Goal: Task Accomplishment & Management: Manage account settings

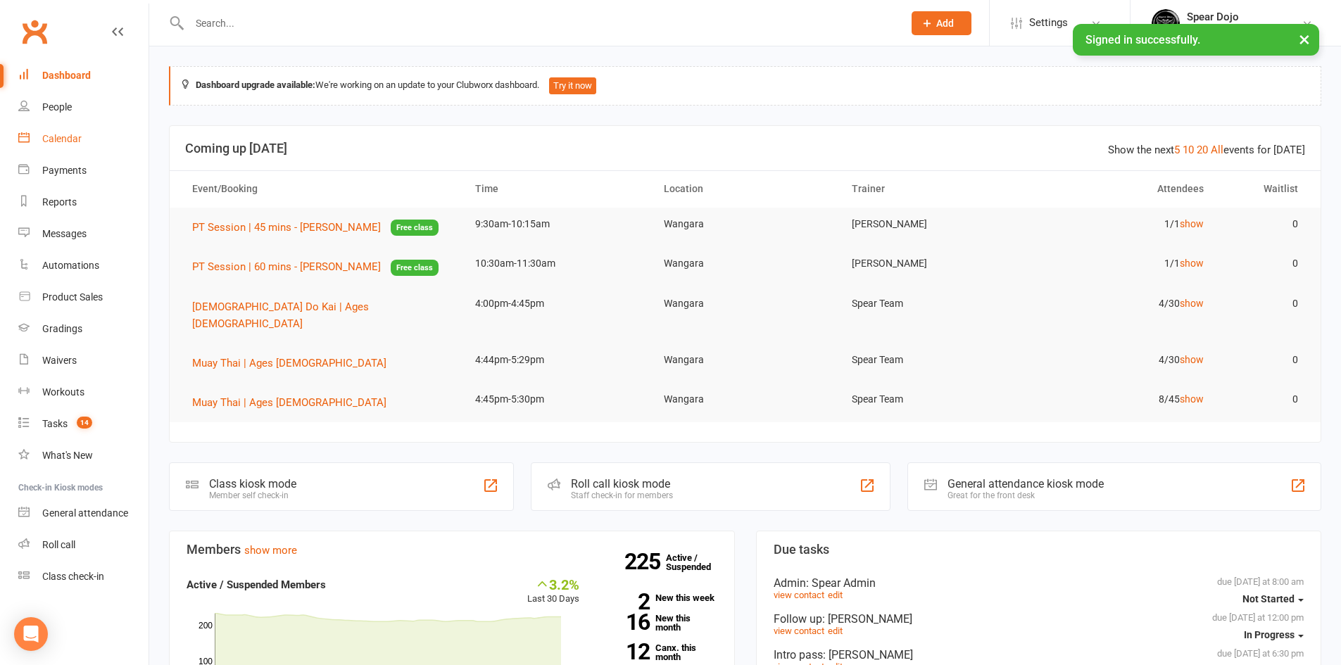
click at [50, 139] on div "Calendar" at bounding box center [61, 138] width 39 height 11
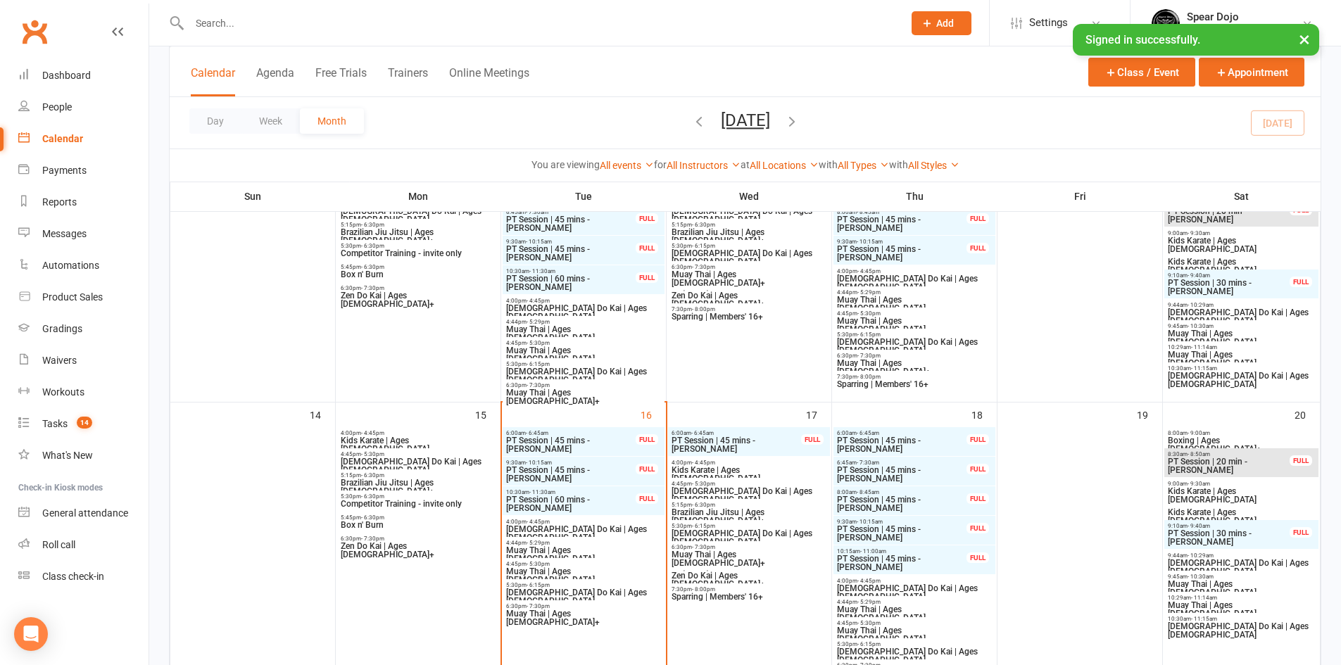
scroll to position [422, 0]
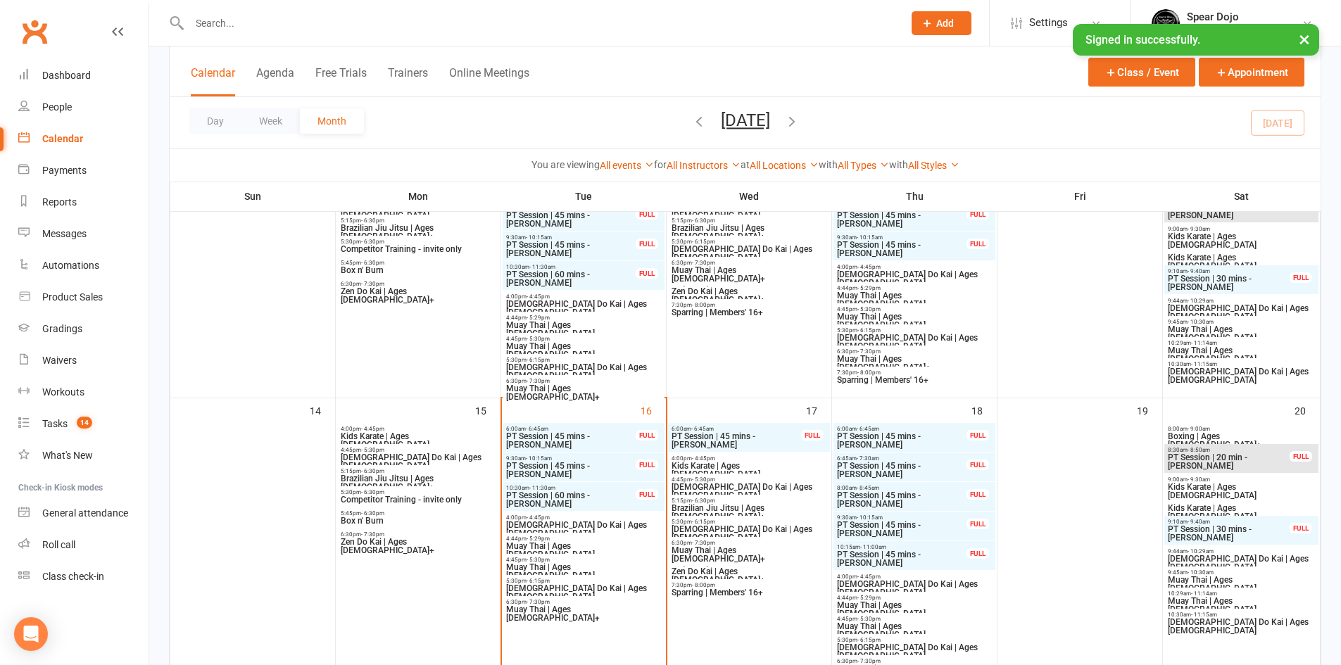
click at [593, 436] on span "PT Session | 45 mins - [PERSON_NAME]" at bounding box center [570, 440] width 131 height 17
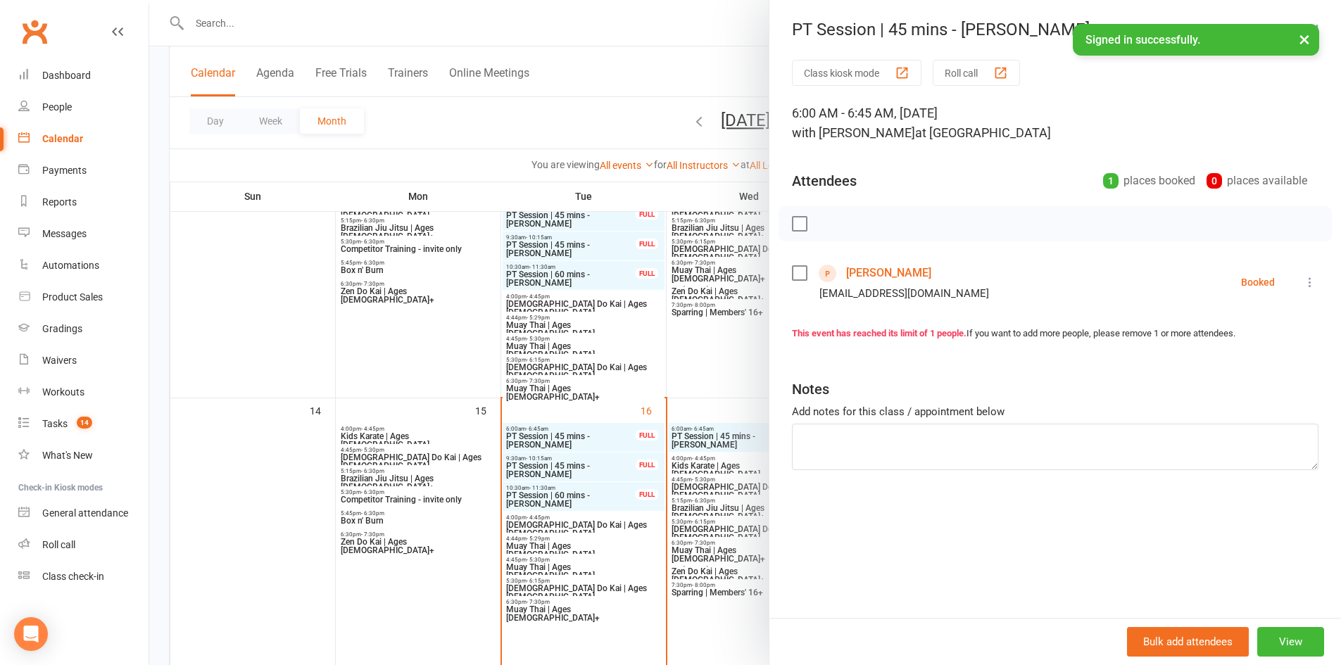
click at [1303, 280] on icon at bounding box center [1310, 282] width 14 height 14
click at [1240, 368] on link "Check in" at bounding box center [1247, 366] width 139 height 28
click at [648, 558] on div at bounding box center [745, 332] width 1192 height 665
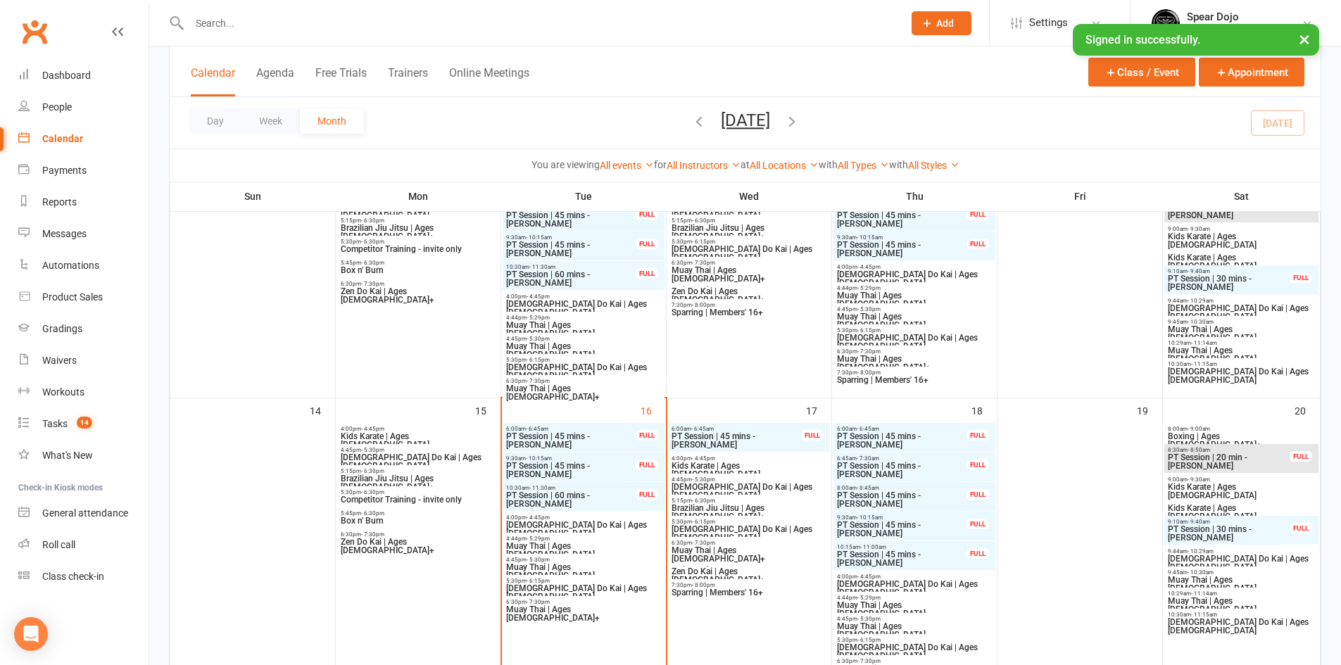
click at [593, 465] on span "PT Session | 45 mins - [PERSON_NAME]" at bounding box center [570, 470] width 131 height 17
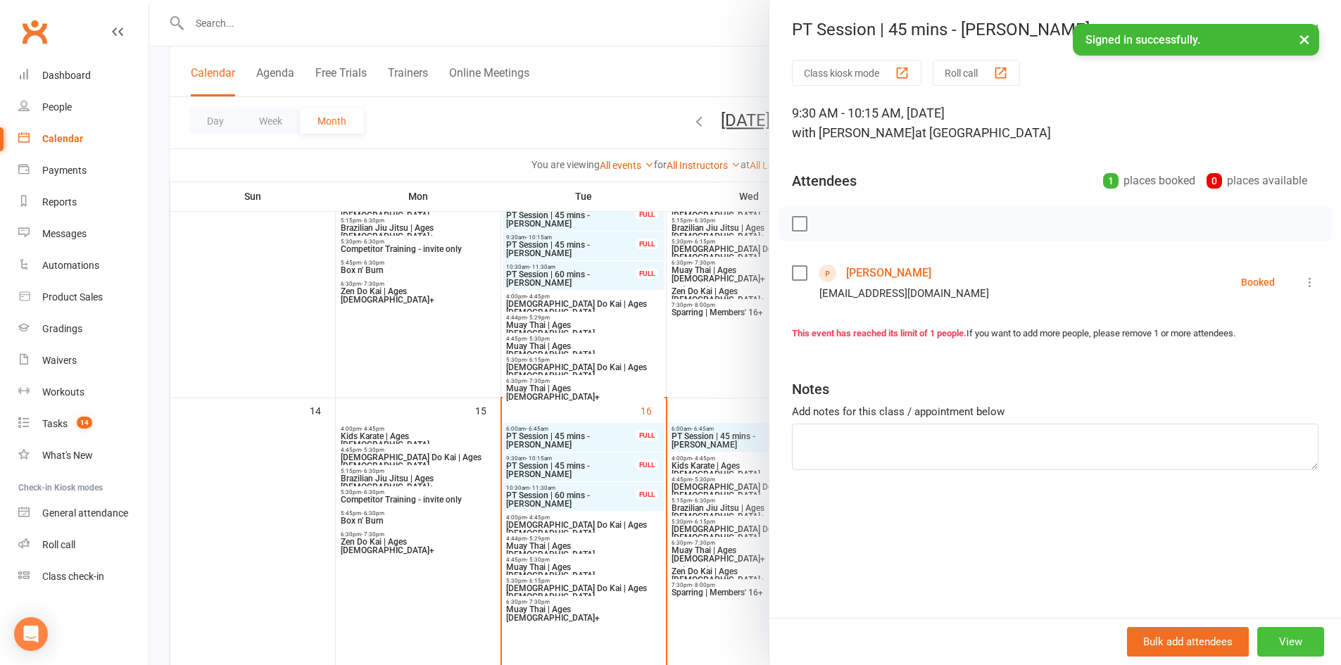
click at [1278, 643] on button "View" at bounding box center [1290, 642] width 67 height 30
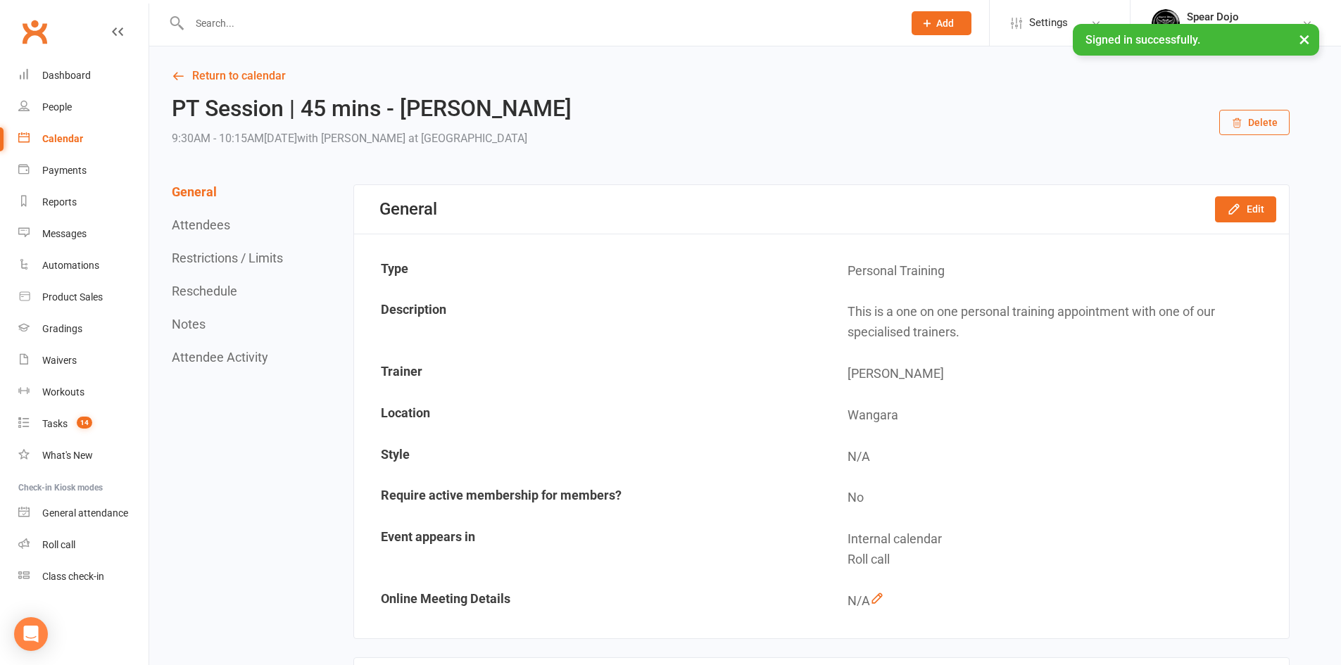
click at [1259, 122] on button "Delete" at bounding box center [1254, 122] width 70 height 25
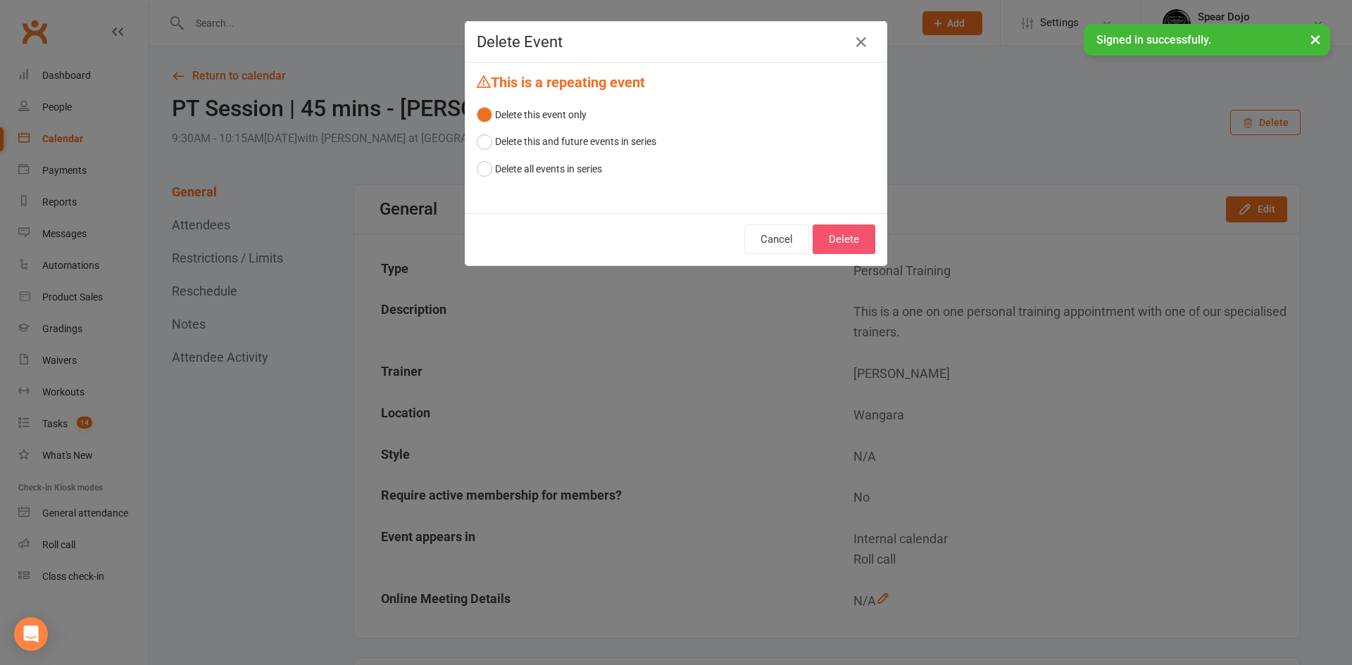
click at [829, 239] on button "Delete" at bounding box center [843, 240] width 63 height 30
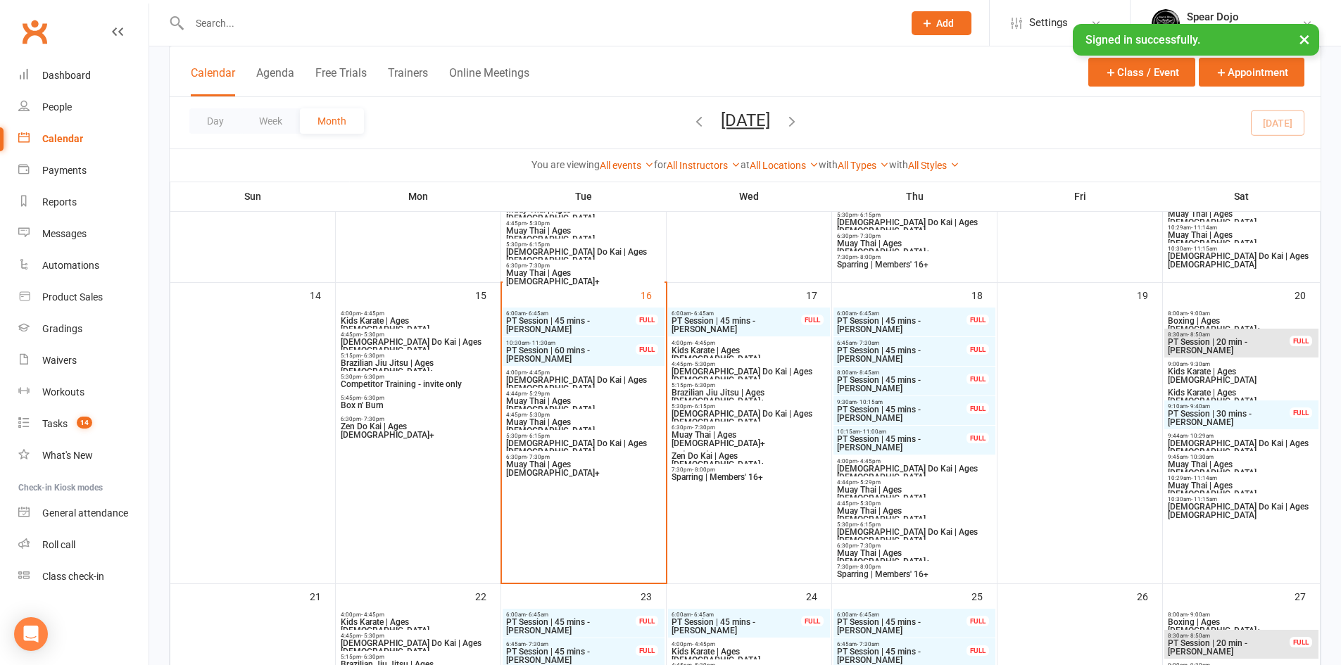
scroll to position [563, 0]
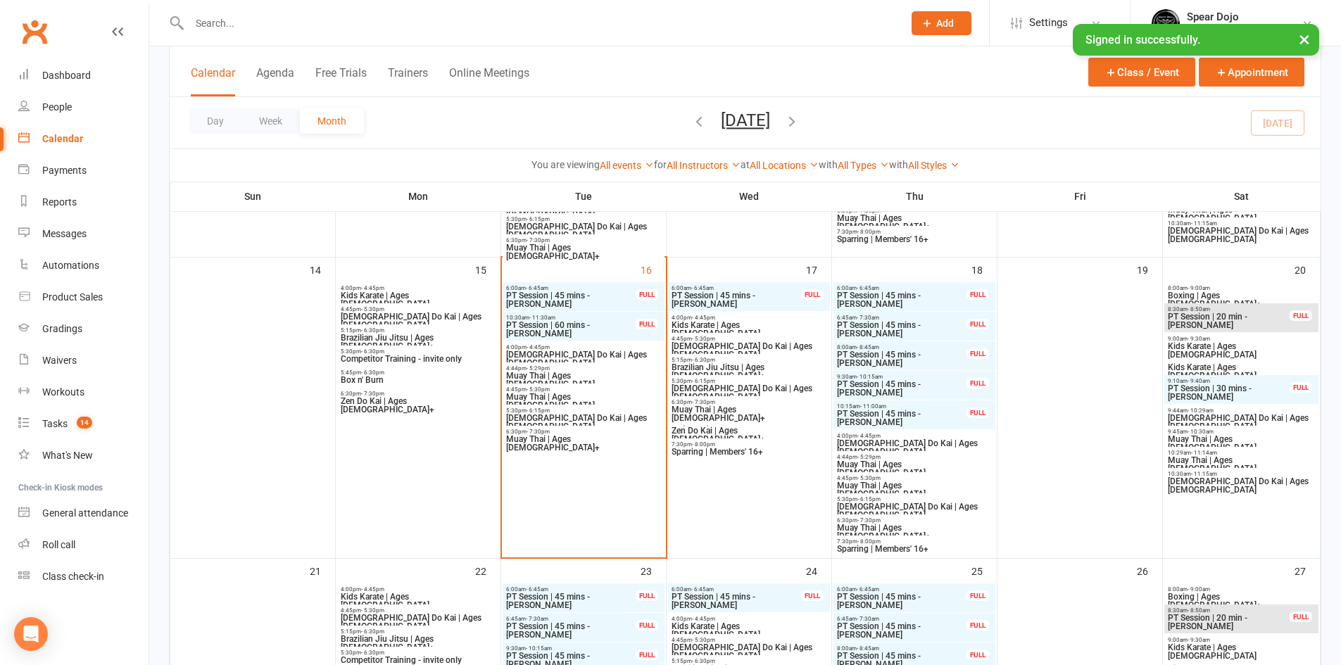
click at [739, 296] on span "PT Session | 45 mins - [PERSON_NAME]" at bounding box center [736, 299] width 131 height 17
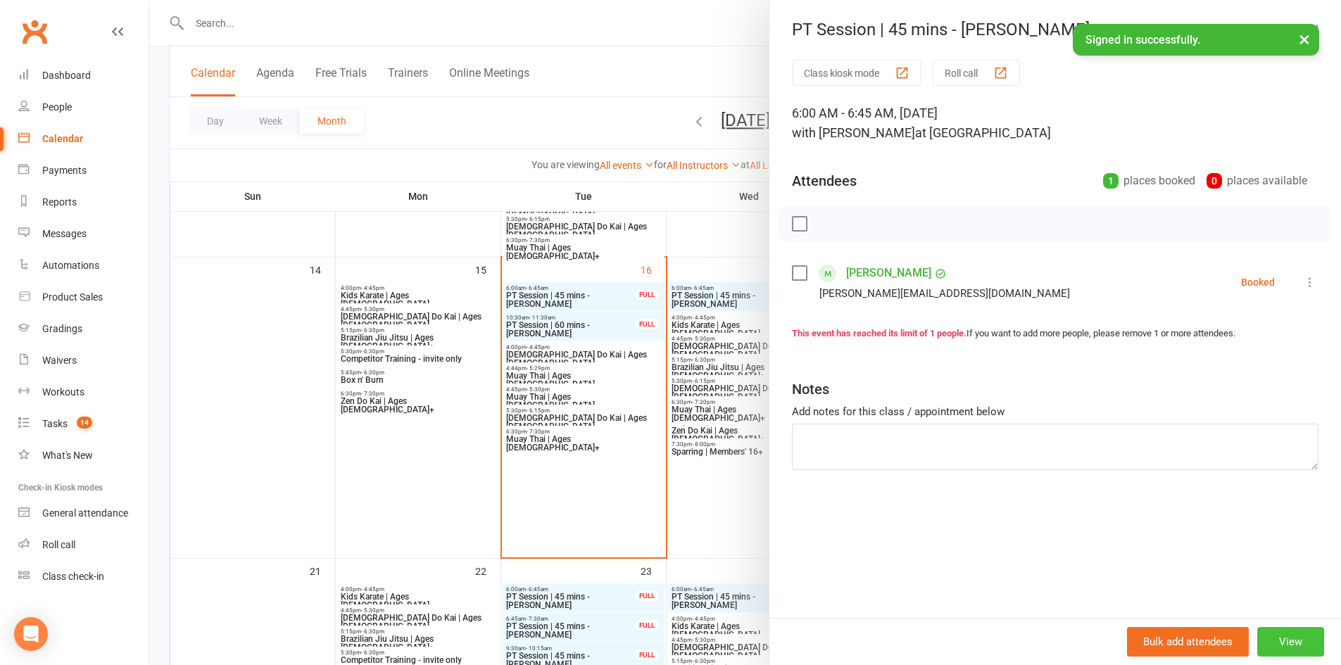
click at [1269, 636] on button "View" at bounding box center [1290, 642] width 67 height 30
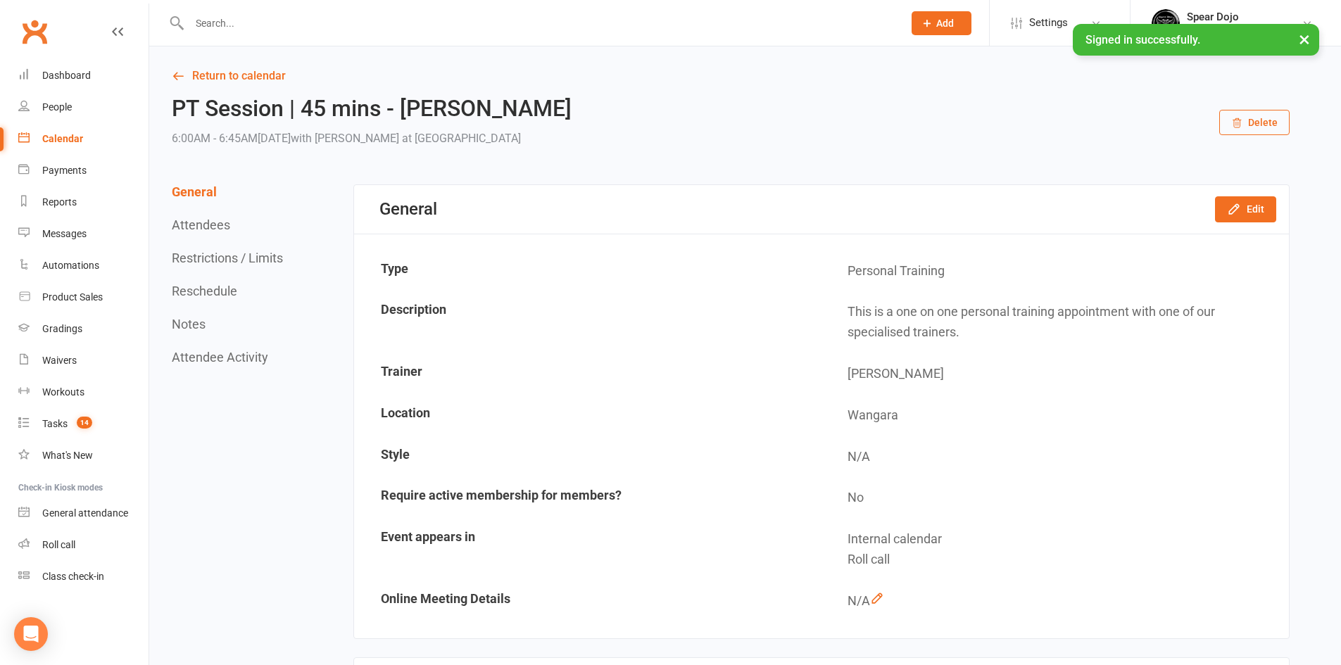
click at [219, 296] on button "Reschedule" at bounding box center [204, 291] width 65 height 15
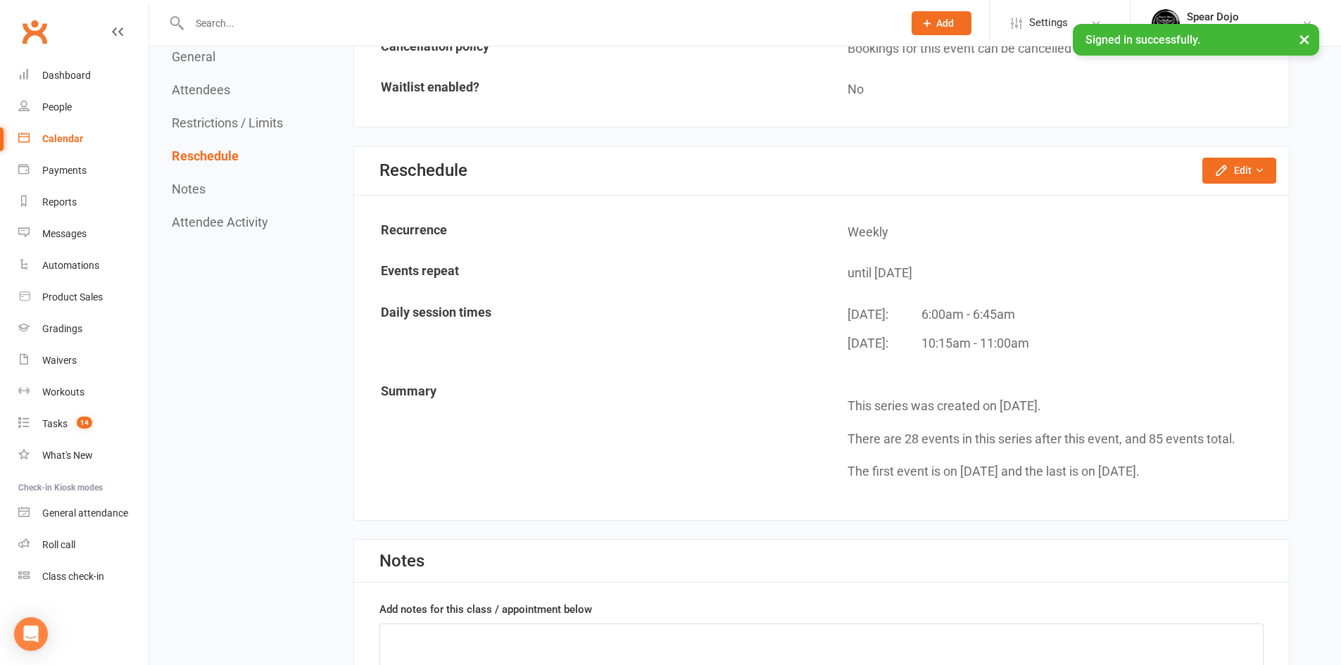
scroll to position [1074, 0]
click at [1237, 168] on button "Edit" at bounding box center [1239, 168] width 74 height 25
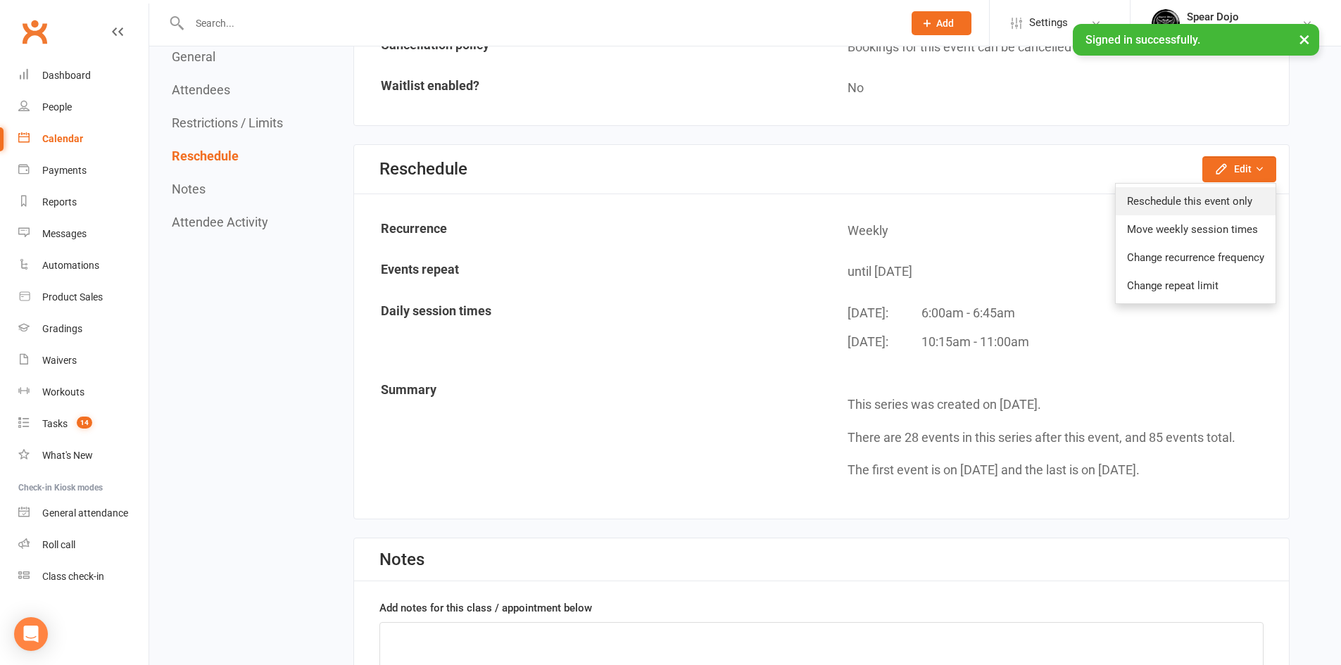
click at [1188, 201] on link "Reschedule this event only" at bounding box center [1196, 201] width 160 height 28
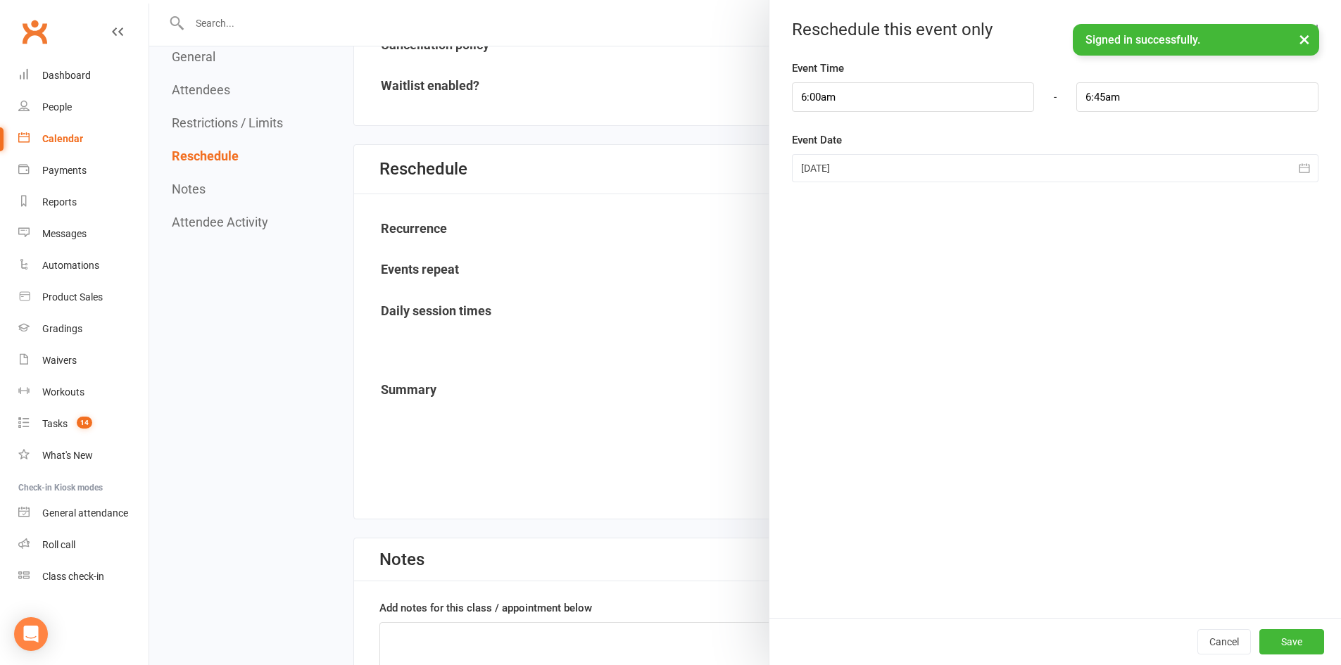
click at [941, 173] on div at bounding box center [1055, 168] width 527 height 28
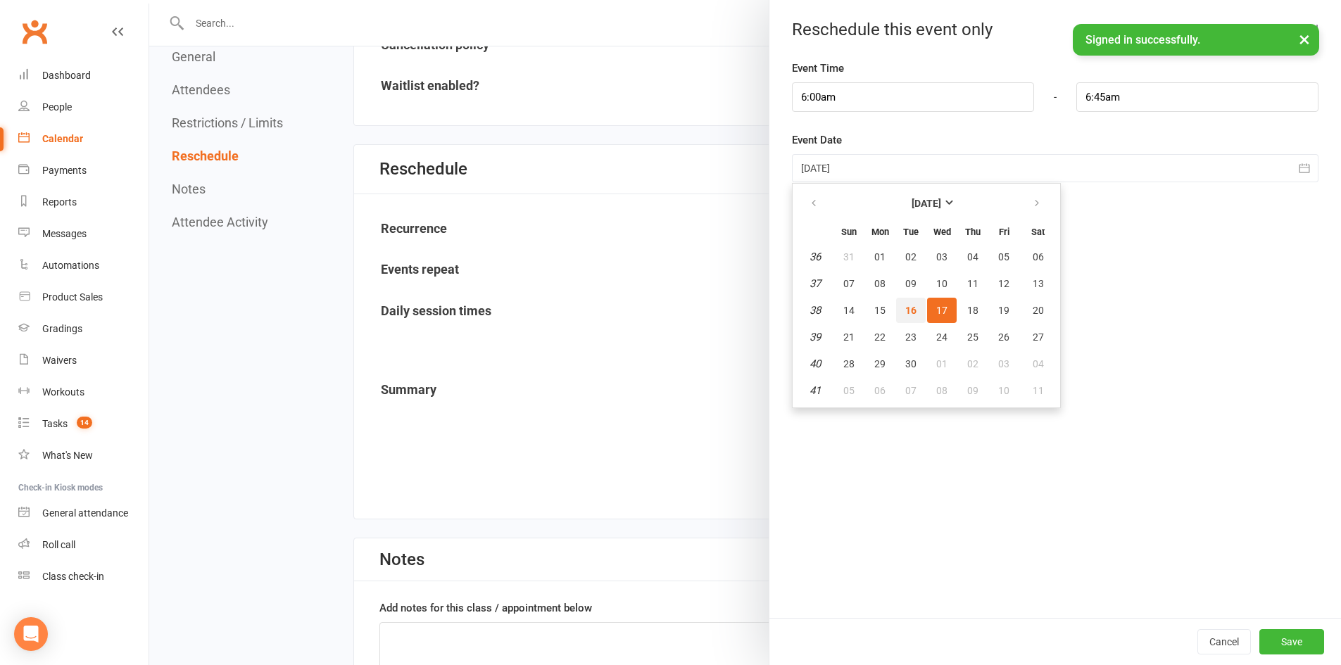
click at [905, 308] on span "16" at bounding box center [910, 310] width 11 height 11
type input "[DATE]"
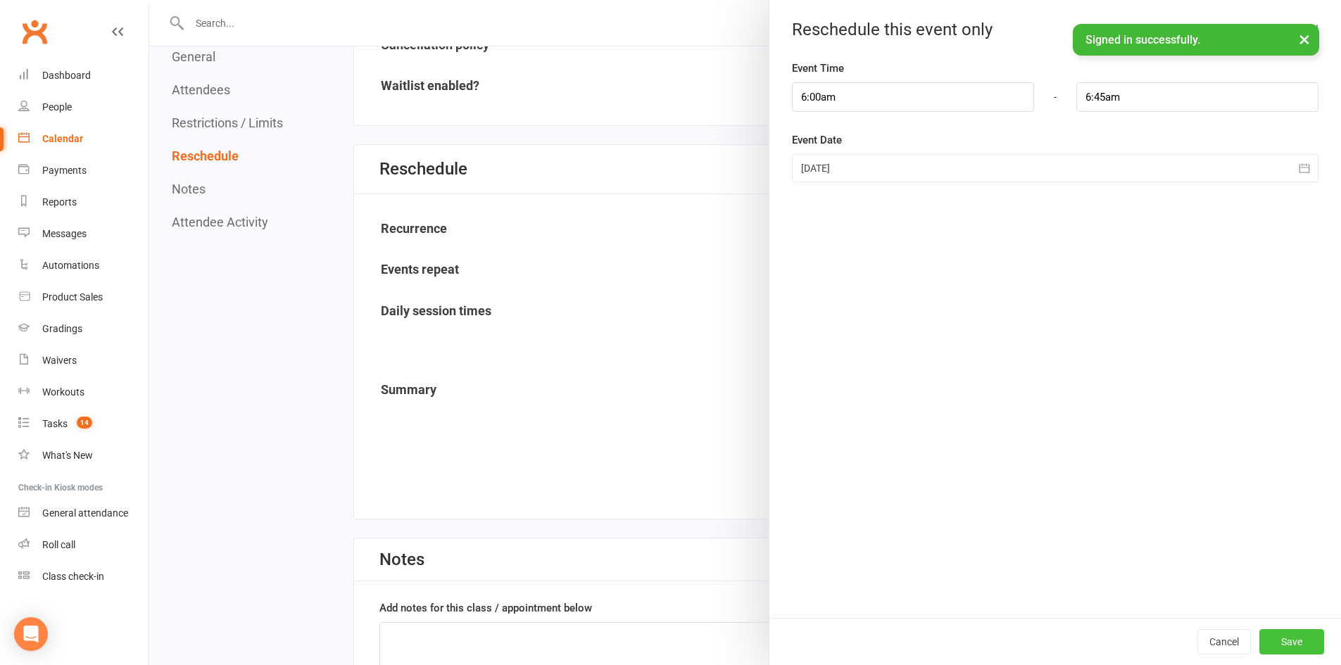
click at [1285, 641] on button "Save" at bounding box center [1291, 641] width 65 height 25
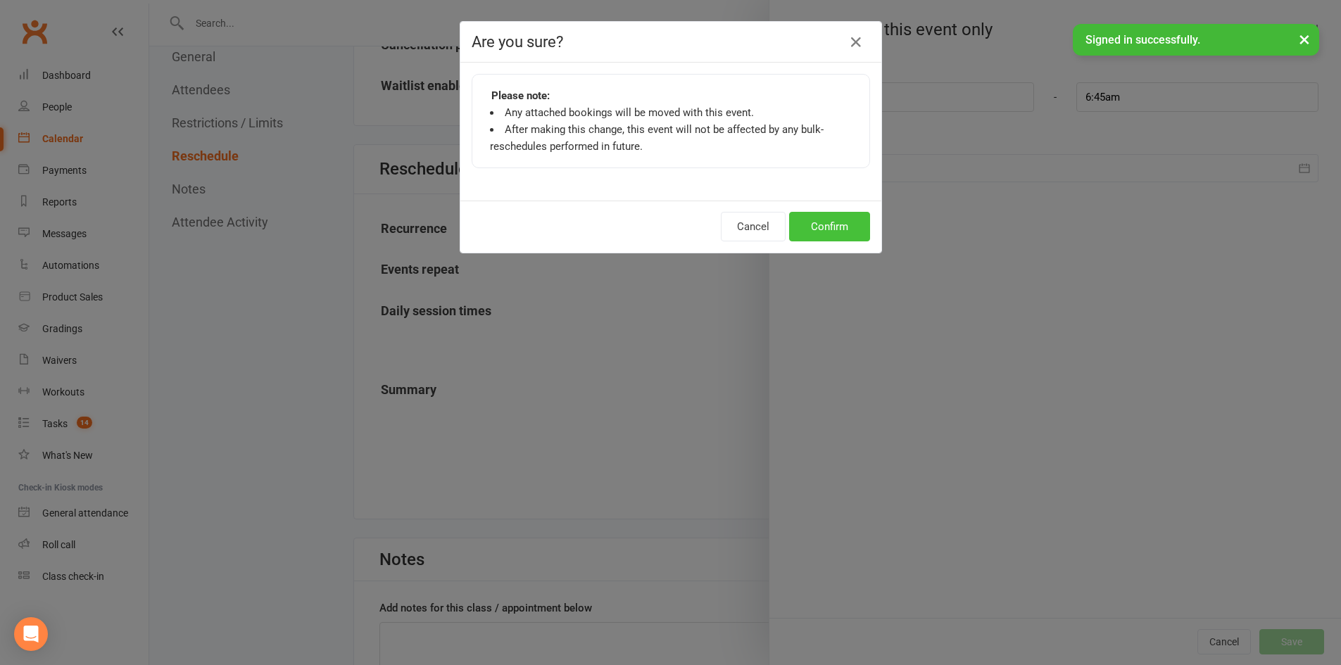
click at [817, 217] on button "Confirm" at bounding box center [829, 227] width 81 height 30
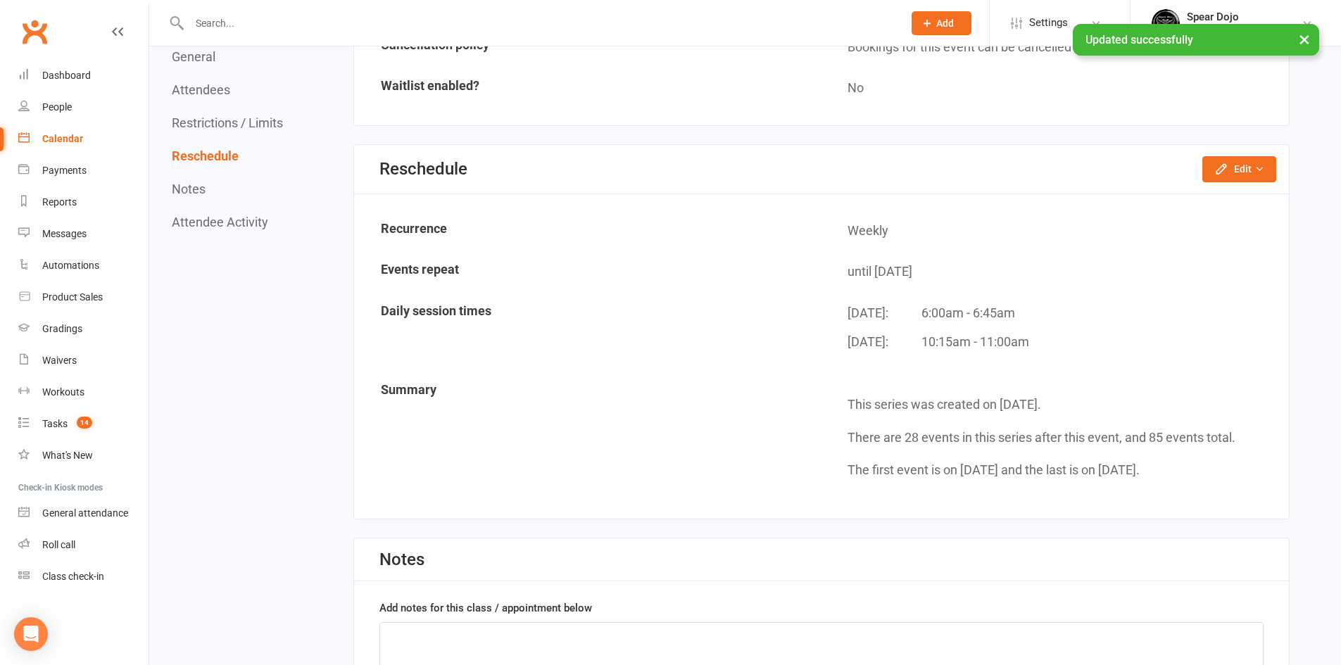
click at [61, 142] on div "Calendar" at bounding box center [62, 138] width 41 height 11
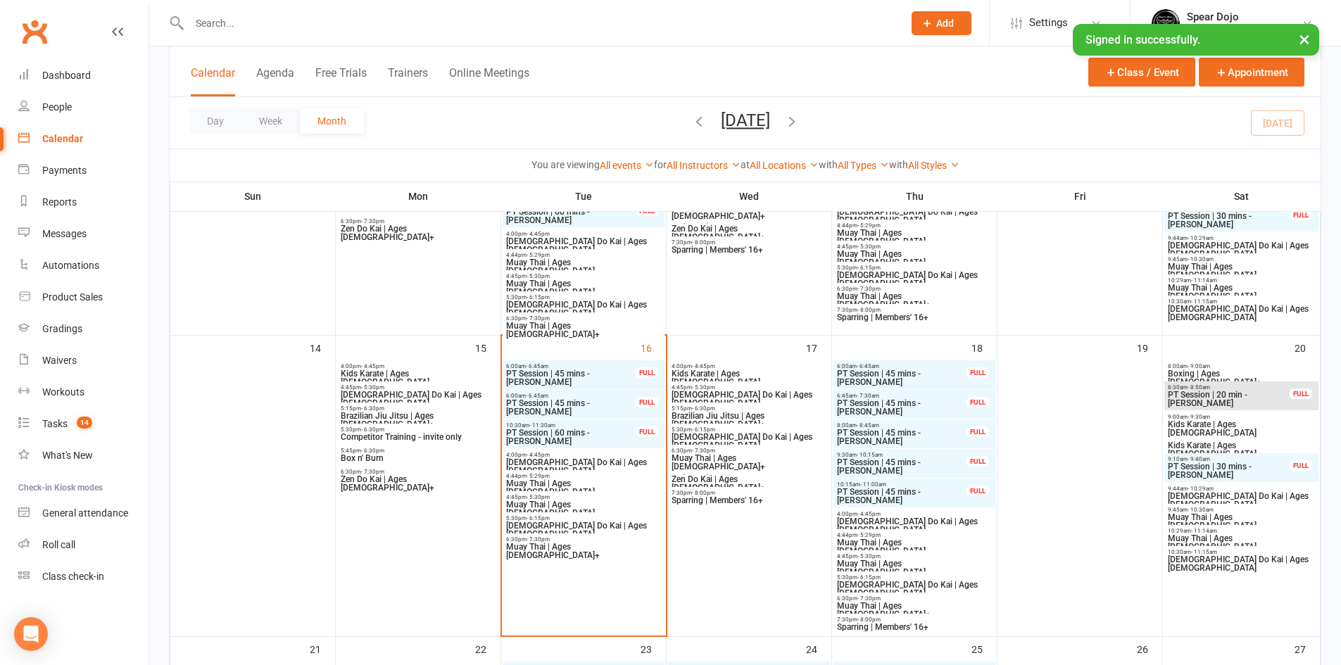
scroll to position [493, 0]
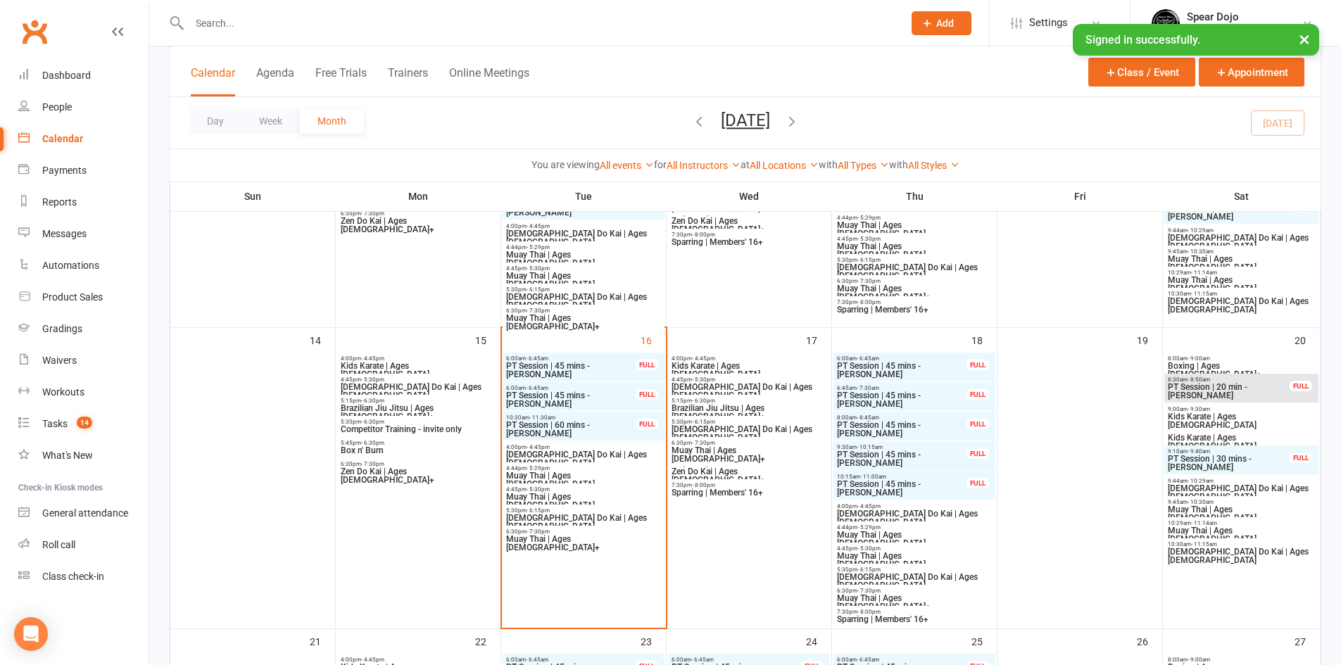
click at [588, 401] on span "PT Session | 45 mins - [PERSON_NAME]" at bounding box center [570, 399] width 131 height 17
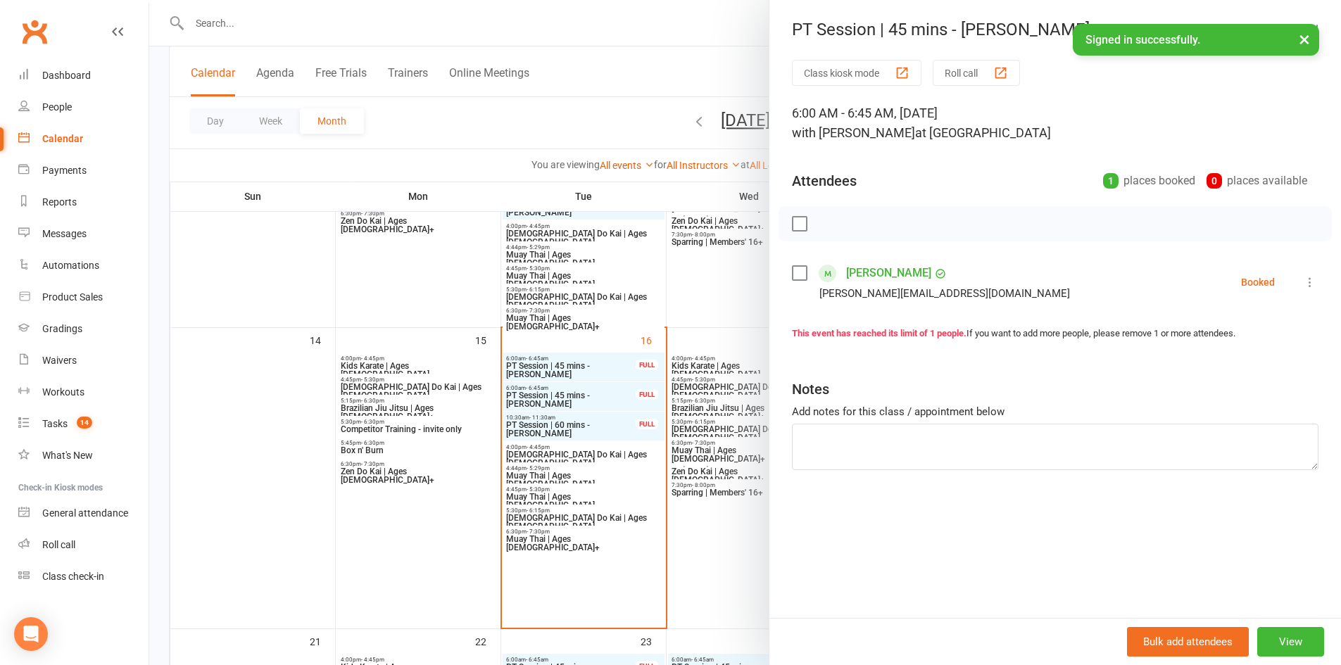
click at [1303, 281] on icon at bounding box center [1310, 282] width 14 height 14
click at [1213, 370] on link "Check in" at bounding box center [1242, 366] width 151 height 28
click at [550, 431] on div at bounding box center [745, 332] width 1192 height 665
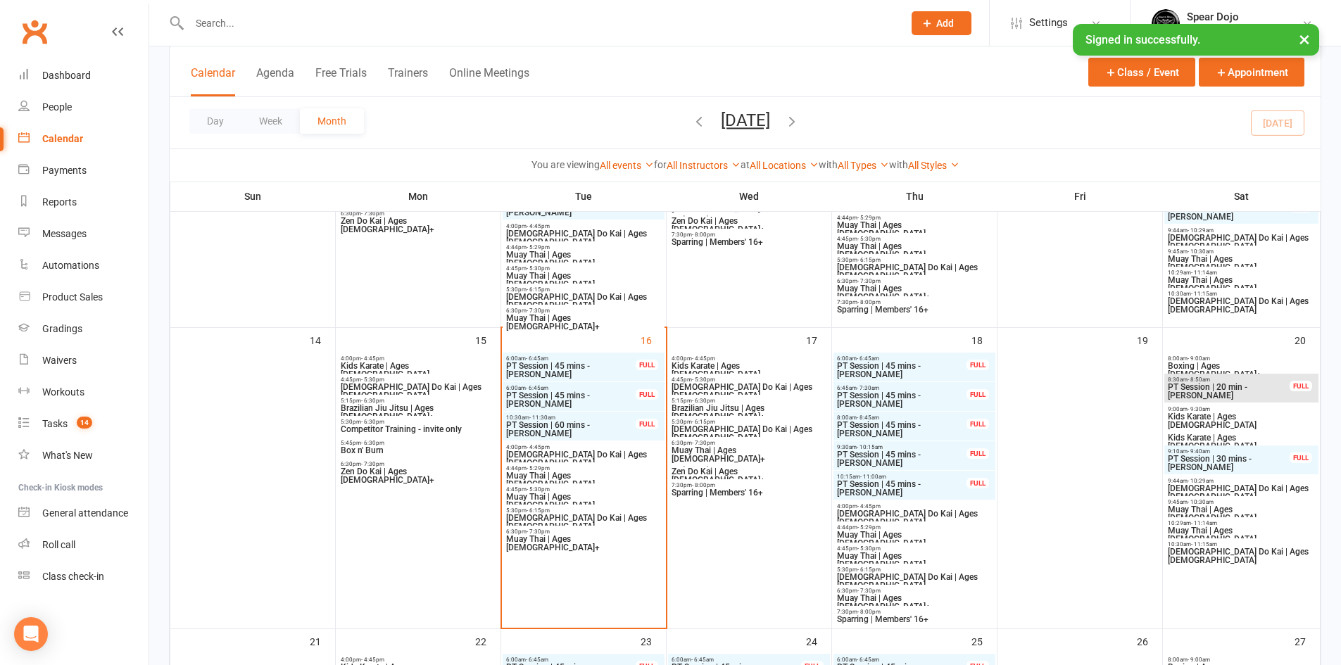
click at [579, 423] on span "PT Session | 60 mins - [PERSON_NAME]" at bounding box center [570, 429] width 131 height 17
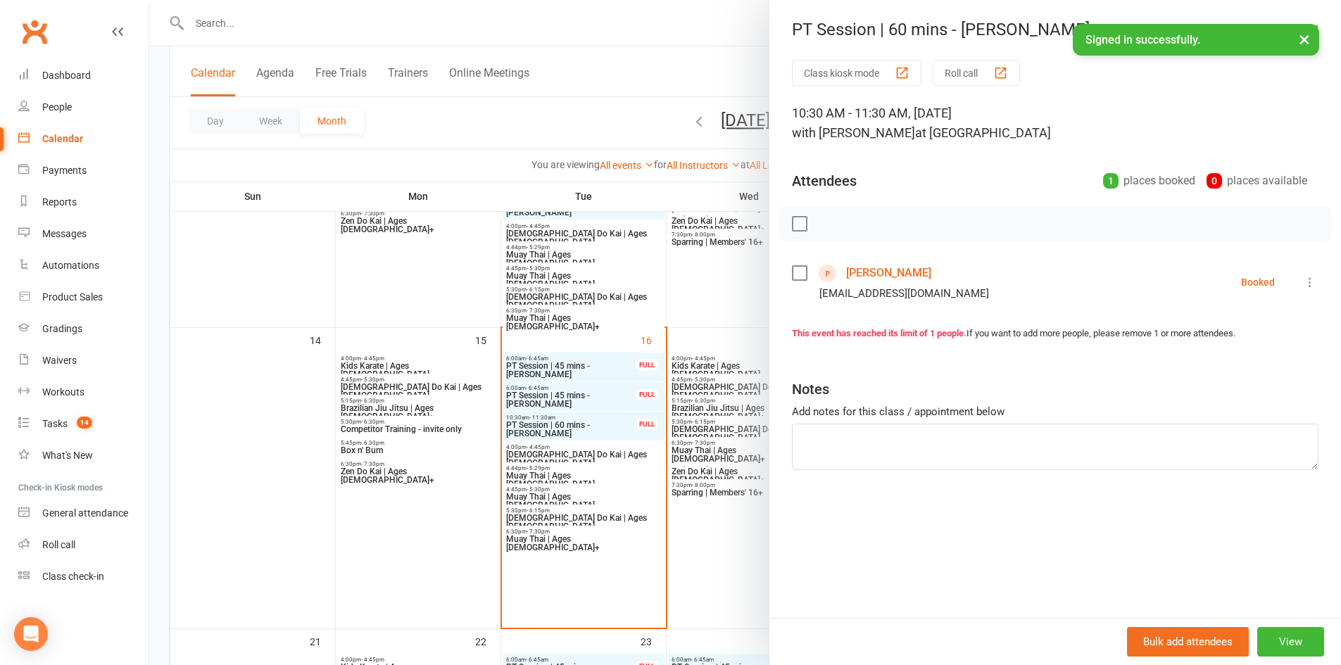
click at [1303, 282] on icon at bounding box center [1310, 282] width 14 height 14
click at [1239, 370] on link "Check in" at bounding box center [1247, 366] width 139 height 28
click at [603, 589] on div at bounding box center [745, 332] width 1192 height 665
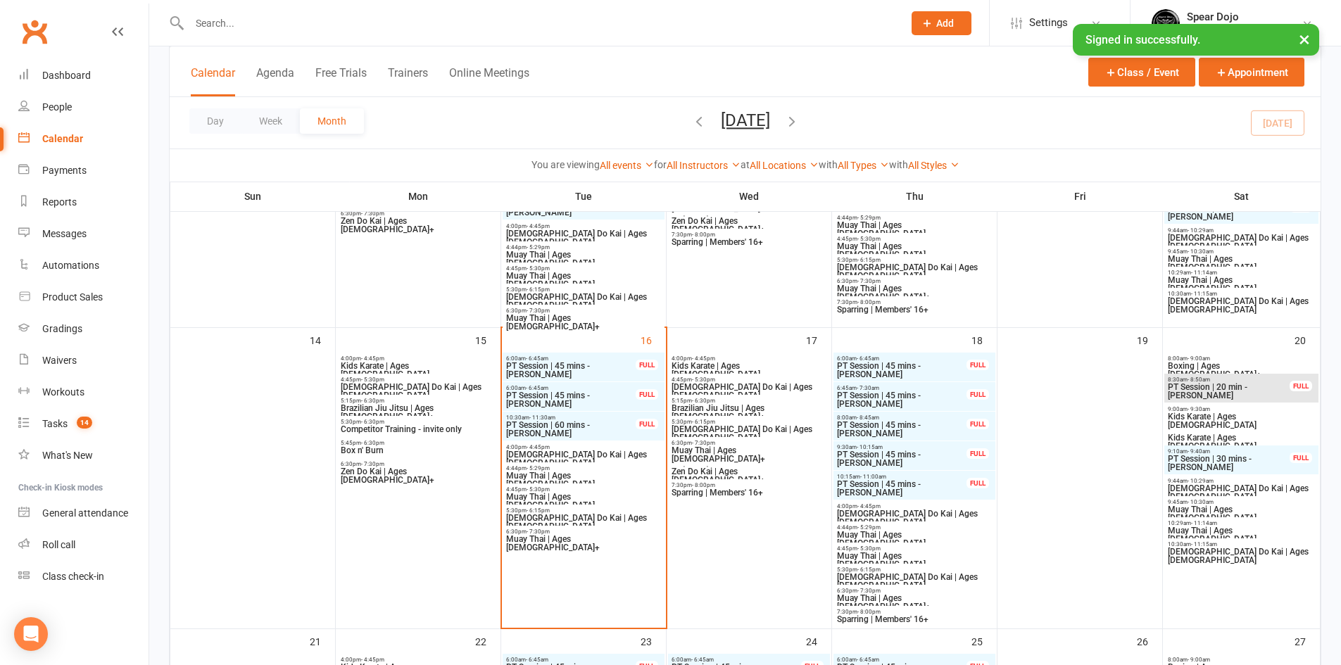
click at [582, 401] on span "PT Session | 45 mins - [PERSON_NAME]" at bounding box center [570, 399] width 131 height 17
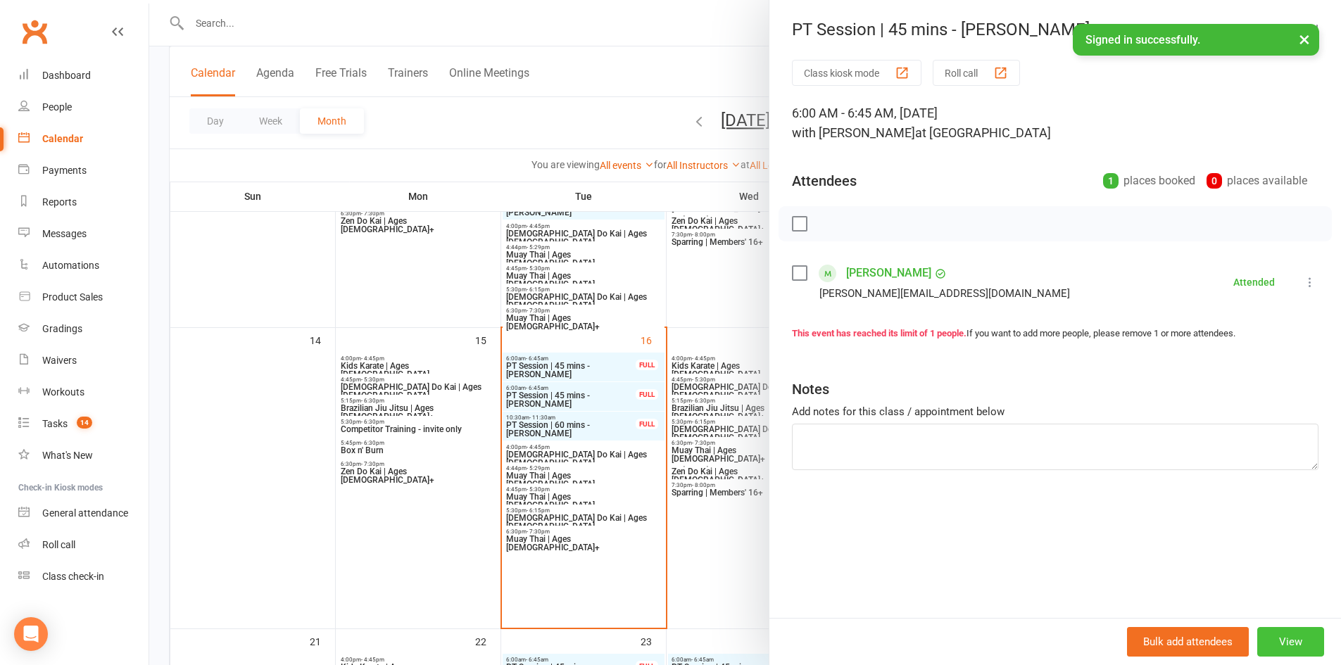
click at [1284, 641] on button "View" at bounding box center [1290, 642] width 67 height 30
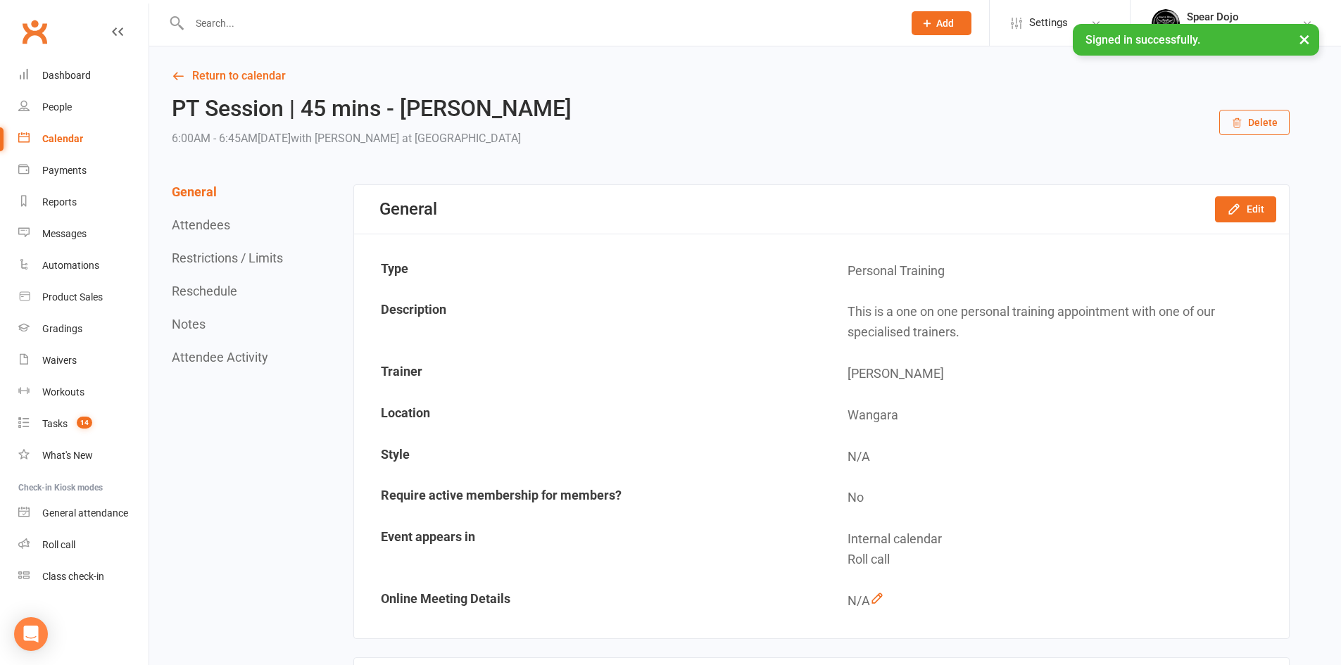
click at [193, 293] on button "Reschedule" at bounding box center [204, 291] width 65 height 15
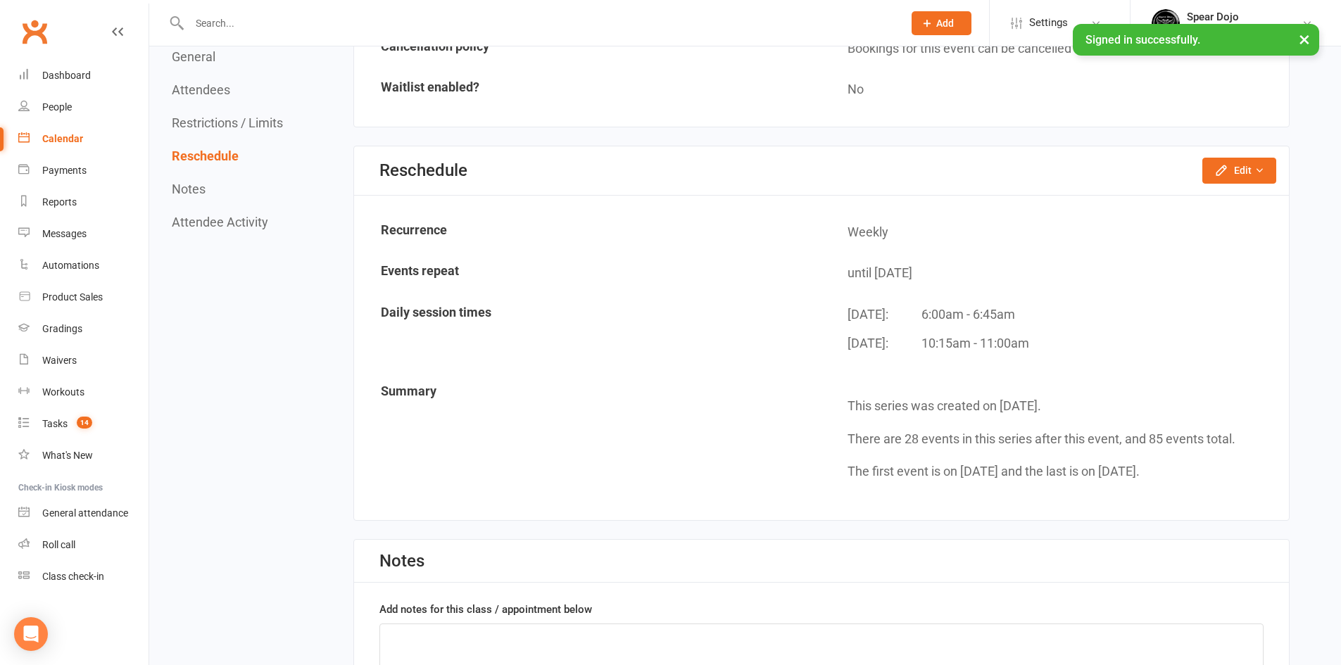
scroll to position [1074, 0]
click at [1217, 162] on icon "button" at bounding box center [1221, 169] width 14 height 14
click at [1195, 201] on link "Reschedule this event only" at bounding box center [1202, 201] width 148 height 28
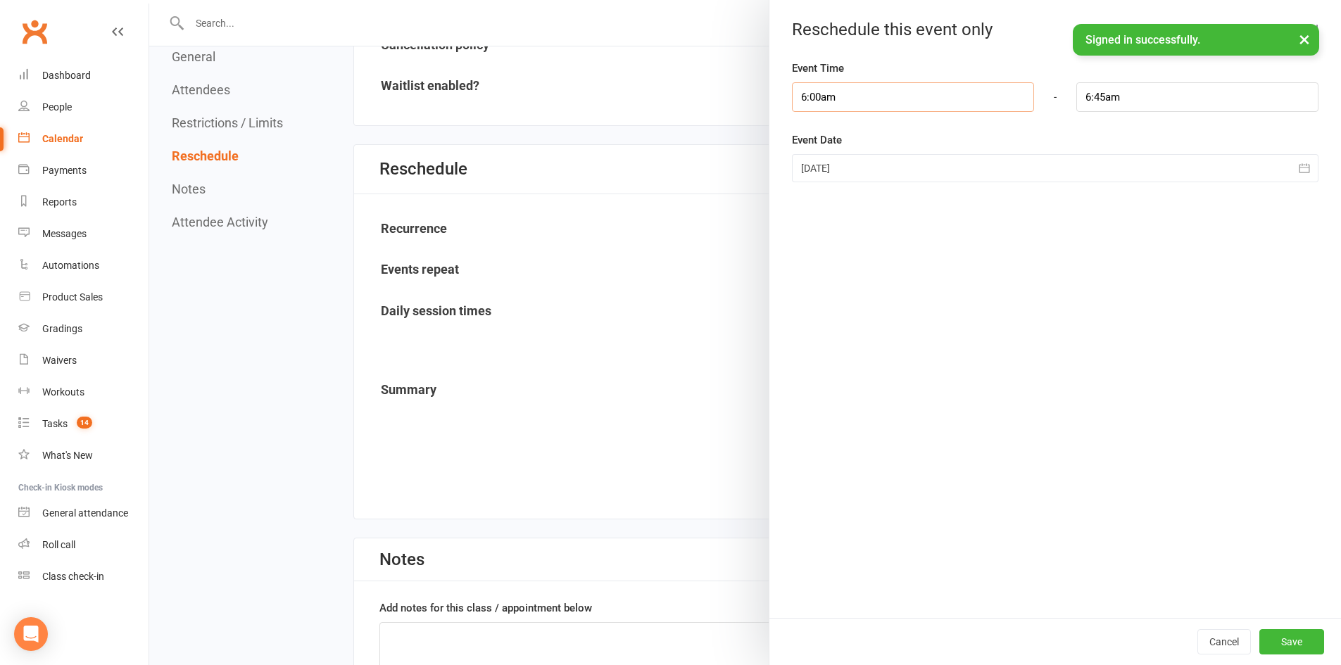
click at [904, 89] on input "6:00am" at bounding box center [913, 97] width 242 height 30
type input "9:15am"
type input "10:00am"
click at [826, 197] on li "9:15am" at bounding box center [827, 193] width 68 height 21
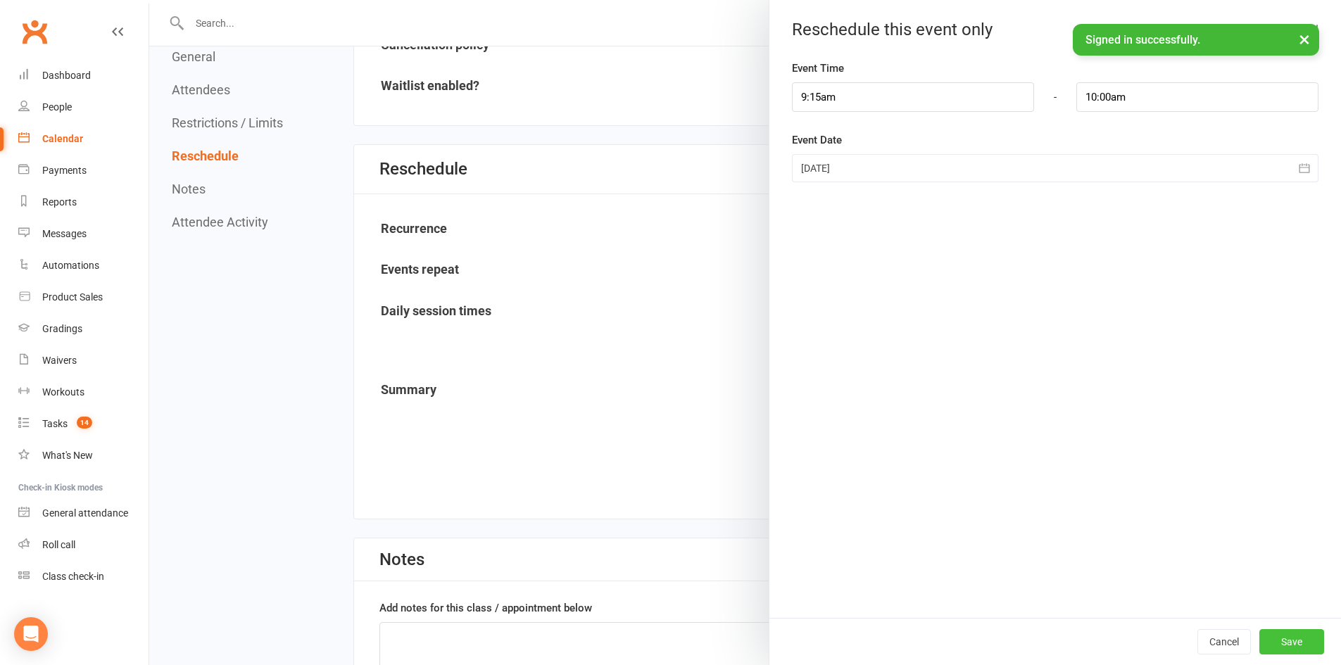
click at [1277, 641] on button "Save" at bounding box center [1291, 641] width 65 height 25
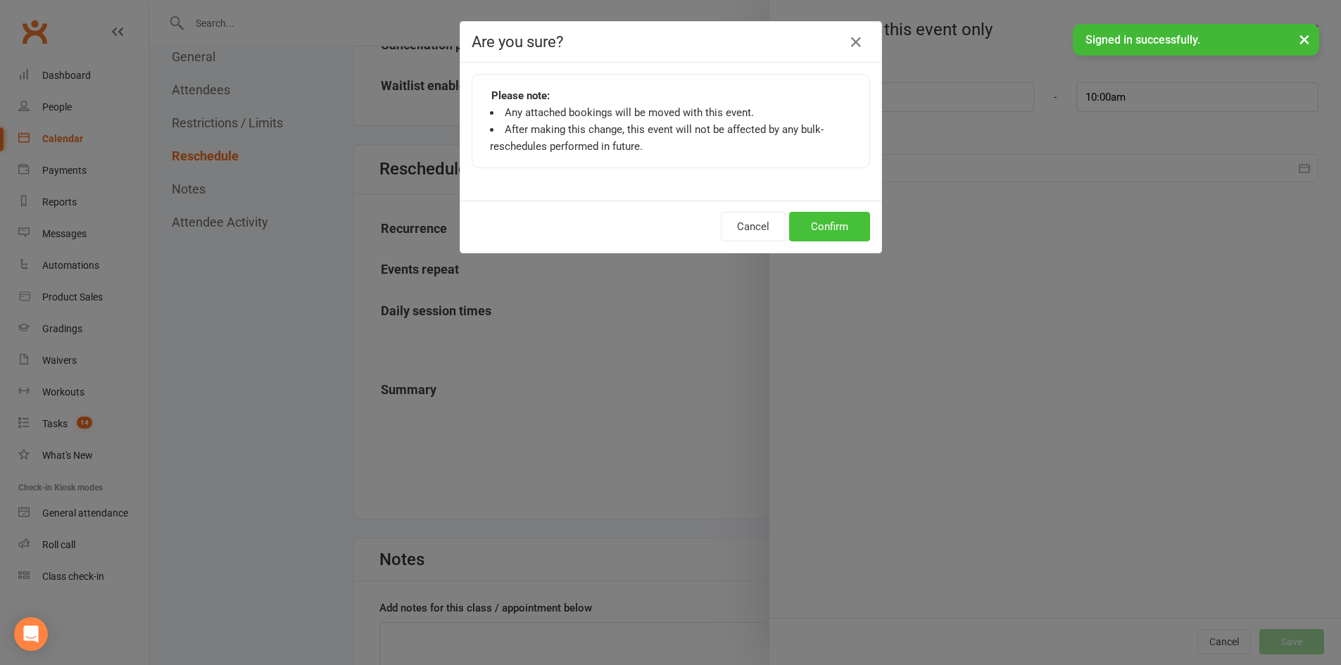
click at [815, 231] on button "Confirm" at bounding box center [829, 227] width 81 height 30
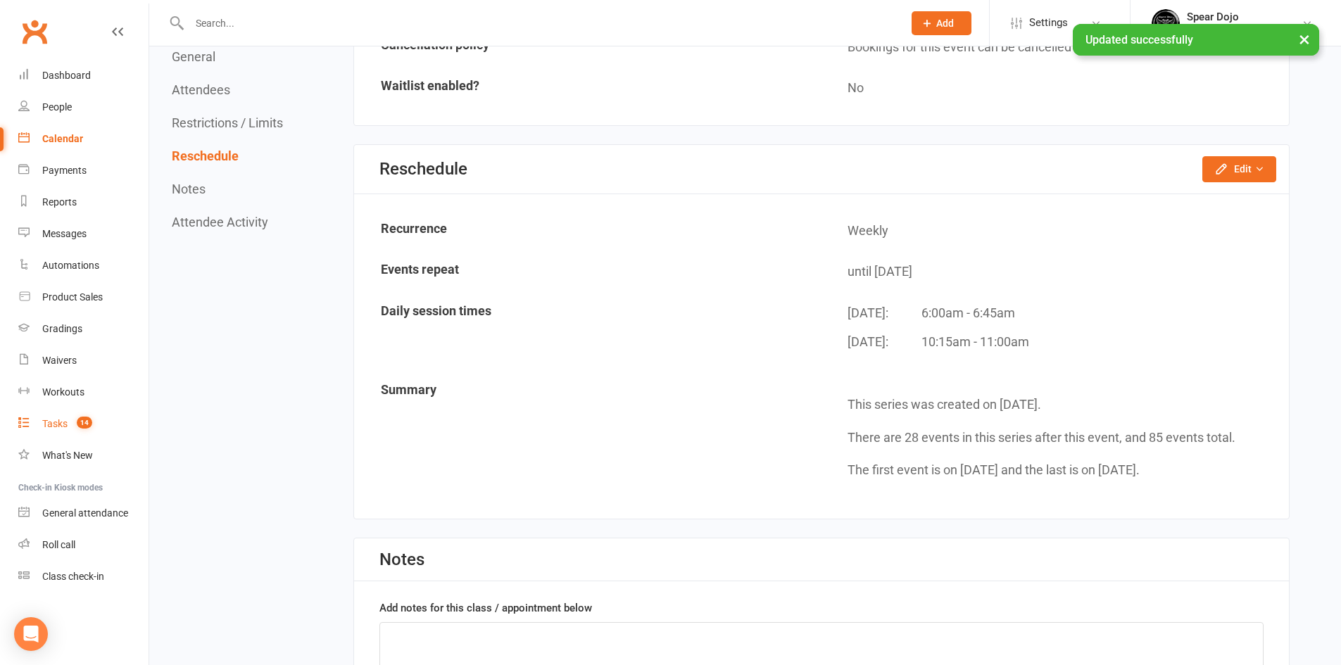
click at [54, 422] on div "Tasks" at bounding box center [54, 423] width 25 height 11
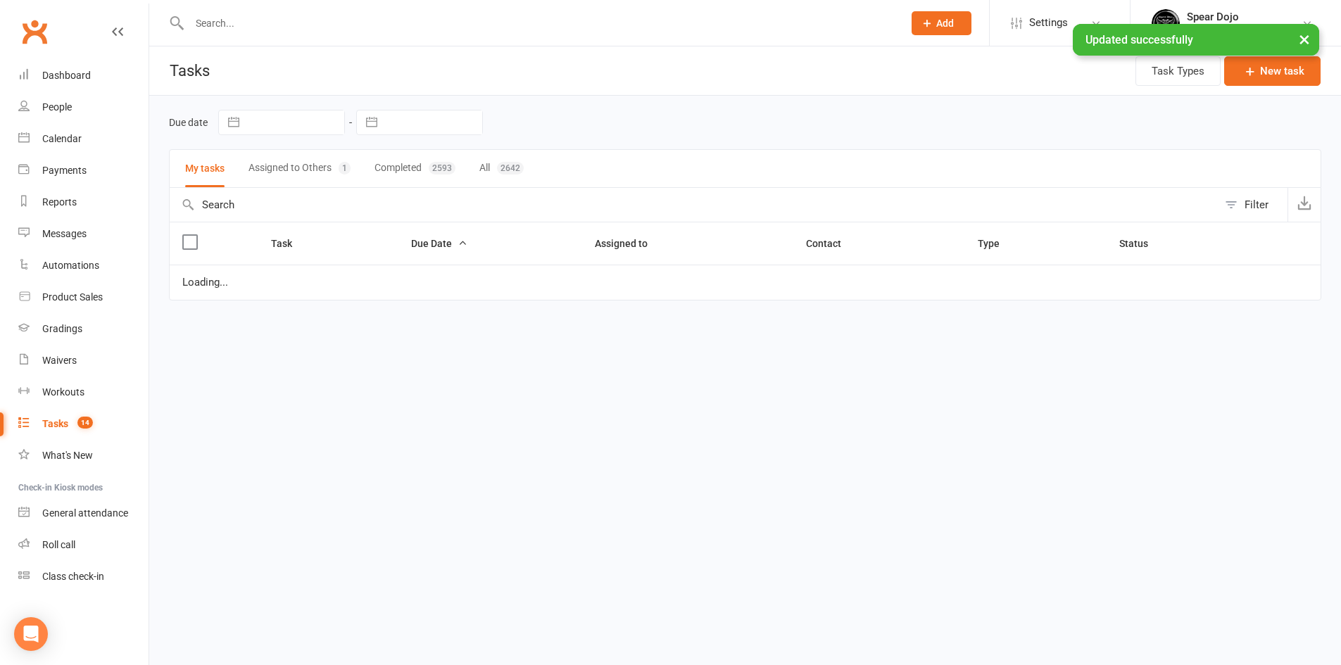
select select "started"
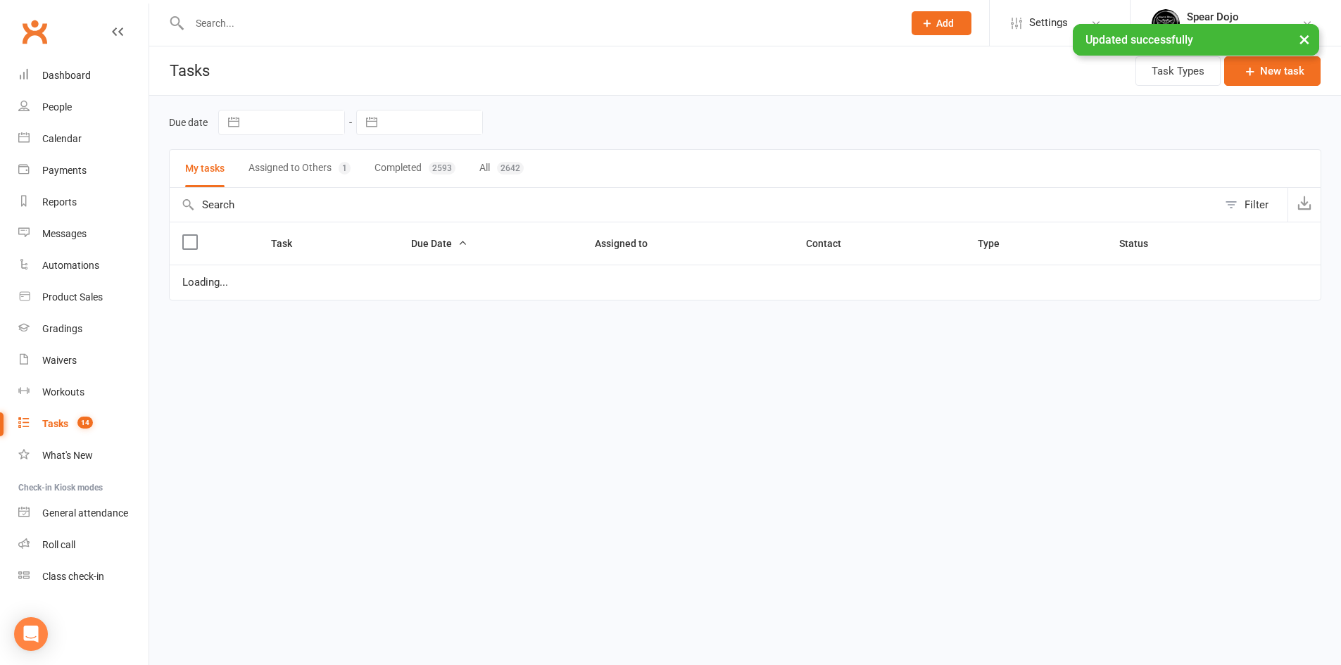
select select "started"
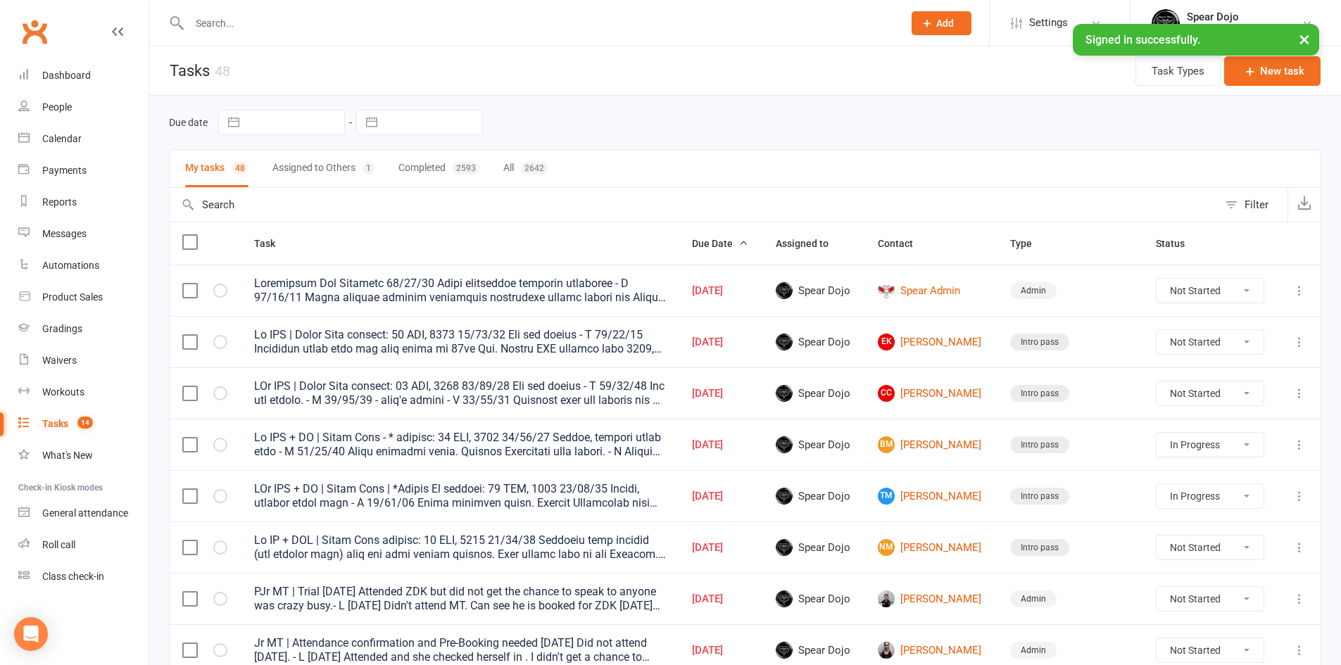
click at [1298, 294] on icon at bounding box center [1300, 291] width 14 height 14
click at [1209, 348] on link "Edit" at bounding box center [1226, 346] width 139 height 28
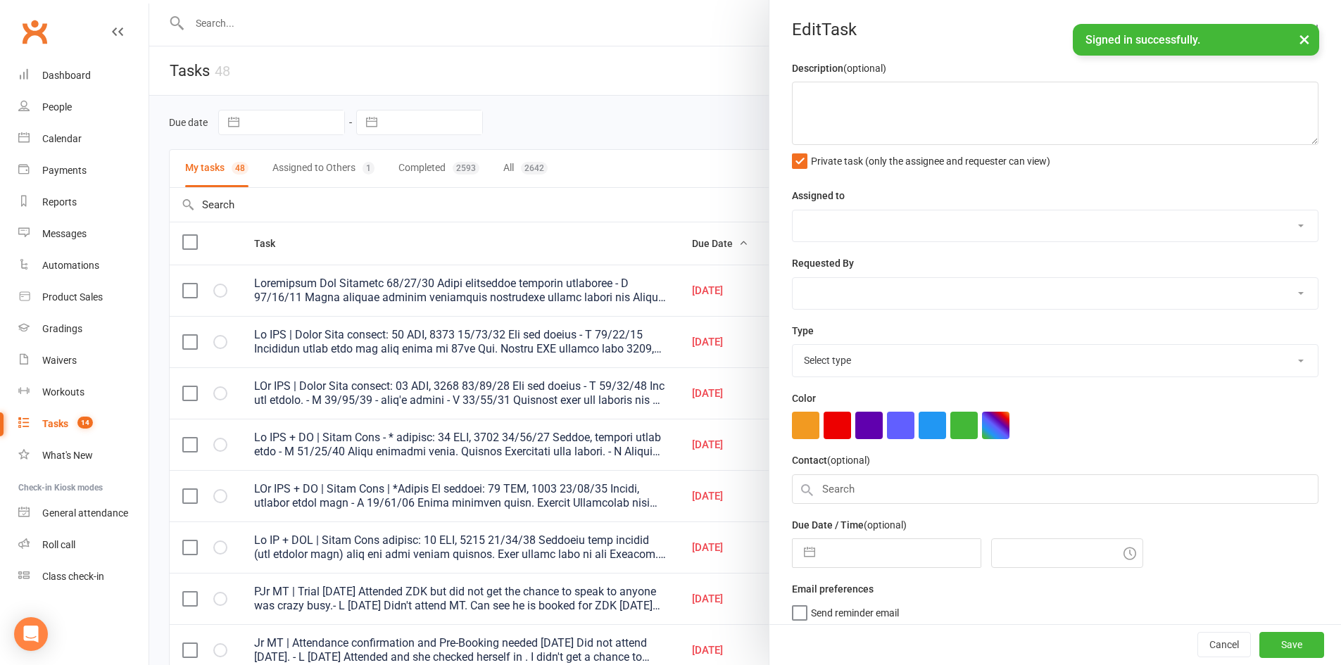
type textarea "Membership Fee Increase [DATE] Ninja membership increase completed - H [DATE] […"
select select "43986"
type input "[DATE]"
type input "8:00am"
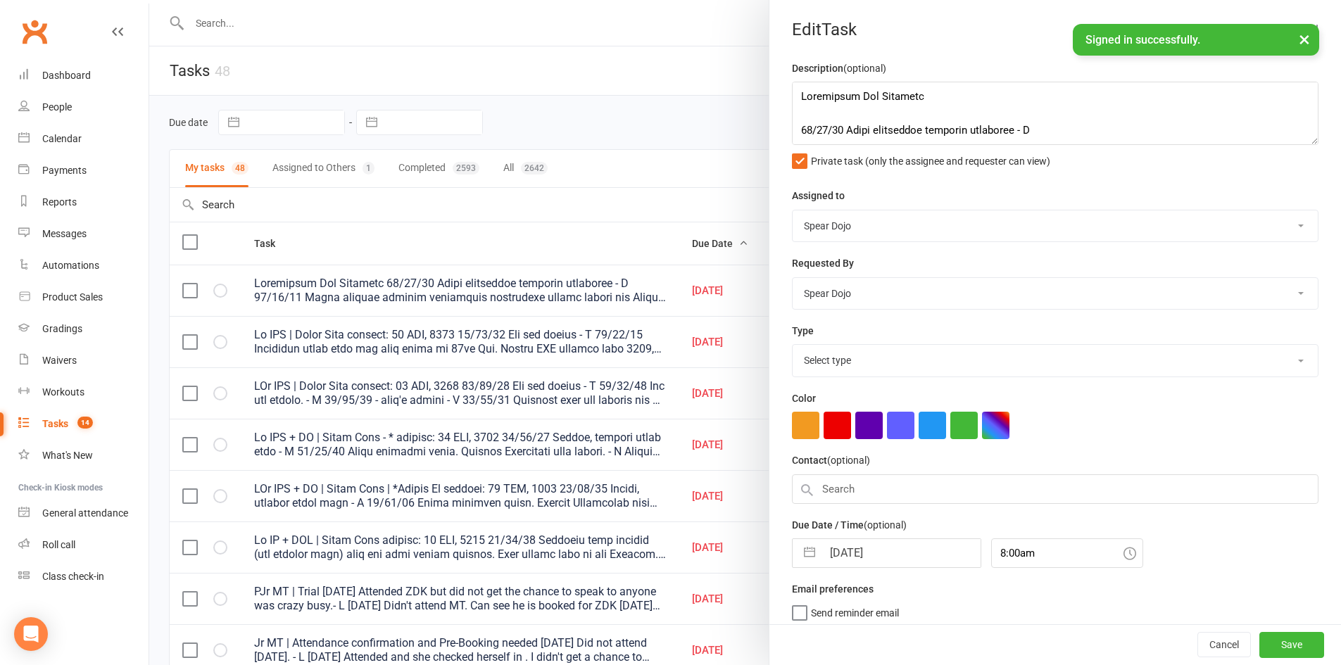
select select "19839"
click at [622, 242] on div at bounding box center [745, 332] width 1192 height 665
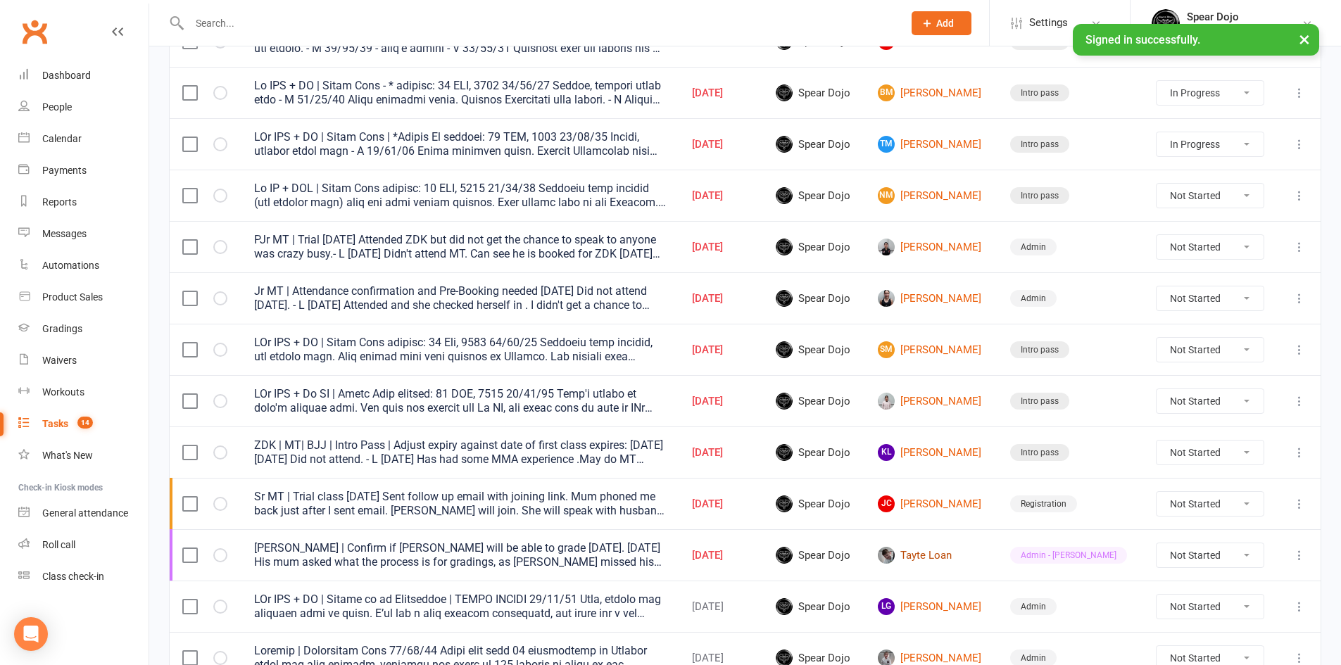
scroll to position [422, 0]
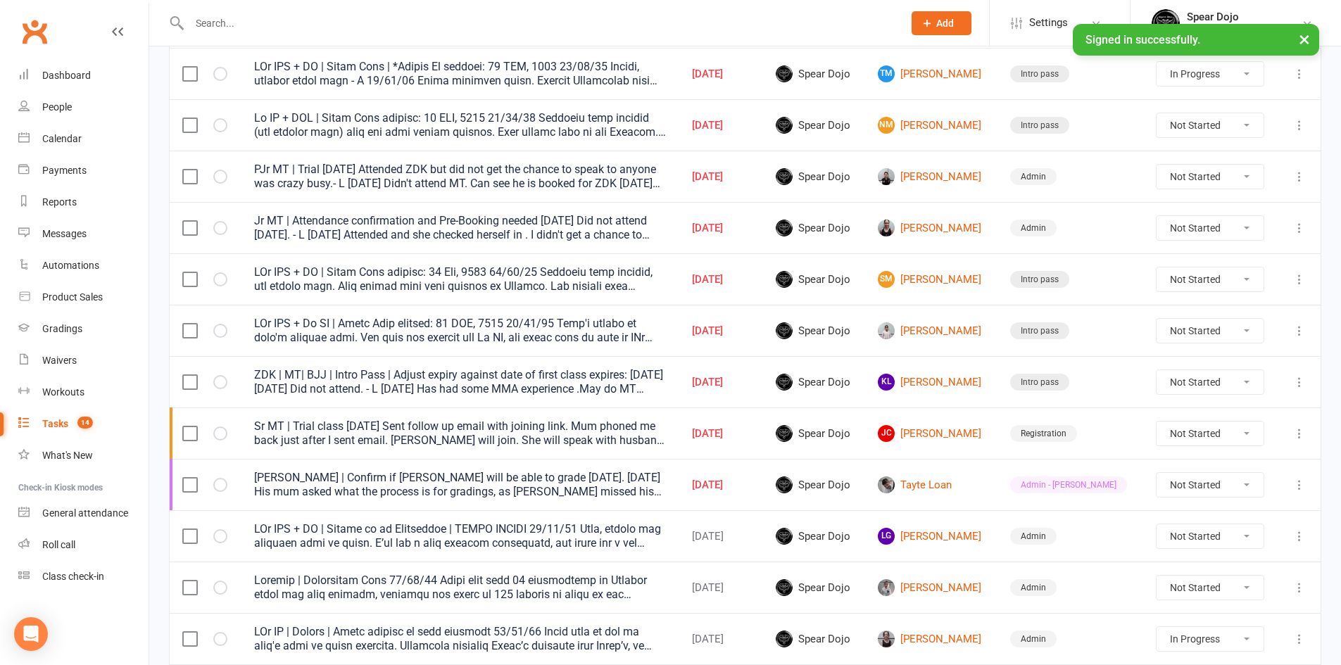
click at [1302, 486] on icon at bounding box center [1300, 485] width 14 height 14
click at [1187, 545] on link "Edit" at bounding box center [1226, 540] width 139 height 28
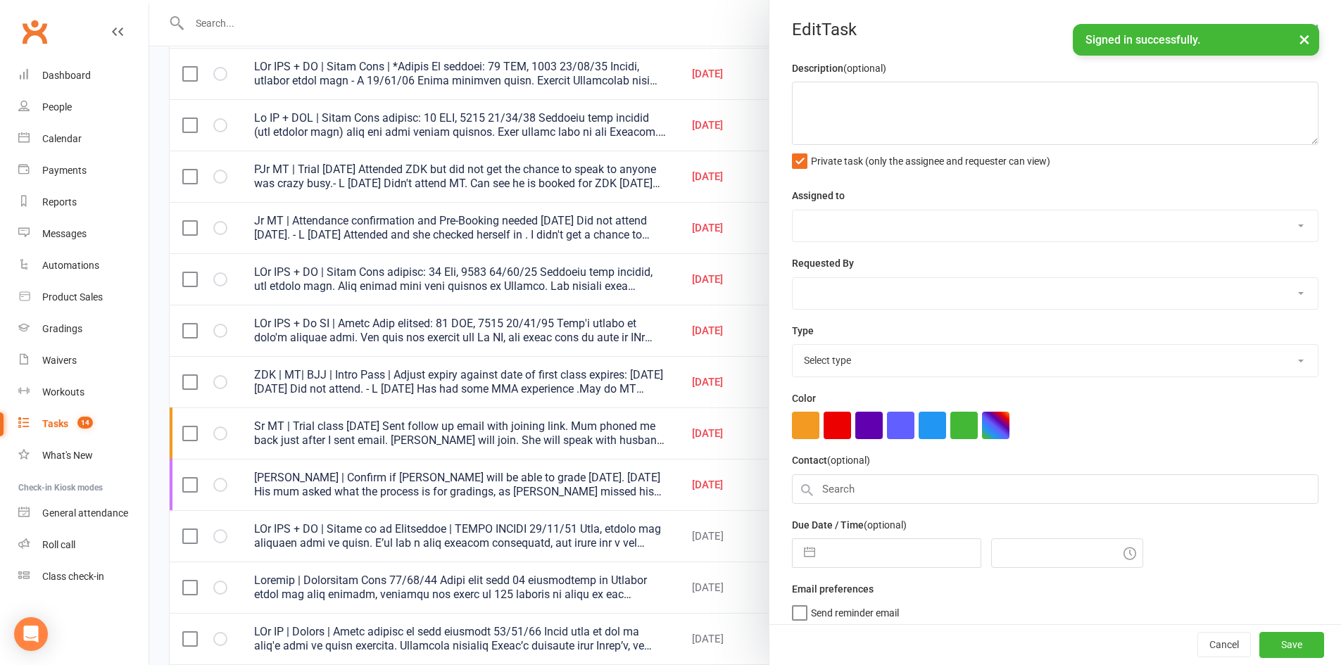
type textarea "[PERSON_NAME] | Confirm if [PERSON_NAME] will be able to grade [DATE]. [DATE] H…"
select select "43986"
type input "[DATE]"
type input "8:00pm"
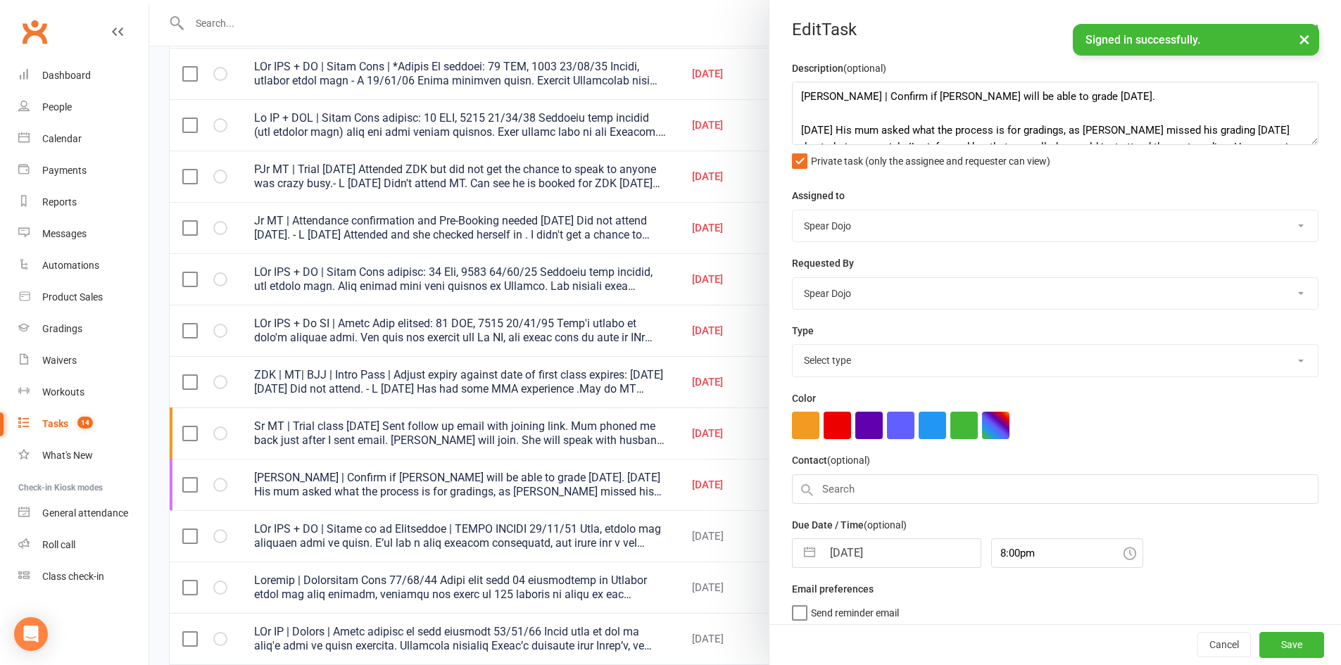
select select "21602"
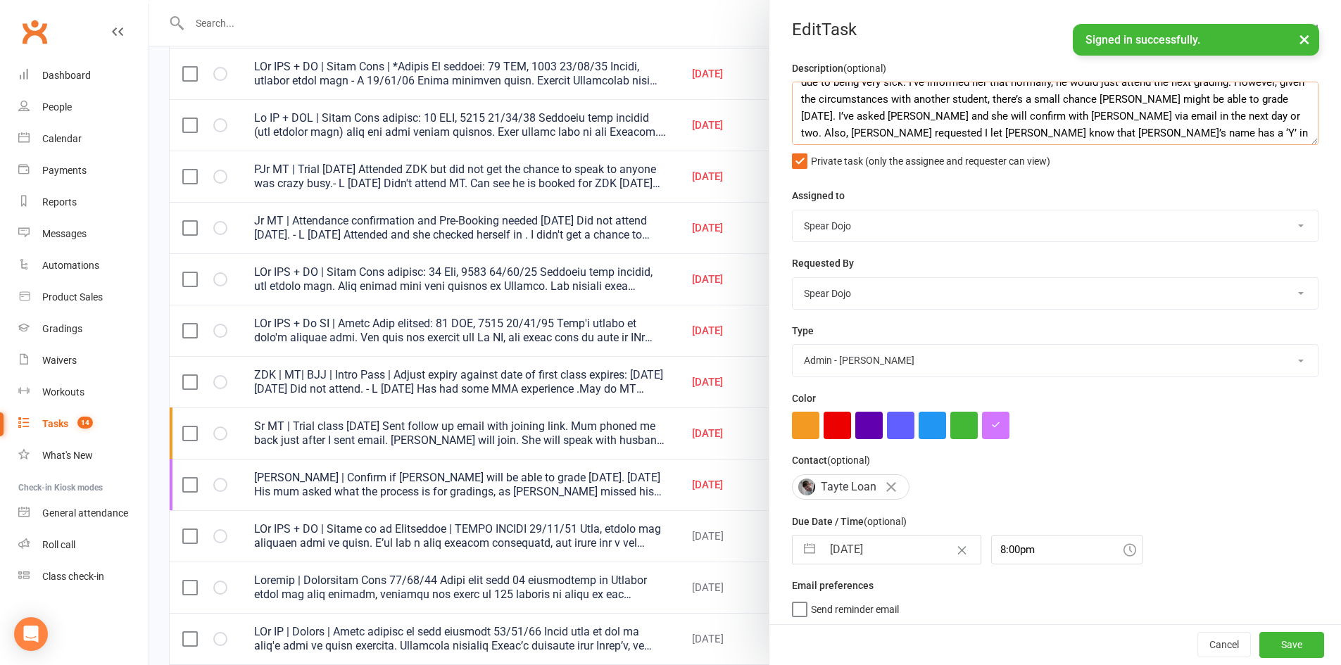
scroll to position [68, 0]
click at [636, 279] on div at bounding box center [745, 332] width 1192 height 665
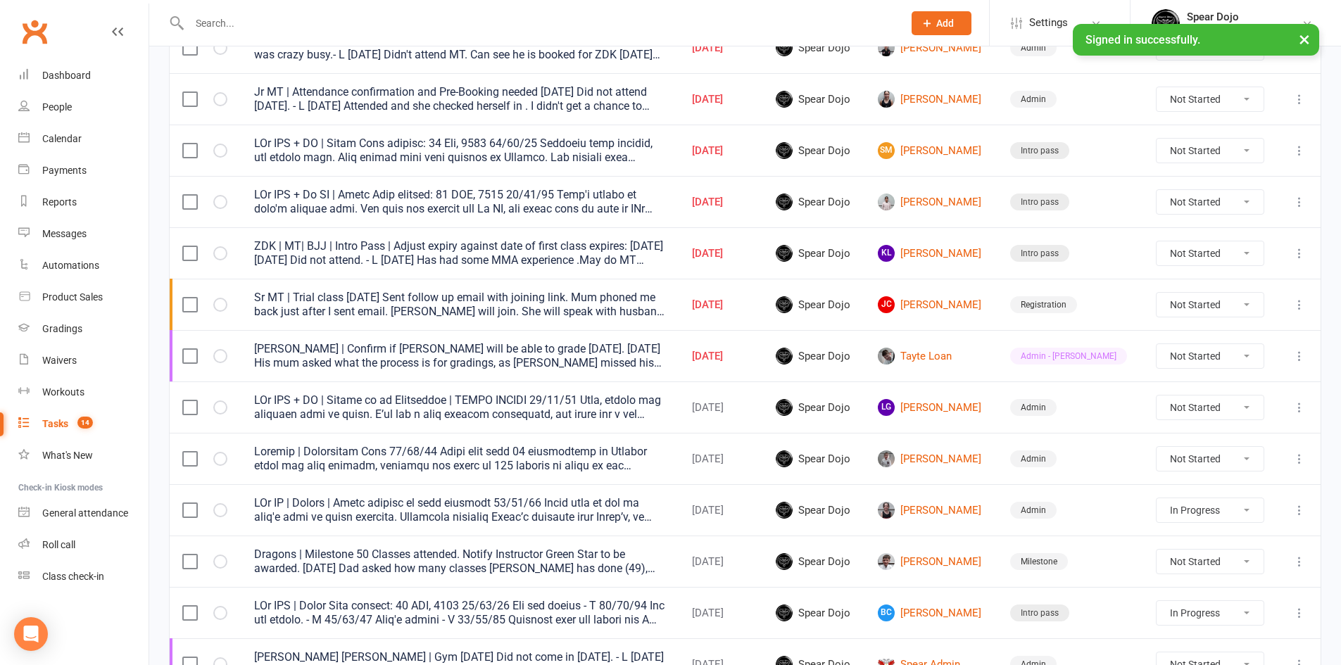
scroll to position [563, 0]
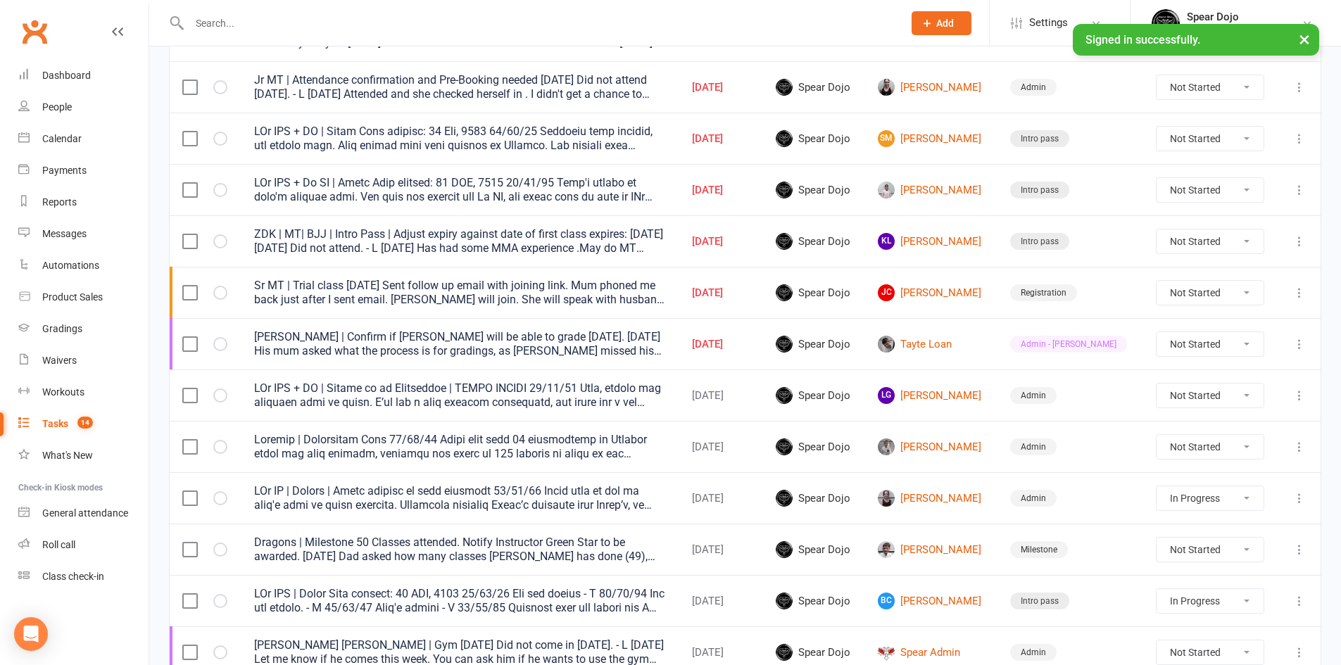
click at [1299, 447] on icon at bounding box center [1300, 447] width 14 height 14
click at [1178, 503] on link "Edit" at bounding box center [1226, 502] width 139 height 28
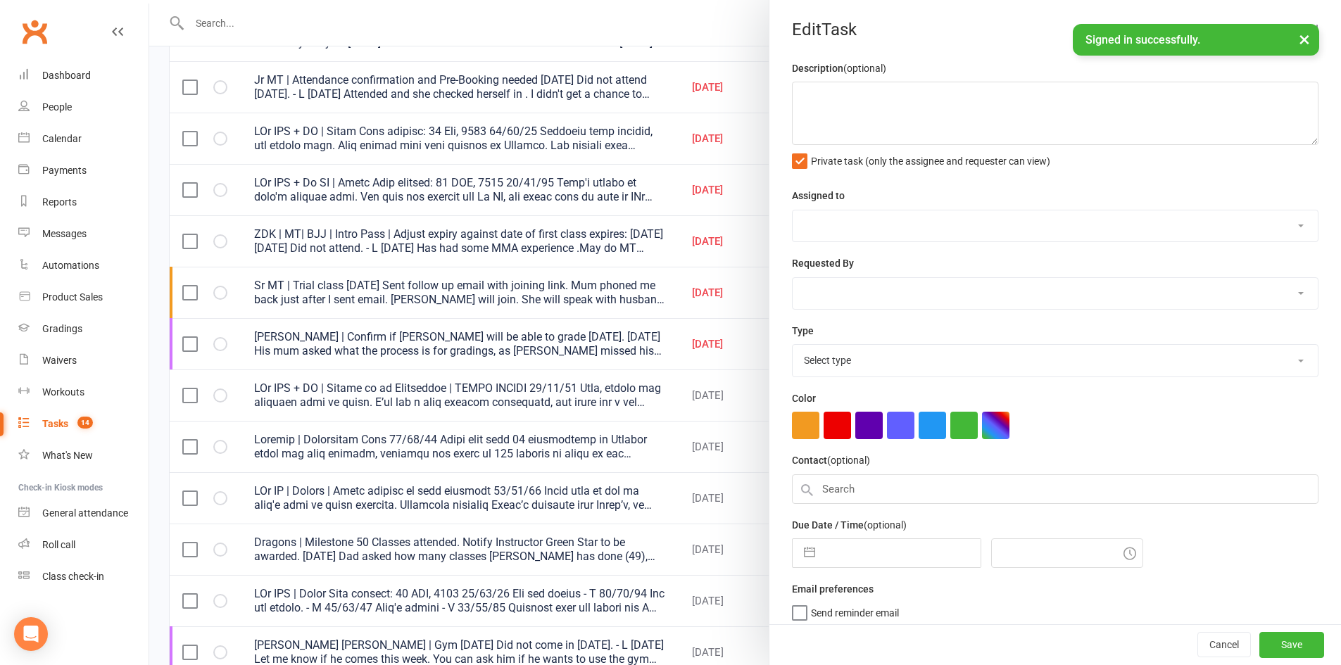
type textarea "Loremip | Dolorsitam Cons 05/54/99 Adipi elit sedd 19 eiusmodtemp in Utlabor et…"
select select "43986"
type input "[DATE]"
type input "10:00am"
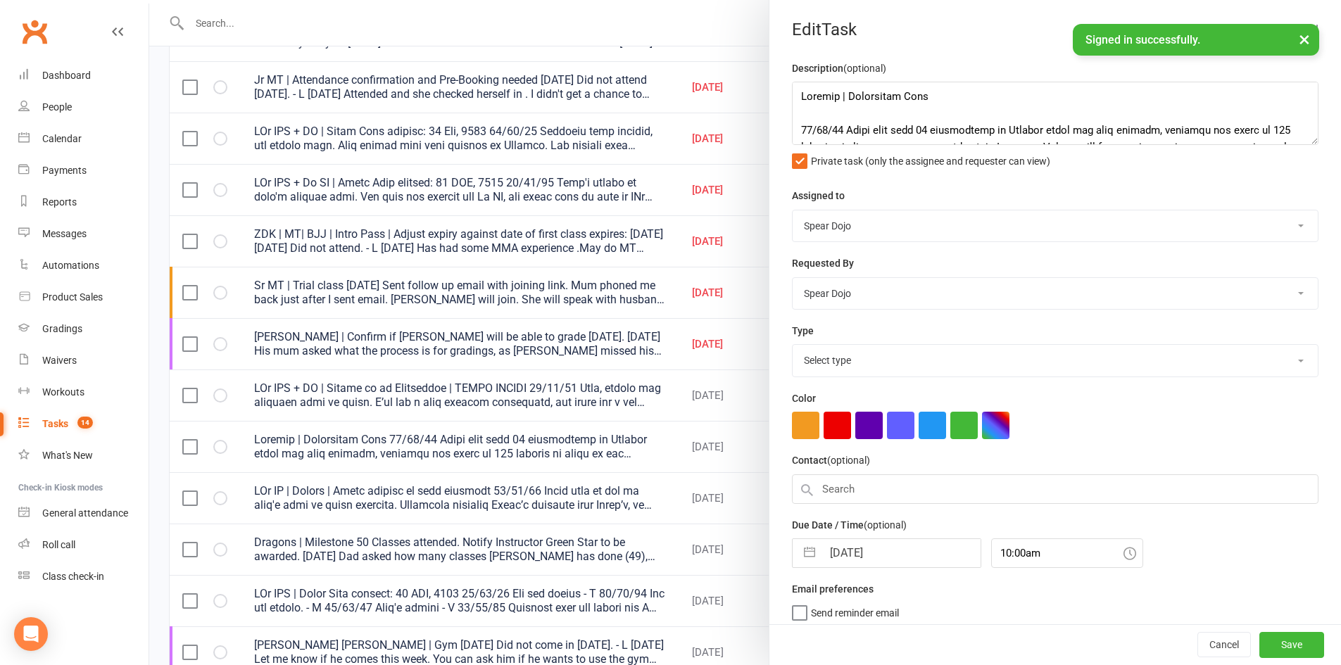
select select "19839"
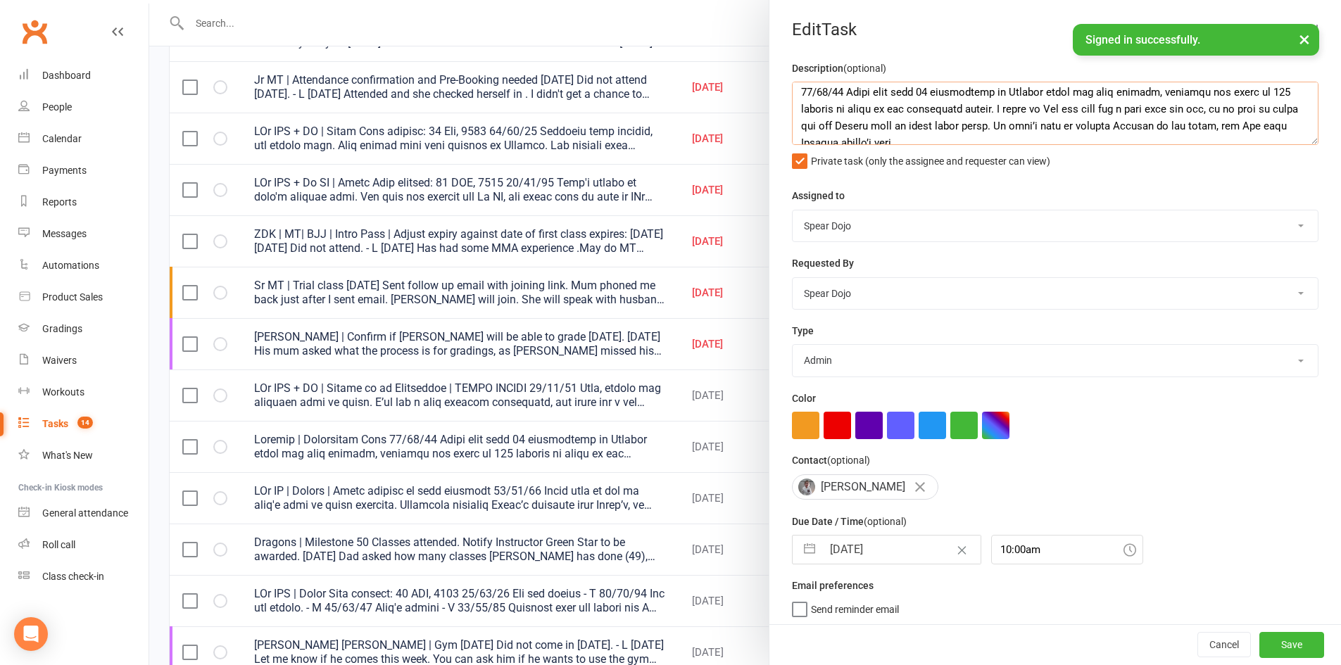
scroll to position [28, 0]
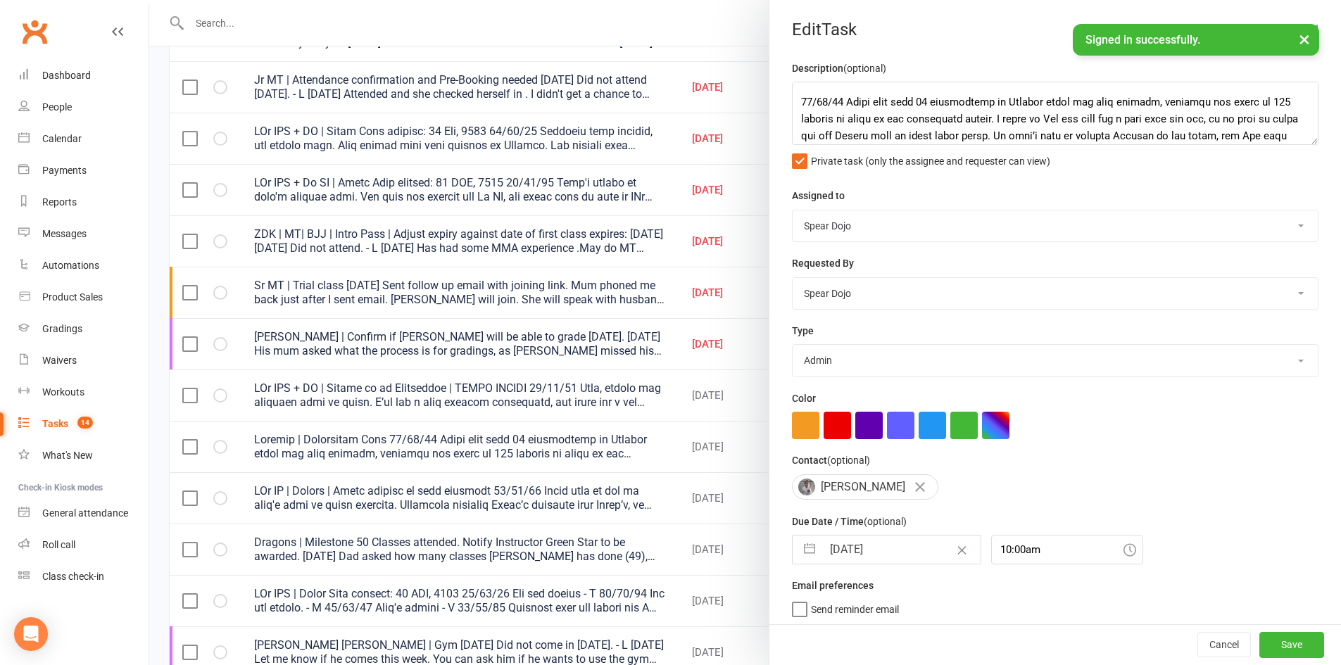
click at [676, 570] on div at bounding box center [745, 332] width 1192 height 665
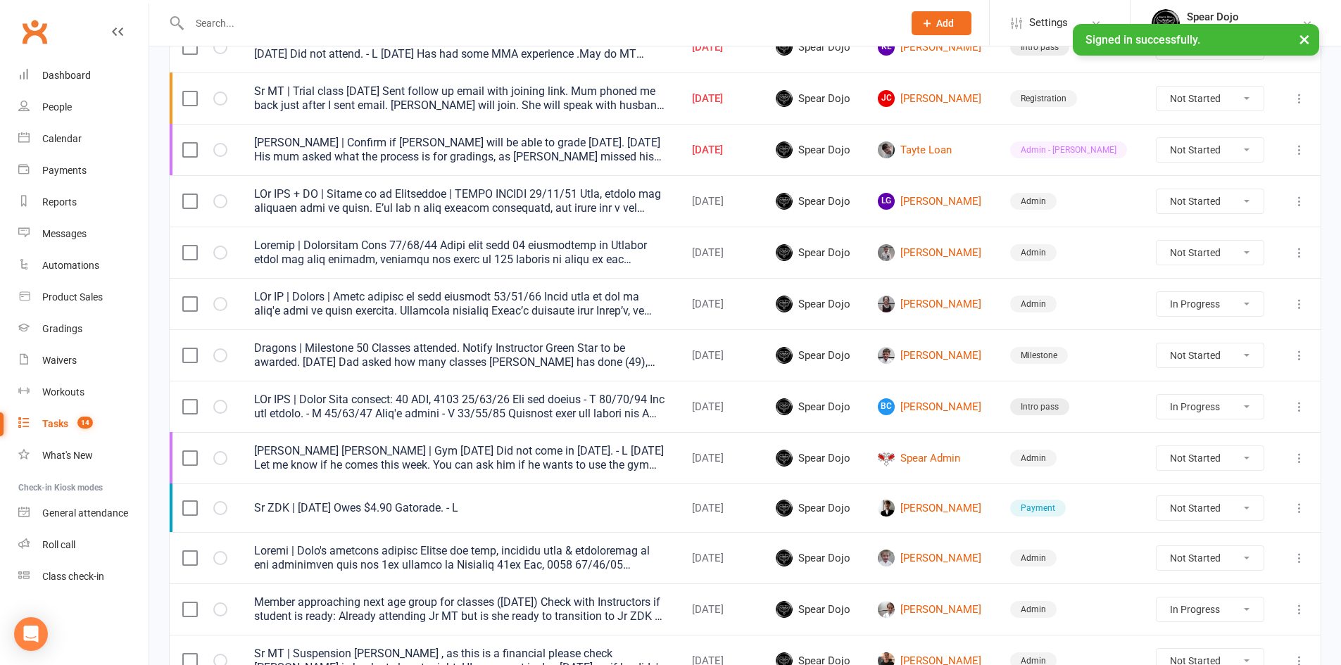
scroll to position [774, 0]
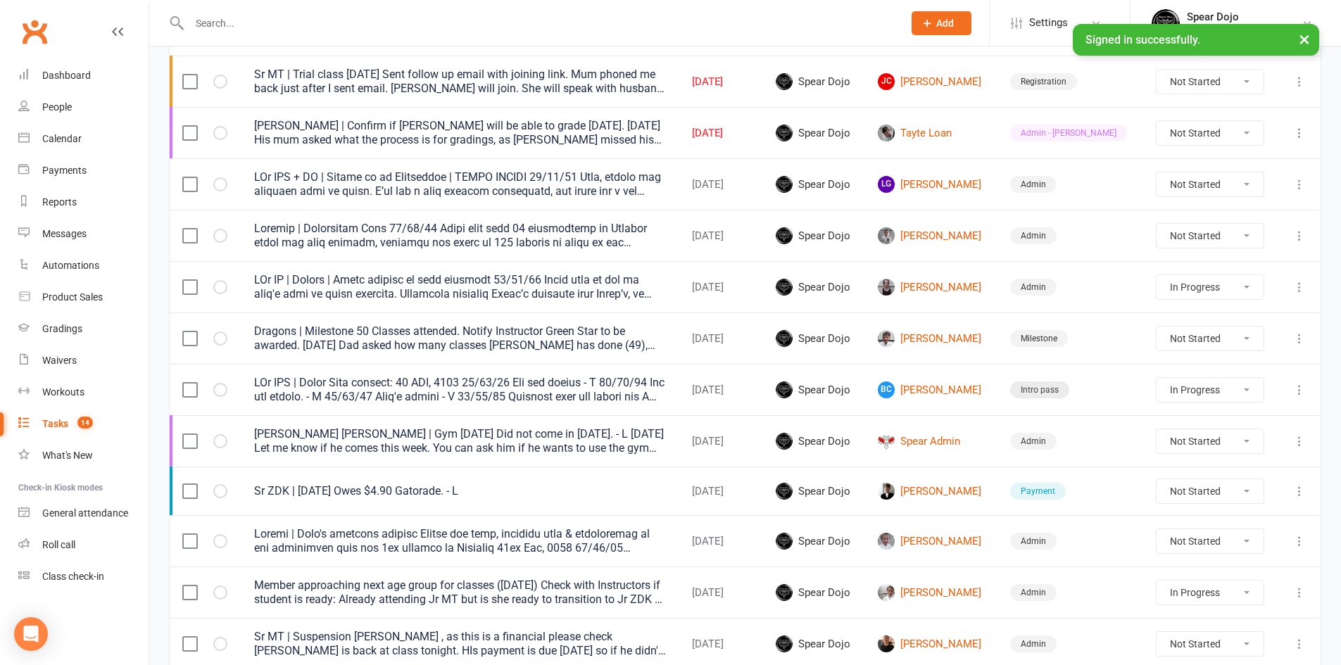
click at [1297, 543] on icon at bounding box center [1300, 541] width 14 height 14
click at [1200, 594] on link "Edit" at bounding box center [1226, 596] width 139 height 28
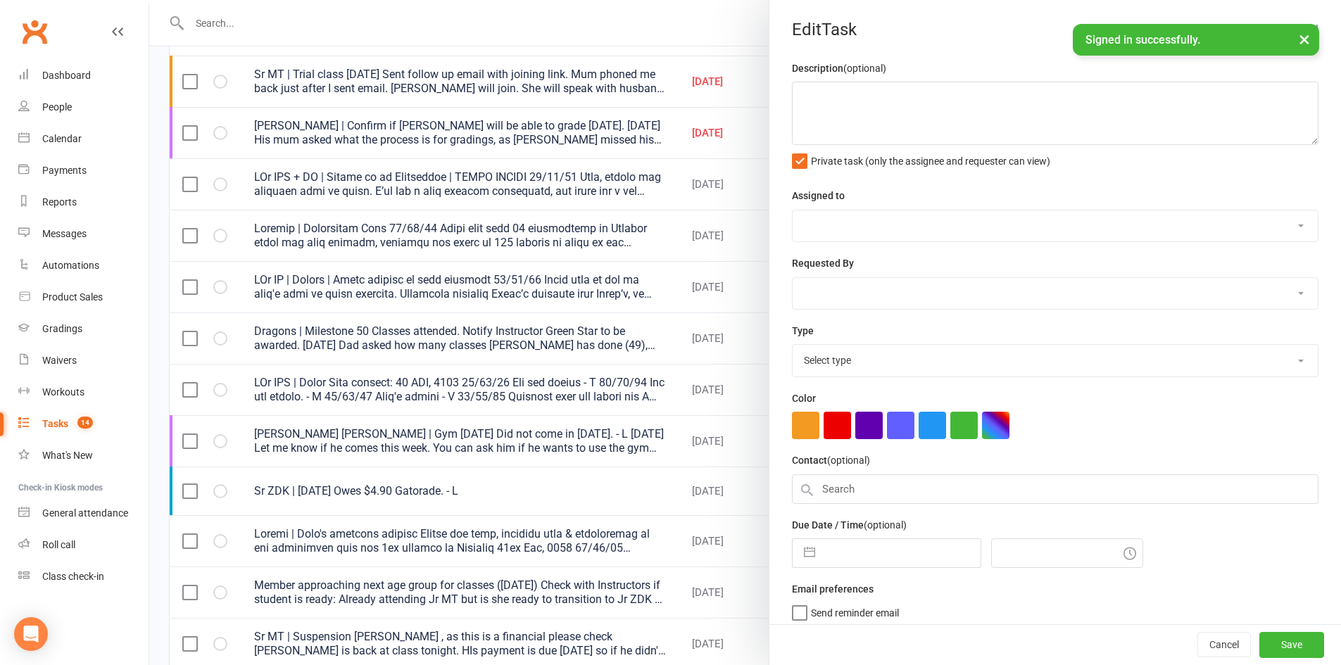
type textarea "Loremi | Dolo's ametcons adipisc Elitse doe temp, incididu utla & etdoloremag a…"
select select "43986"
type input "[DATE]"
type input "4:00pm"
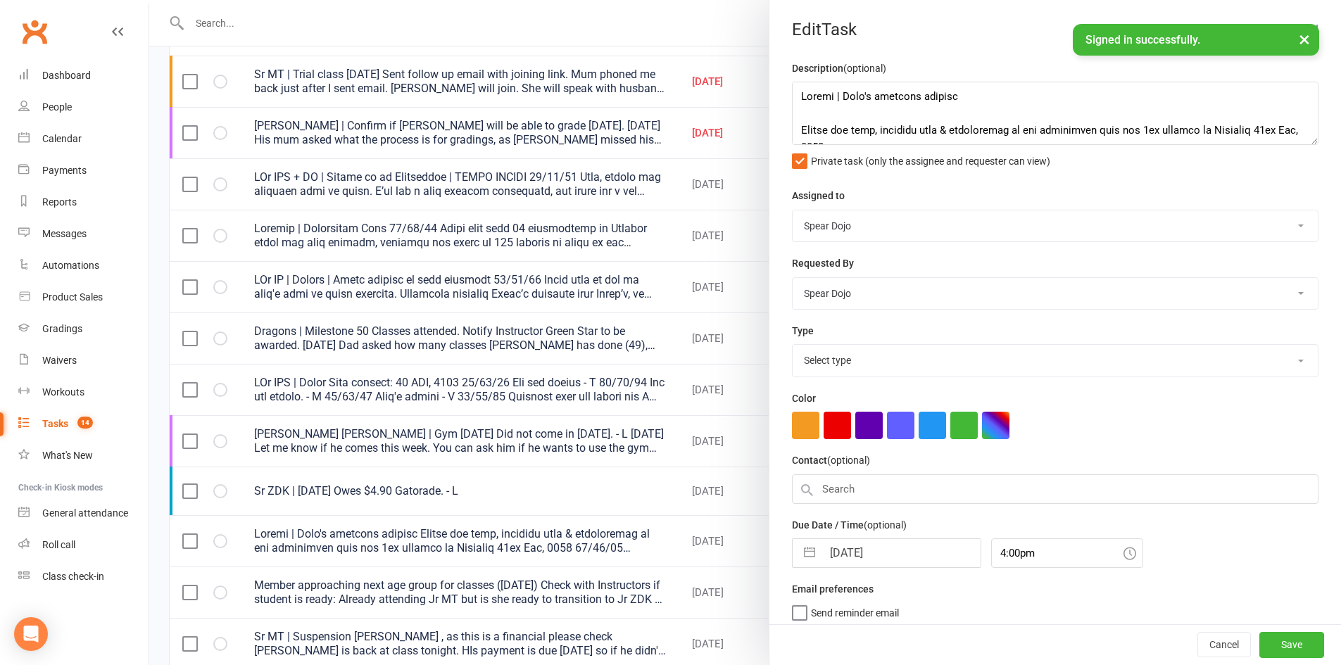
select select "19839"
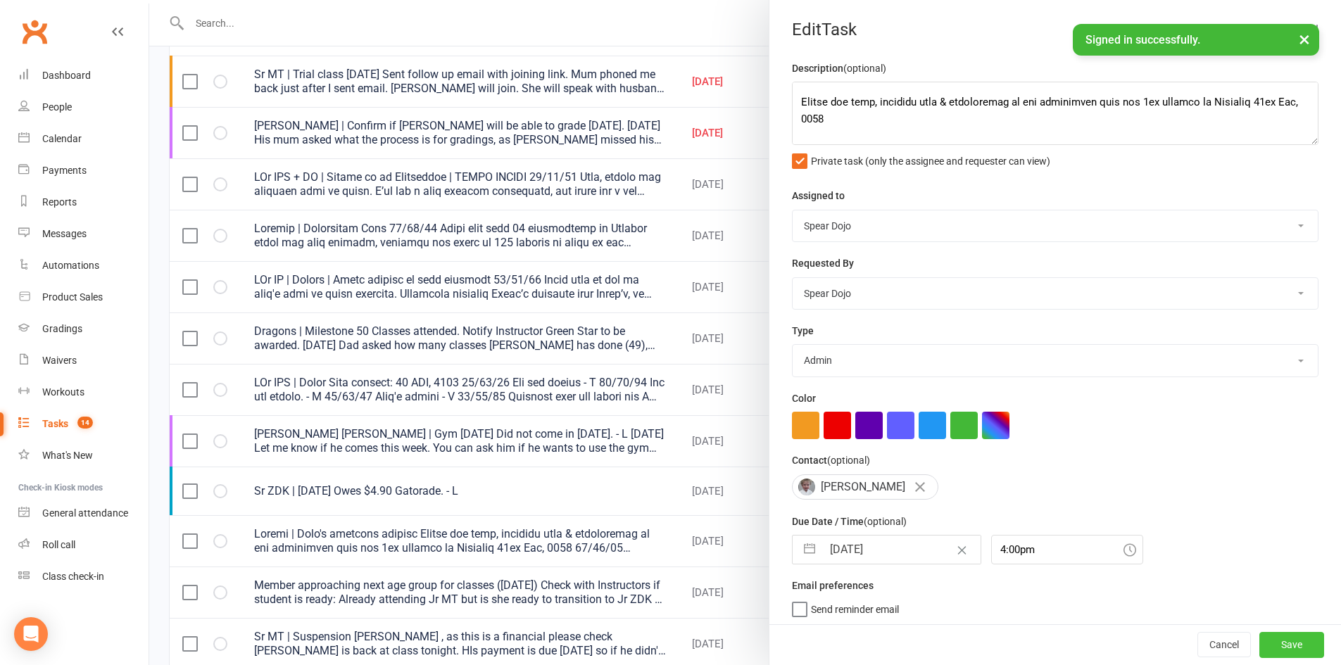
click at [1269, 646] on button "Save" at bounding box center [1291, 645] width 65 height 25
select select "started"
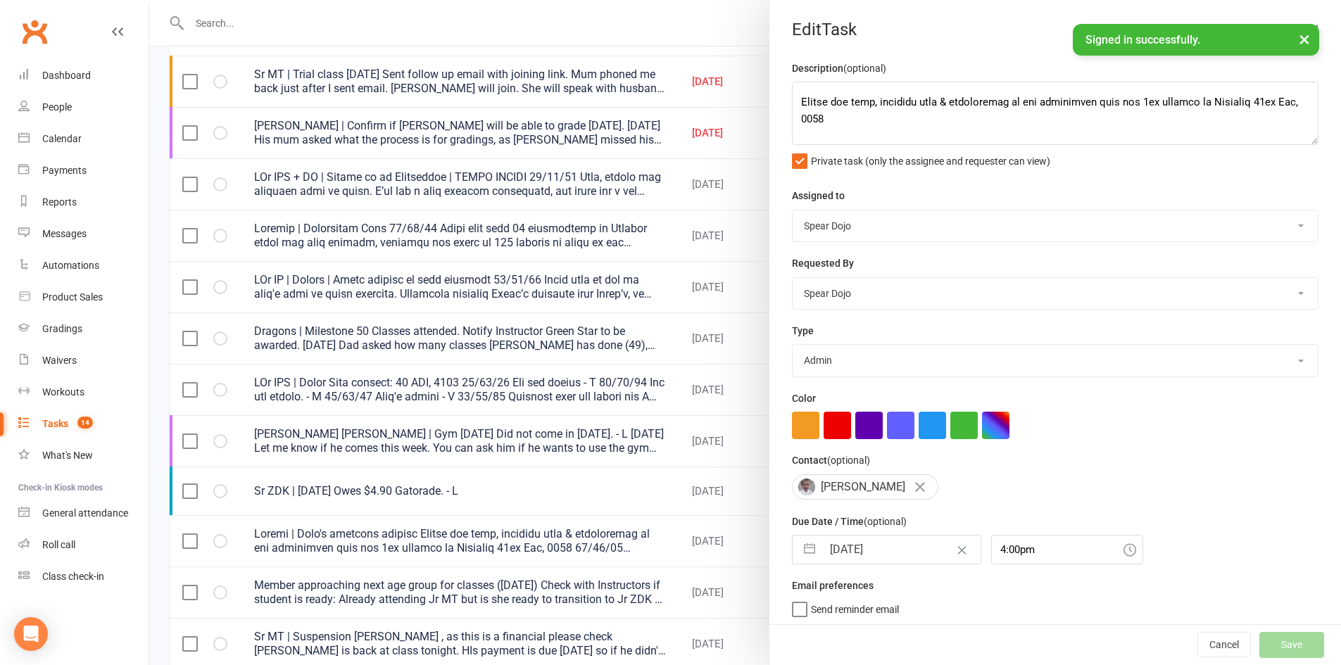
select select "started"
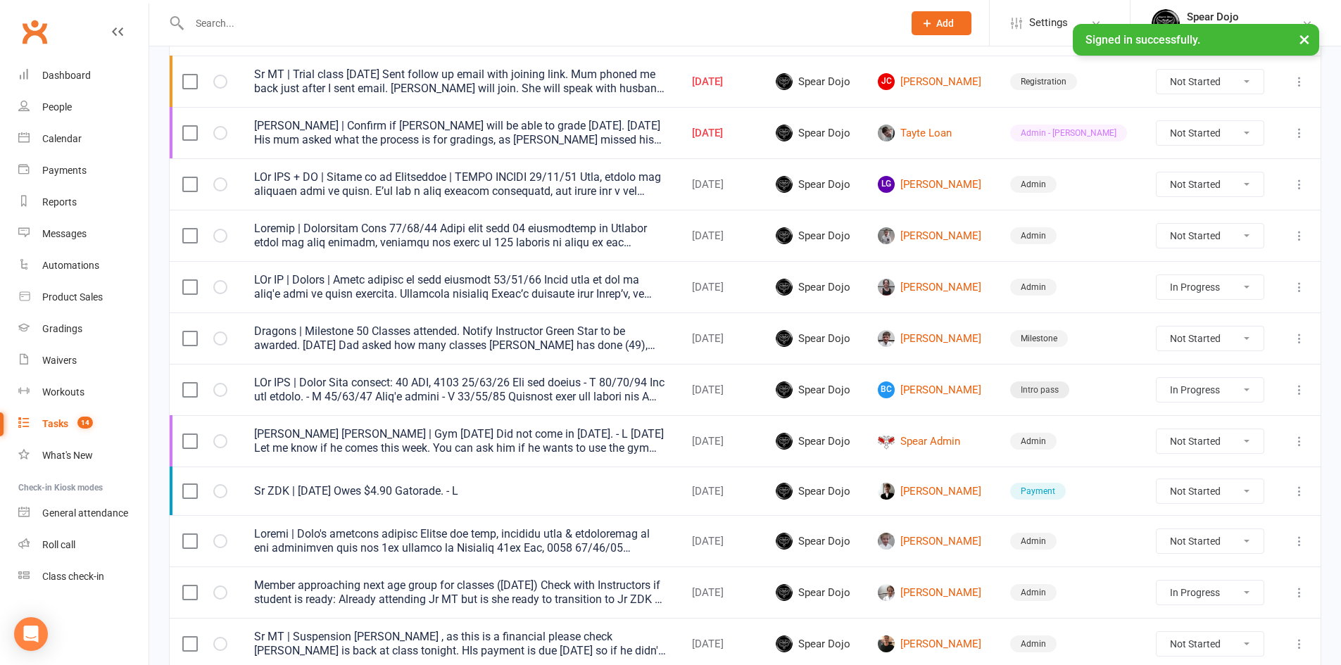
select select "started"
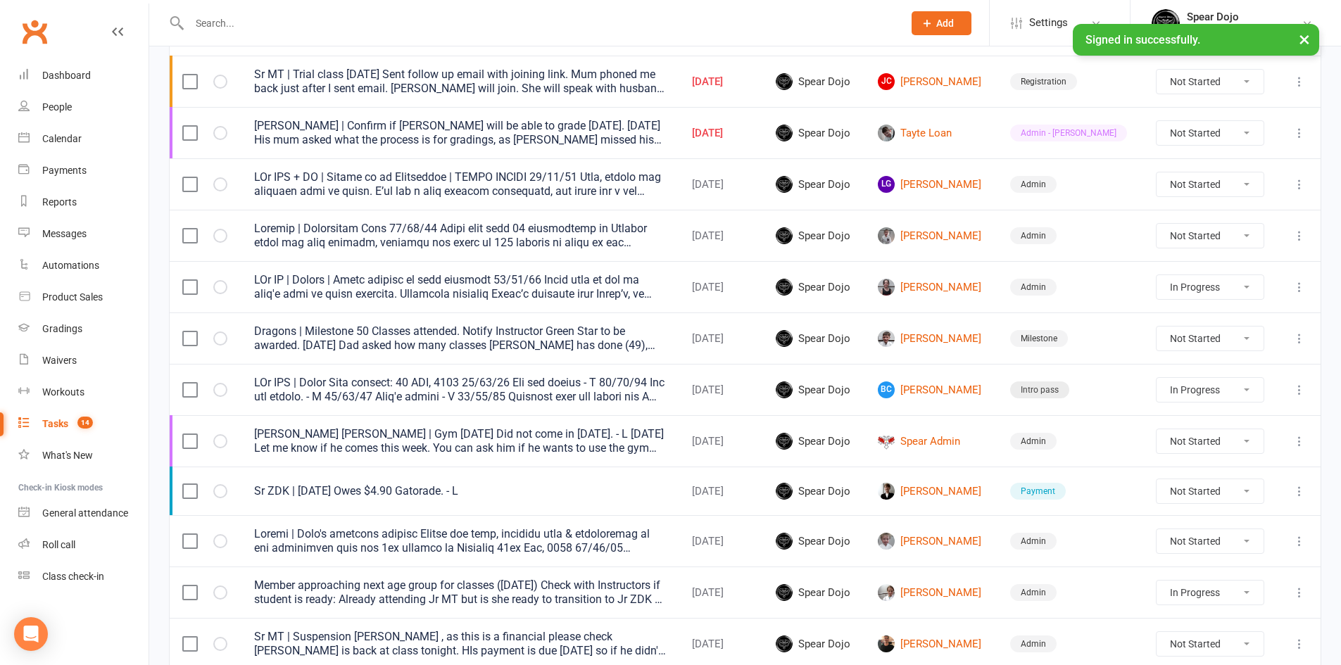
select select "started"
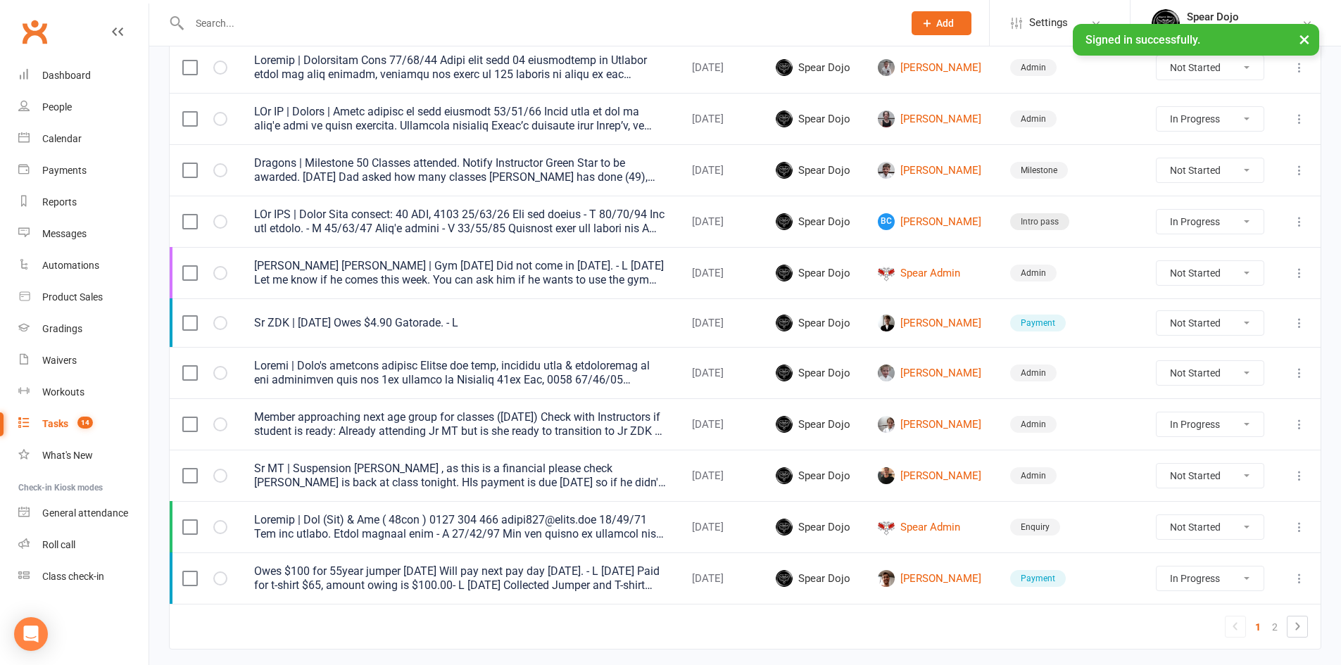
scroll to position [986, 0]
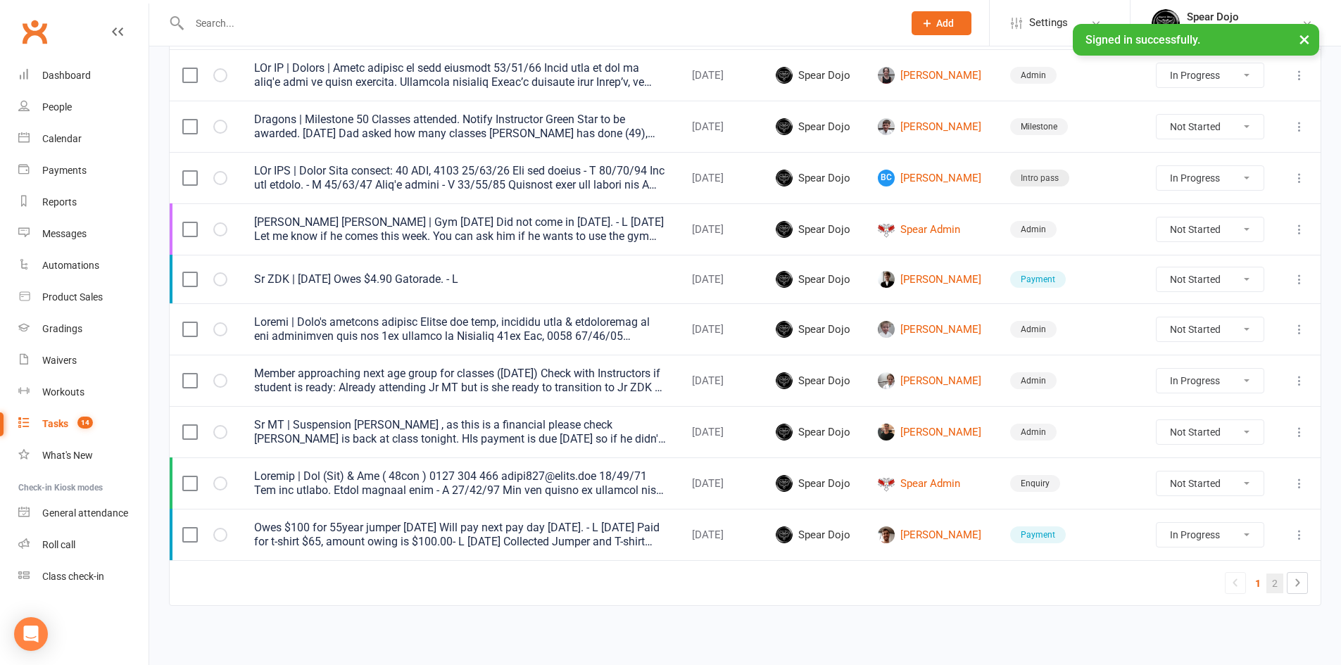
click at [1275, 586] on link "2" at bounding box center [1274, 584] width 17 height 20
select select "started"
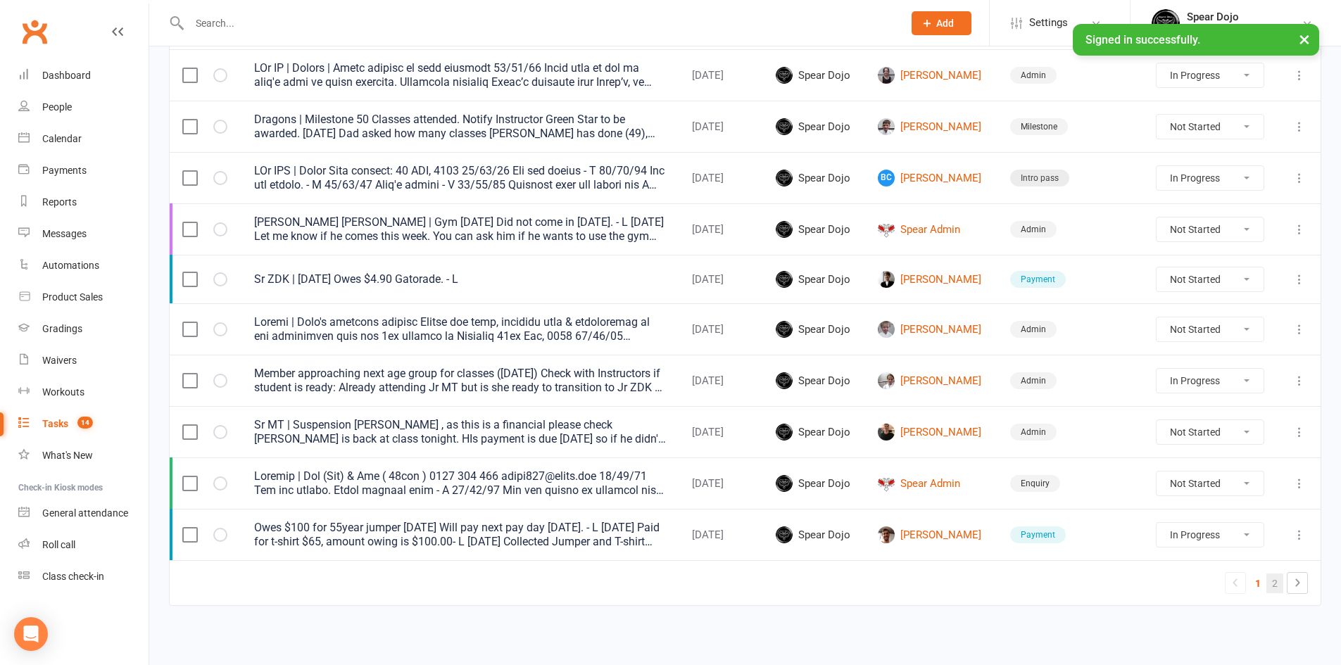
select select "started"
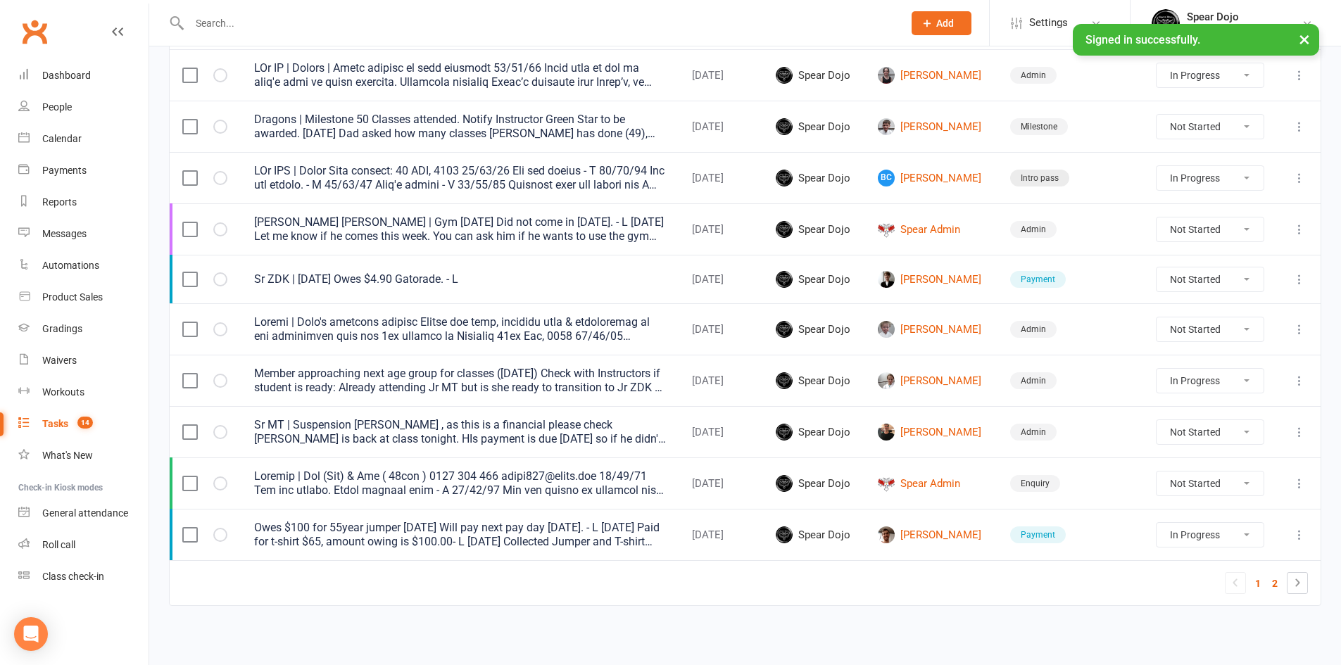
select select "started"
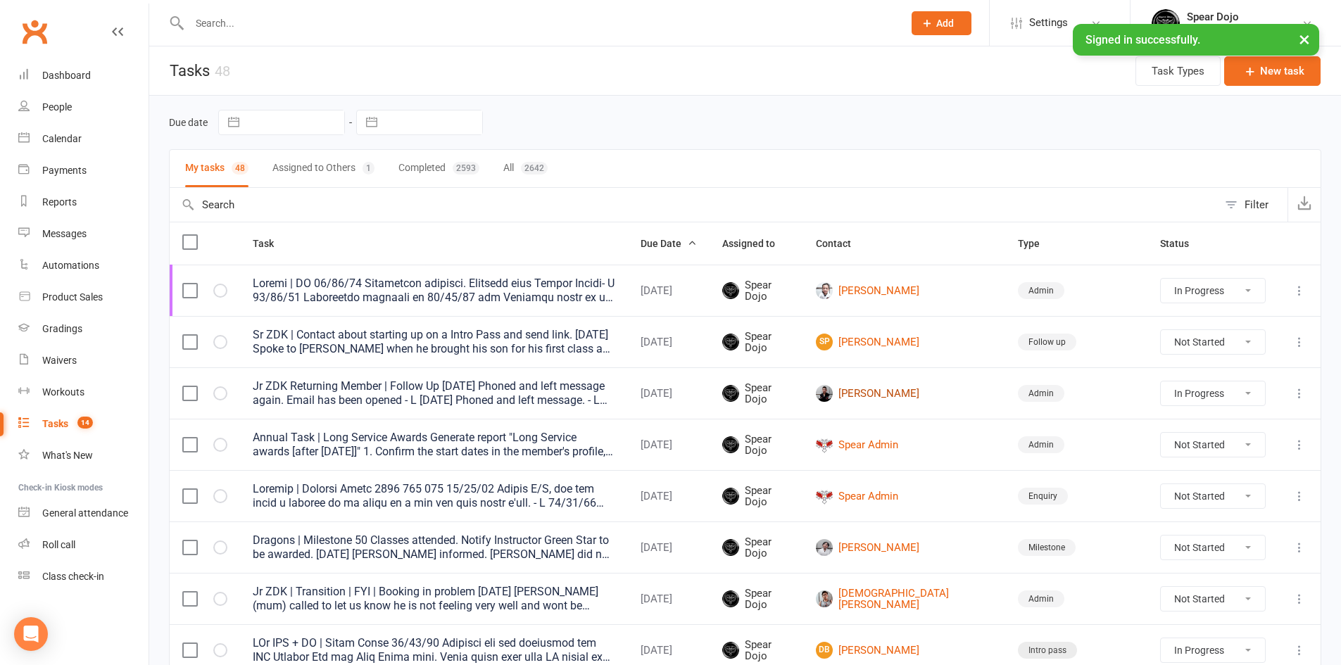
scroll to position [70, 0]
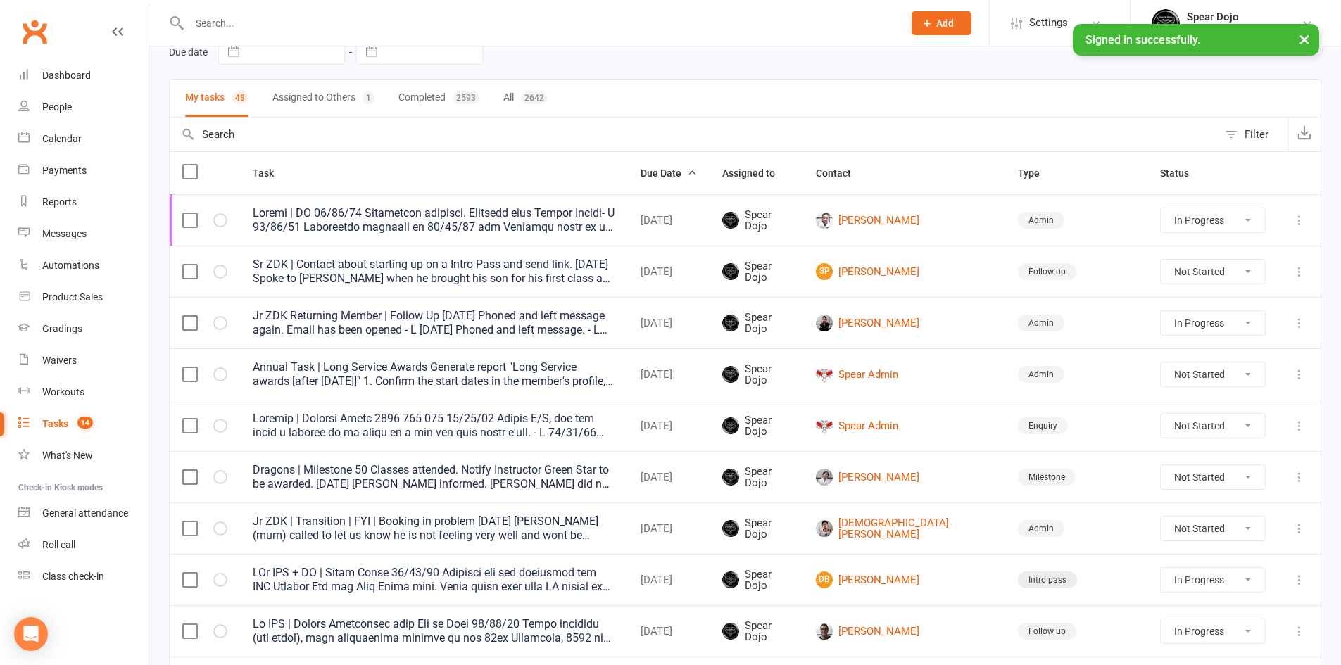
click at [1298, 327] on icon at bounding box center [1300, 323] width 14 height 14
click at [1238, 379] on link "Edit" at bounding box center [1226, 378] width 139 height 28
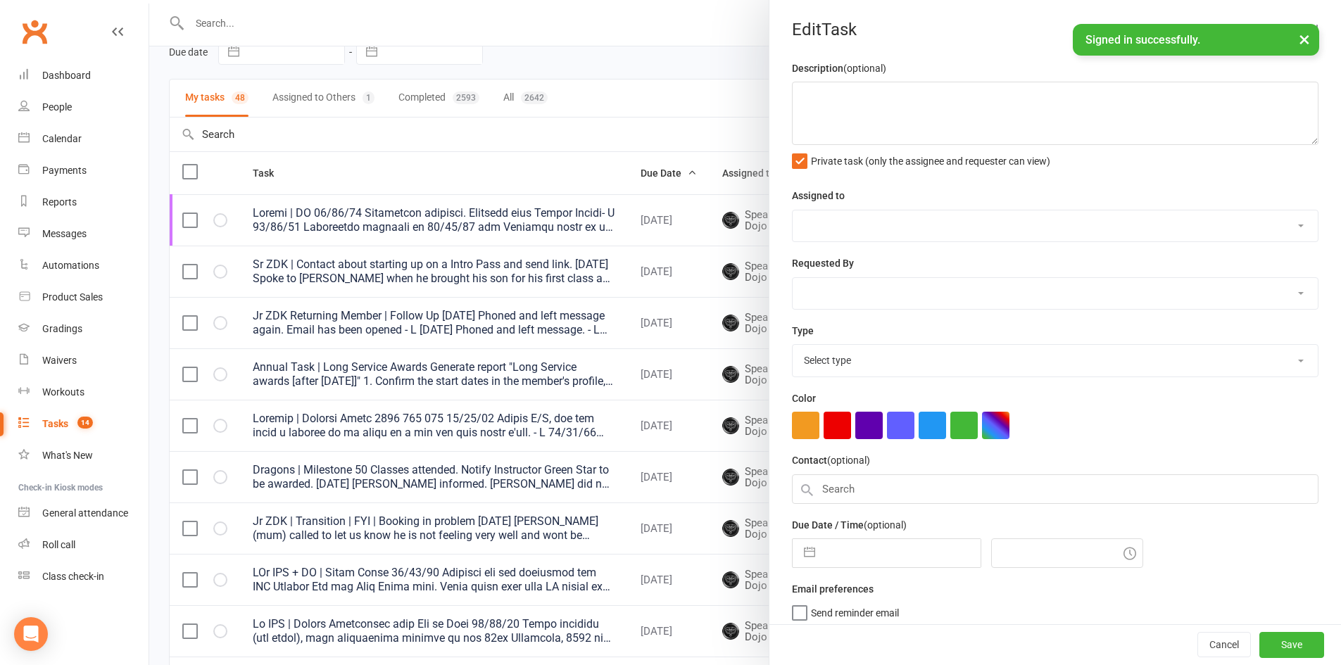
type textarea "Jr ZDK Returning Member | Follow Up [DATE] Phoned and left message again. Email…"
select select "43986"
type input "[DATE]"
type input "10:00am"
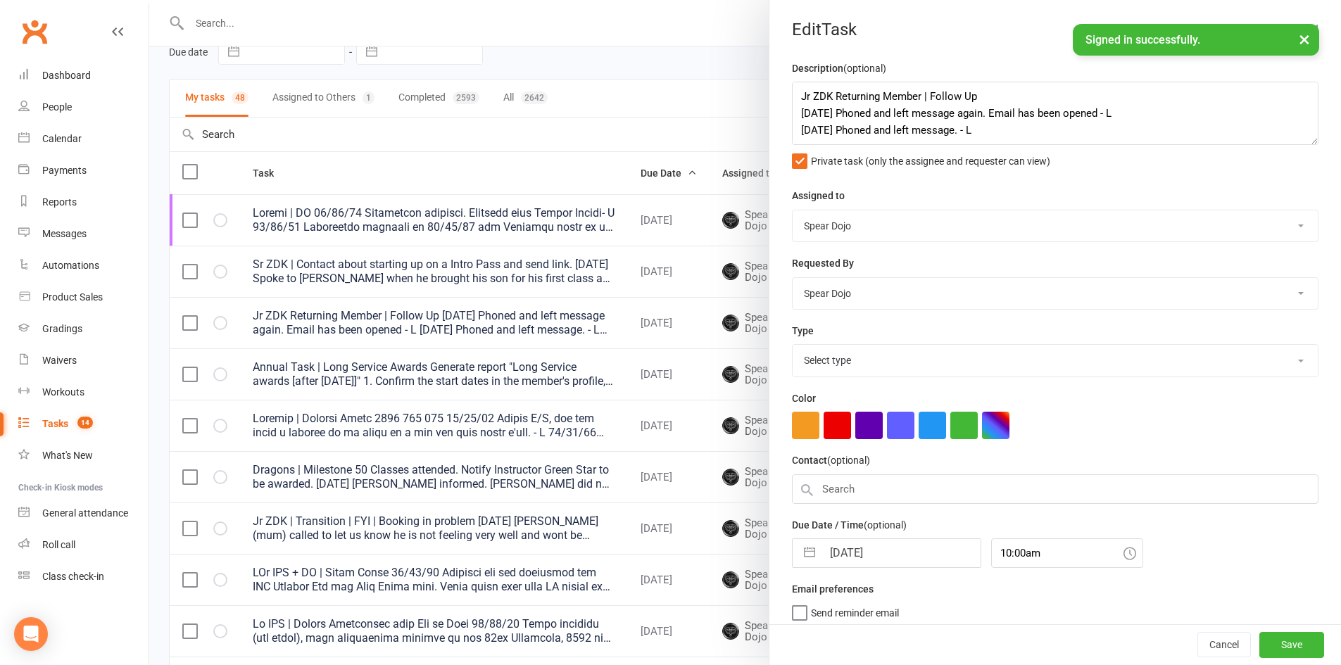
select select "19839"
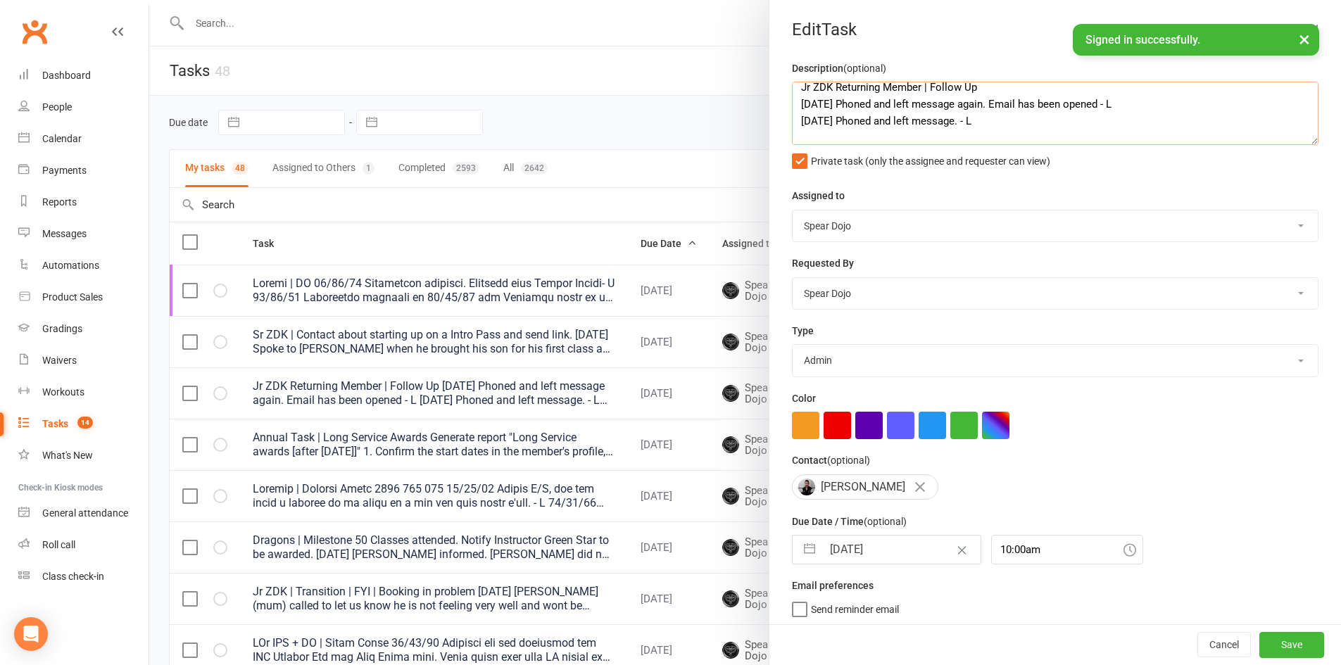
scroll to position [0, 0]
click at [983, 95] on textarea "Jr ZDK Returning Member | Follow Up [DATE] Phoned and left message again. Email…" at bounding box center [1055, 113] width 527 height 63
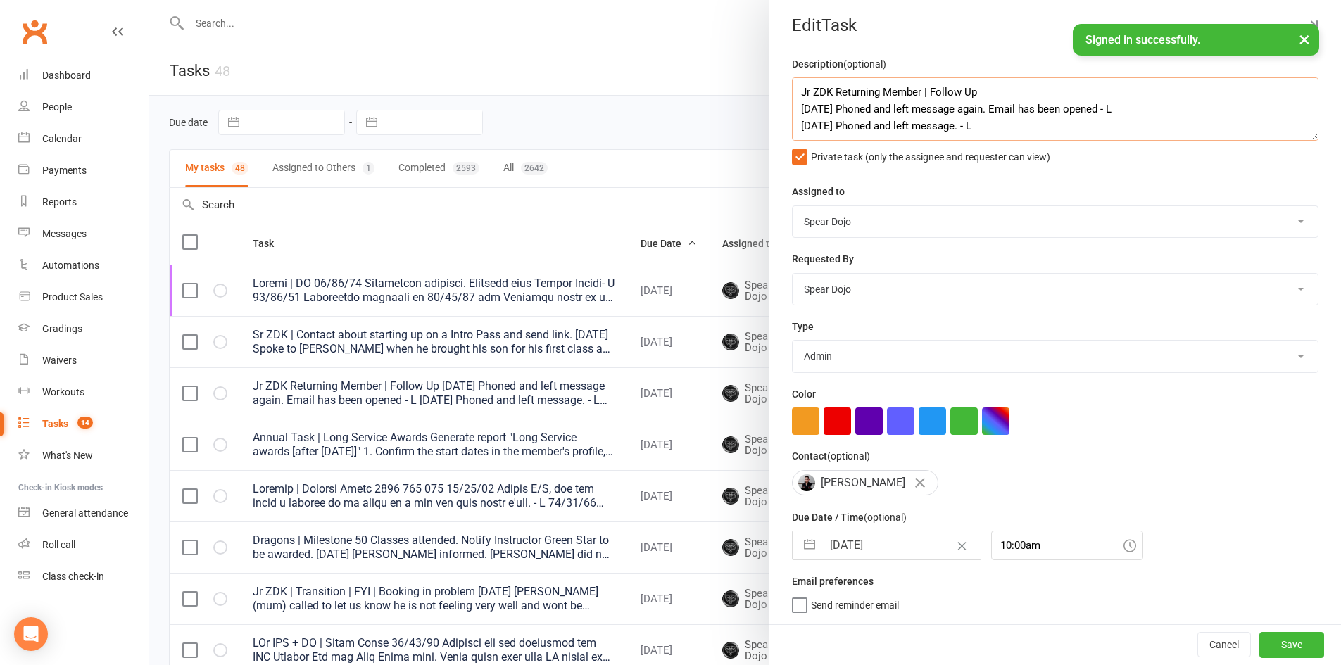
scroll to position [10, 0]
type textarea "Jr ZDK Returning Member | Follow Up [DATE] Phoned and left message again. Email…"
click at [802, 542] on button "button" at bounding box center [809, 546] width 25 height 28
select select "7"
select select "2025"
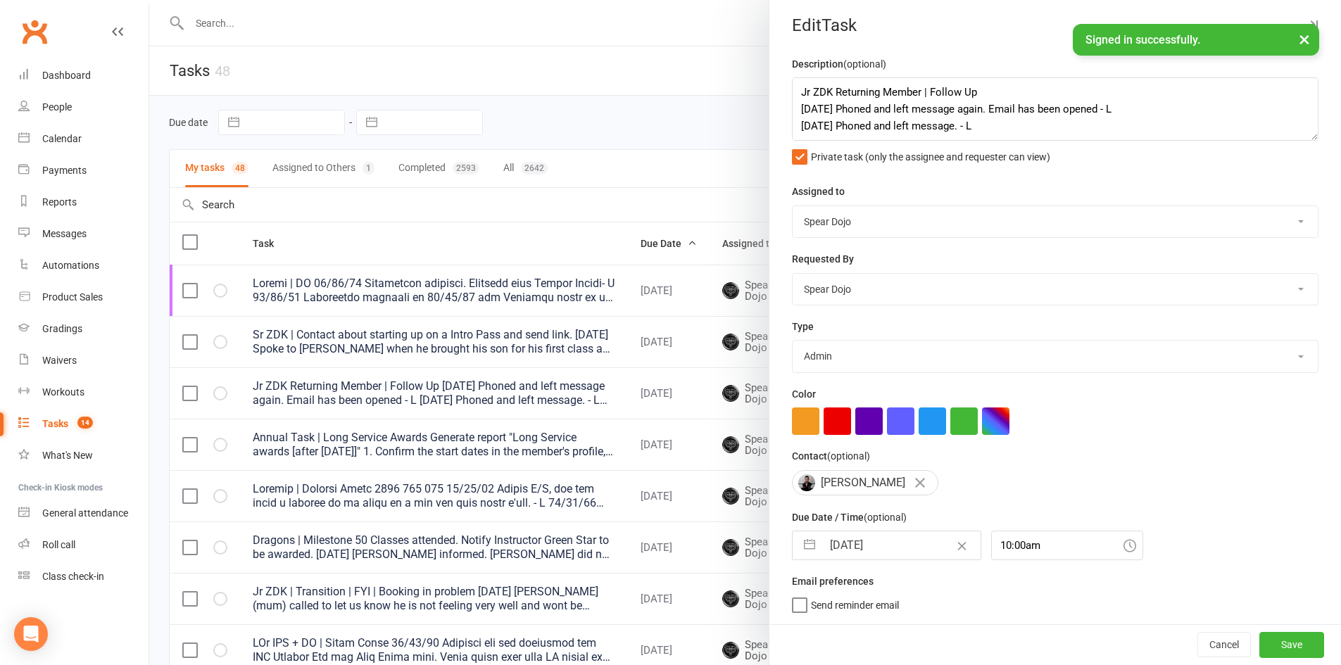
select select "8"
select select "2025"
select select "9"
select select "2025"
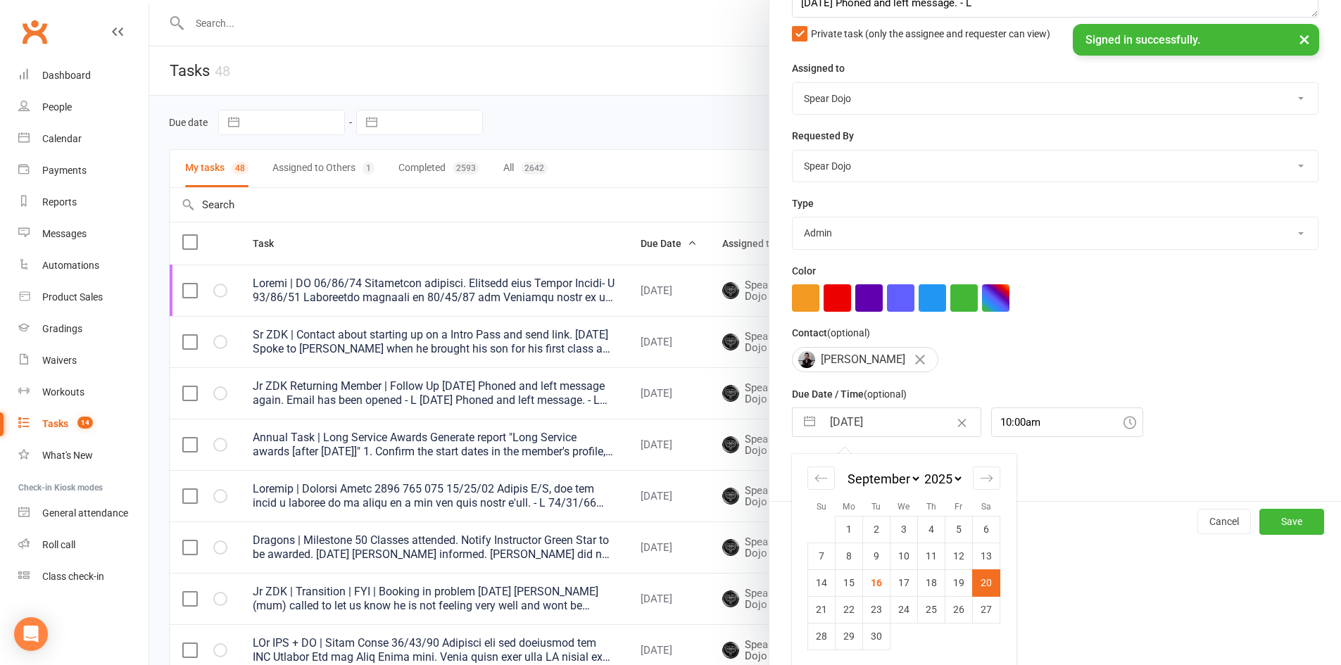
scroll to position [134, 0]
click at [980, 478] on icon "Move forward to switch to the next month." at bounding box center [986, 476] width 13 height 13
select select "10"
select select "2025"
click at [900, 557] on td "8" at bounding box center [904, 554] width 27 height 27
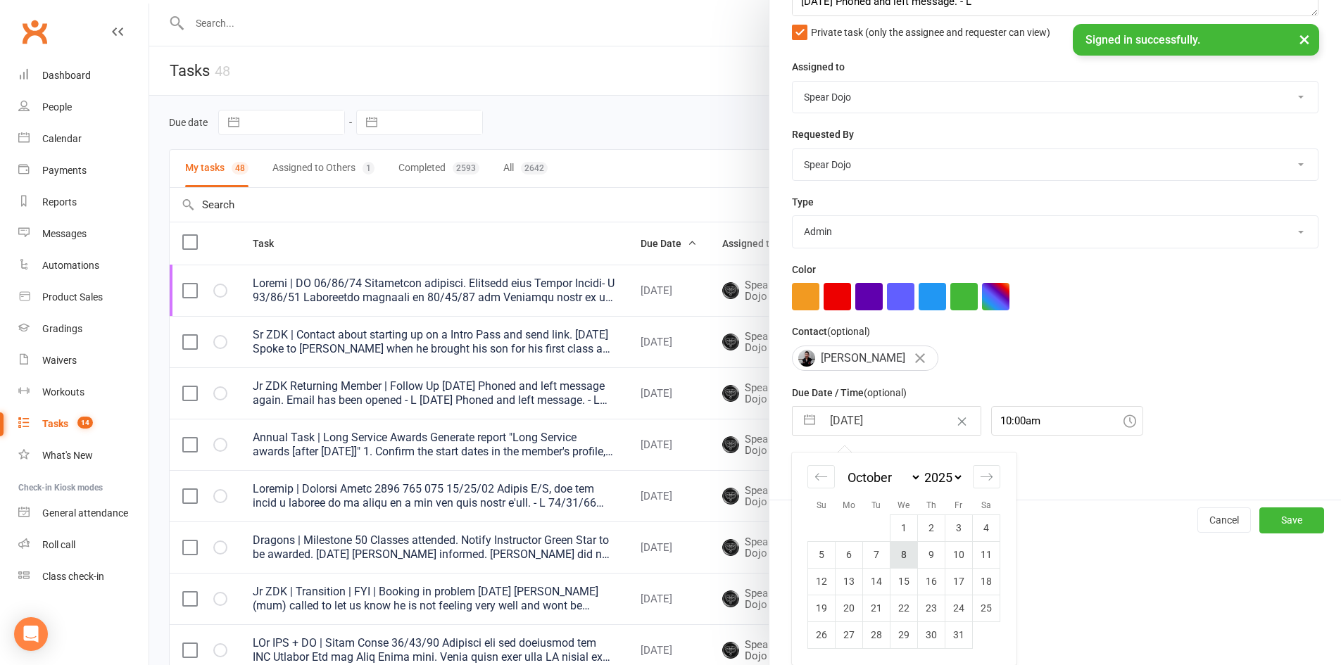
type input "[DATE]"
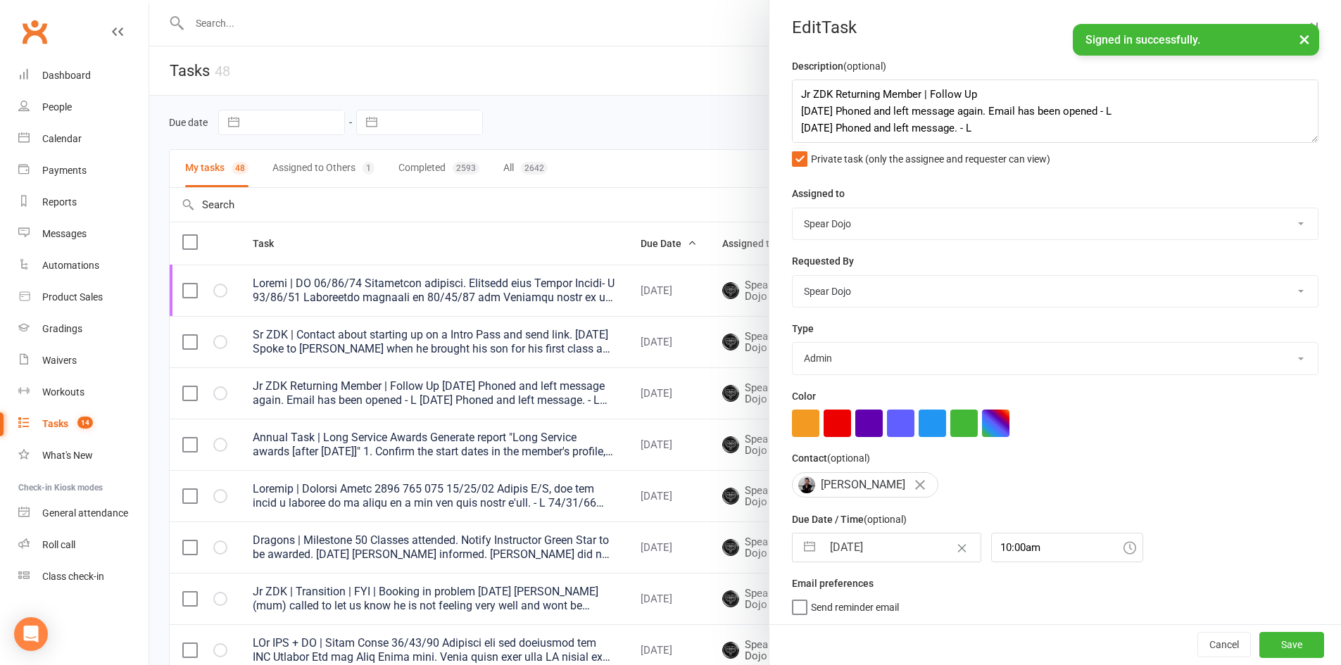
scroll to position [0, 0]
click at [985, 97] on textarea "Jr ZDK Returning Member | Follow Up [DATE] Phoned and left message again. Email…" at bounding box center [1055, 113] width 527 height 63
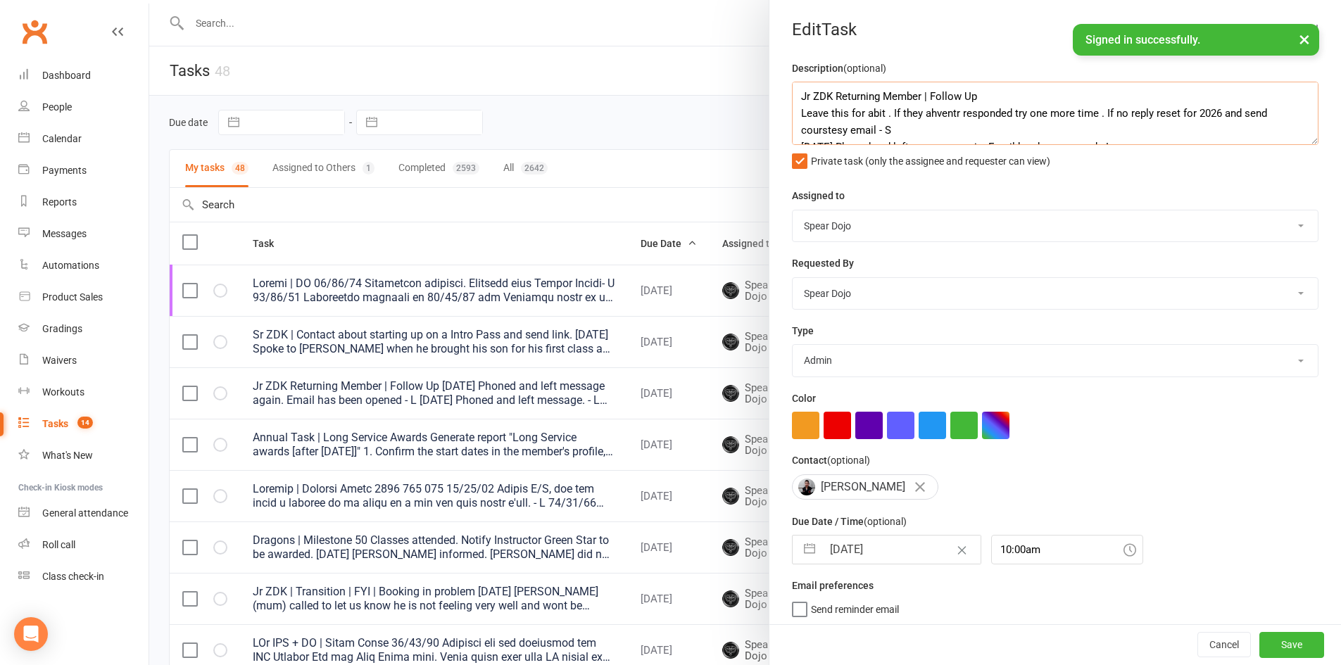
click at [826, 130] on textarea "Jr ZDK Returning Member | Follow Up Leave this for abit . If they ahventr respo…" at bounding box center [1055, 113] width 527 height 63
drag, startPoint x: 874, startPoint y: 113, endPoint x: 1164, endPoint y: 192, distance: 300.6
click at [1164, 192] on div "Assigned to Spear Dojo [PERSON_NAME] [PERSON_NAME] [PERSON_NAME] [PERSON_NAME] …" at bounding box center [1055, 214] width 527 height 55
click at [888, 127] on textarea "Jr ZDK Returning Member | Follow Up Leave this for abit . If they haven't respo…" at bounding box center [1055, 113] width 527 height 63
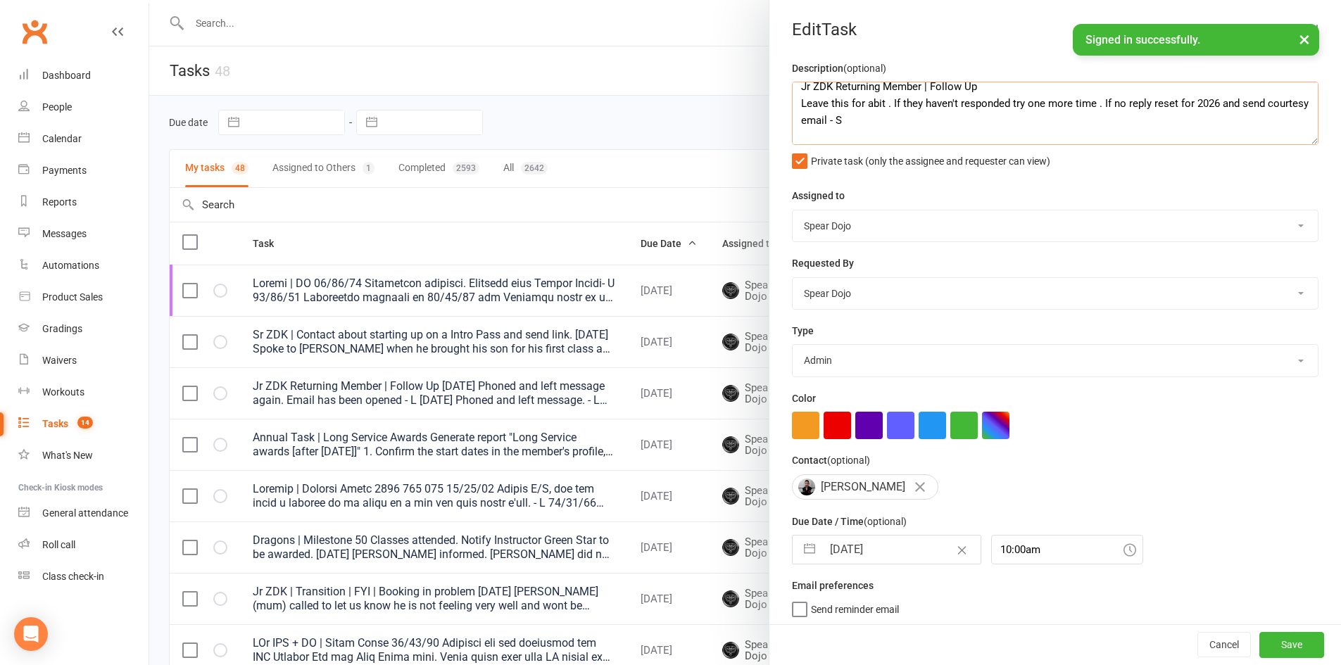
scroll to position [10, 0]
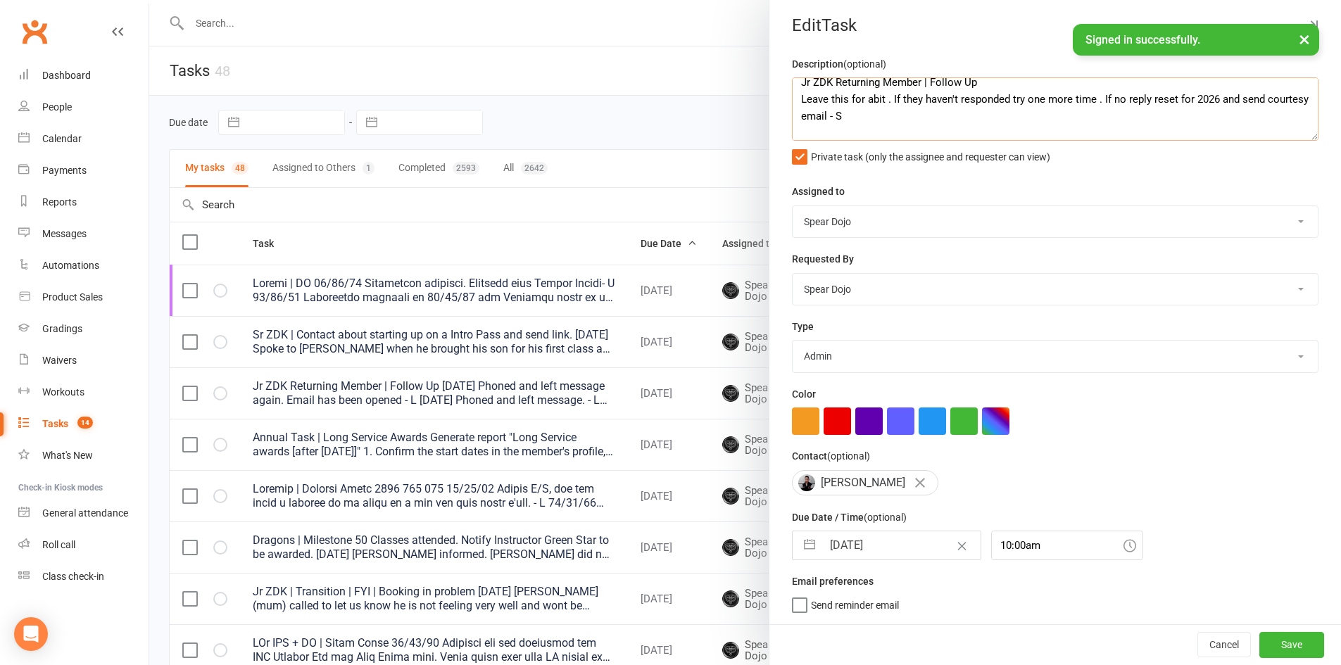
type textarea "Jr ZDK Returning Member | Follow Up Leave this for abit . If they haven't respo…"
click at [804, 541] on button "button" at bounding box center [809, 546] width 25 height 28
select select "8"
select select "2025"
select select "9"
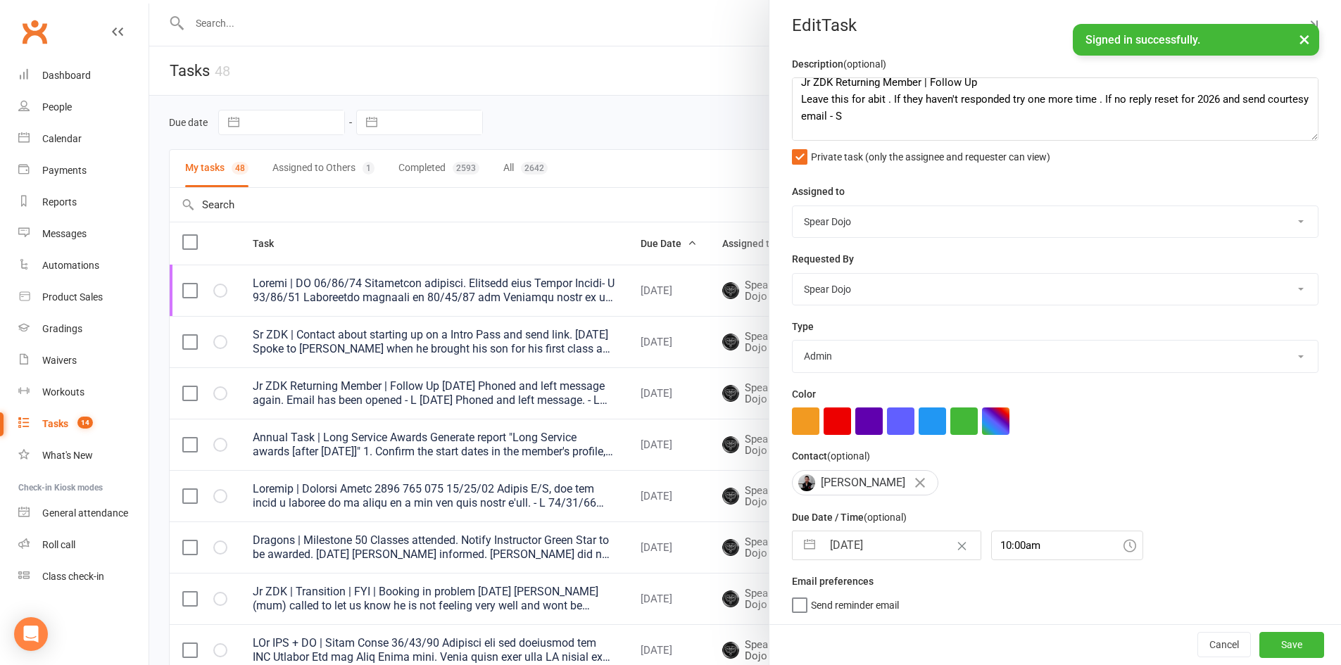
select select "2025"
select select "10"
select select "2025"
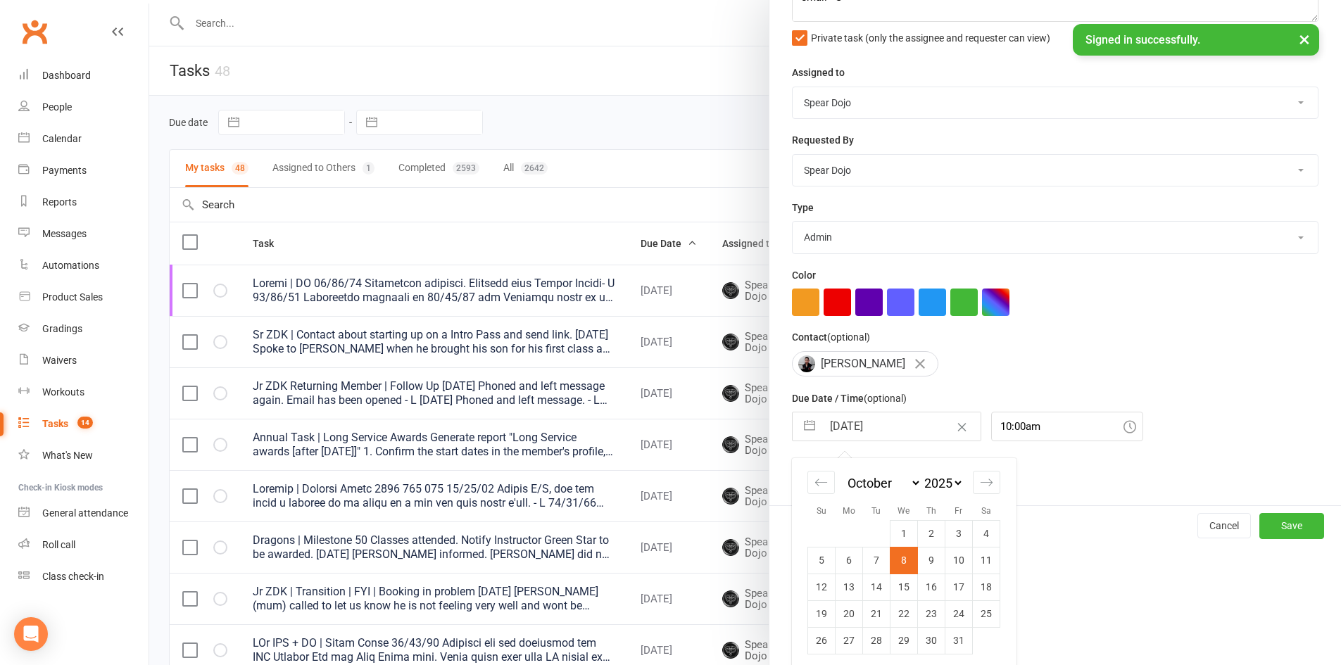
scroll to position [134, 0]
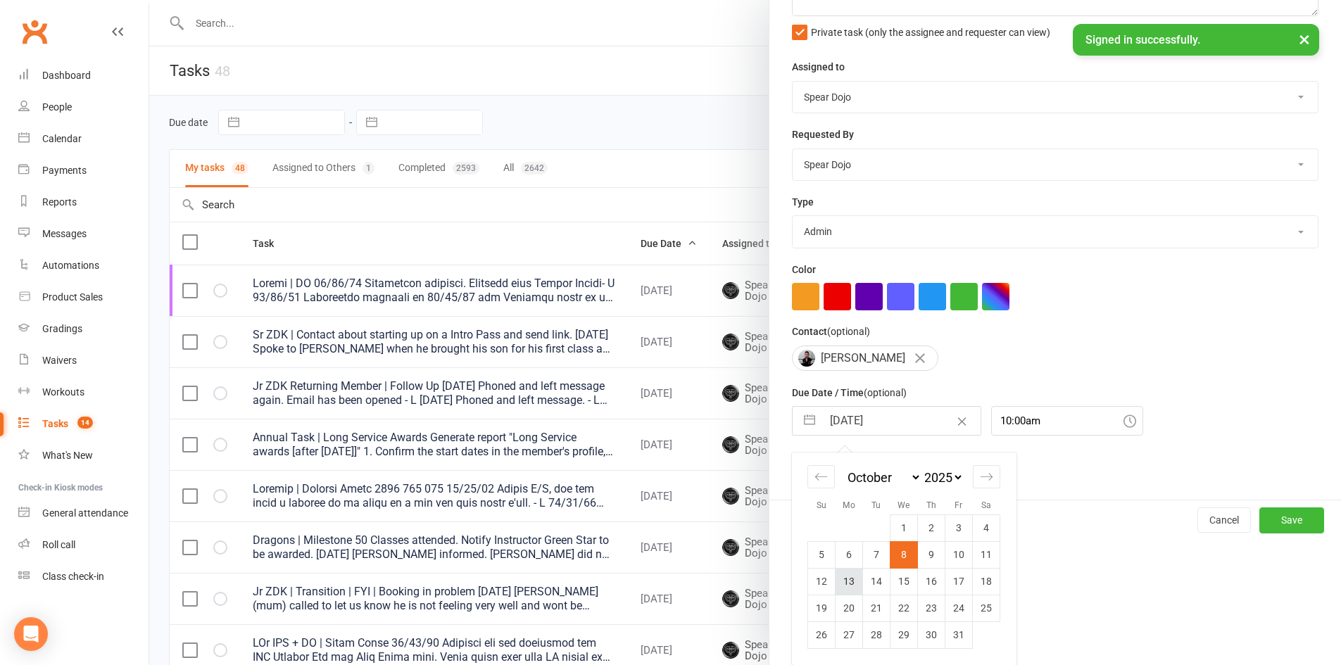
click at [845, 580] on td "13" at bounding box center [849, 581] width 27 height 27
type input "[DATE]"
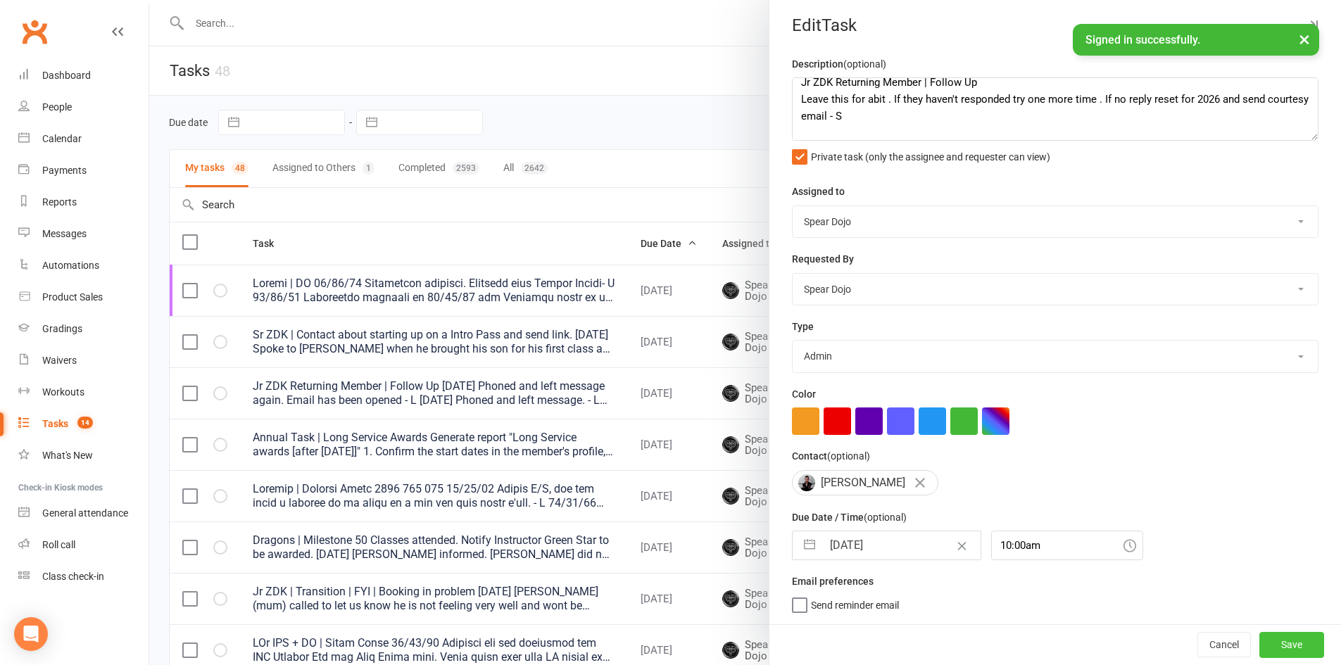
click at [1276, 643] on button "Save" at bounding box center [1291, 644] width 65 height 25
select select "started"
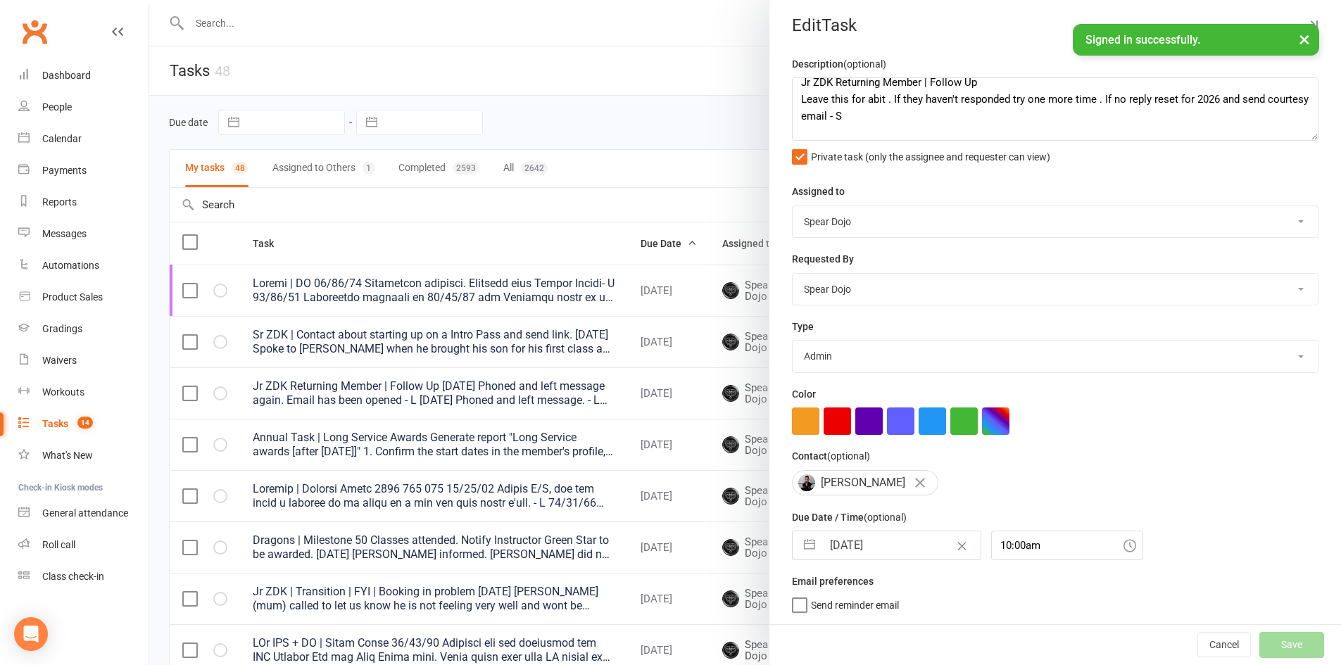
select select "started"
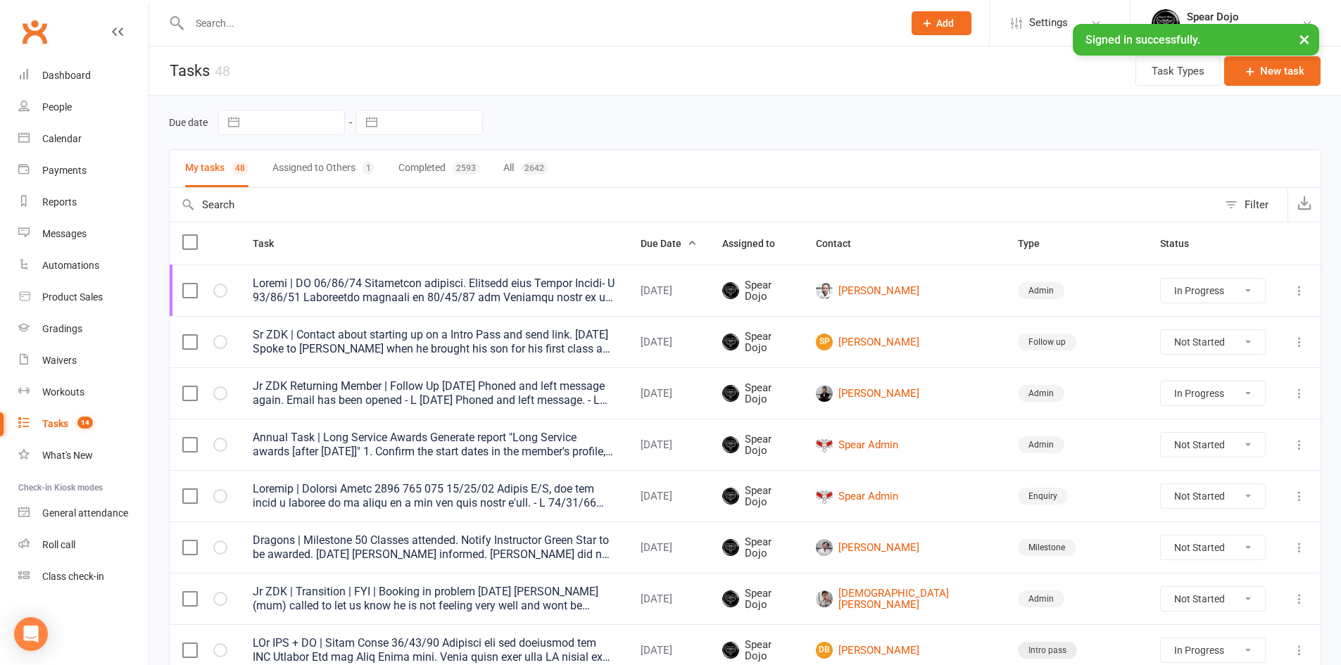
select select "started"
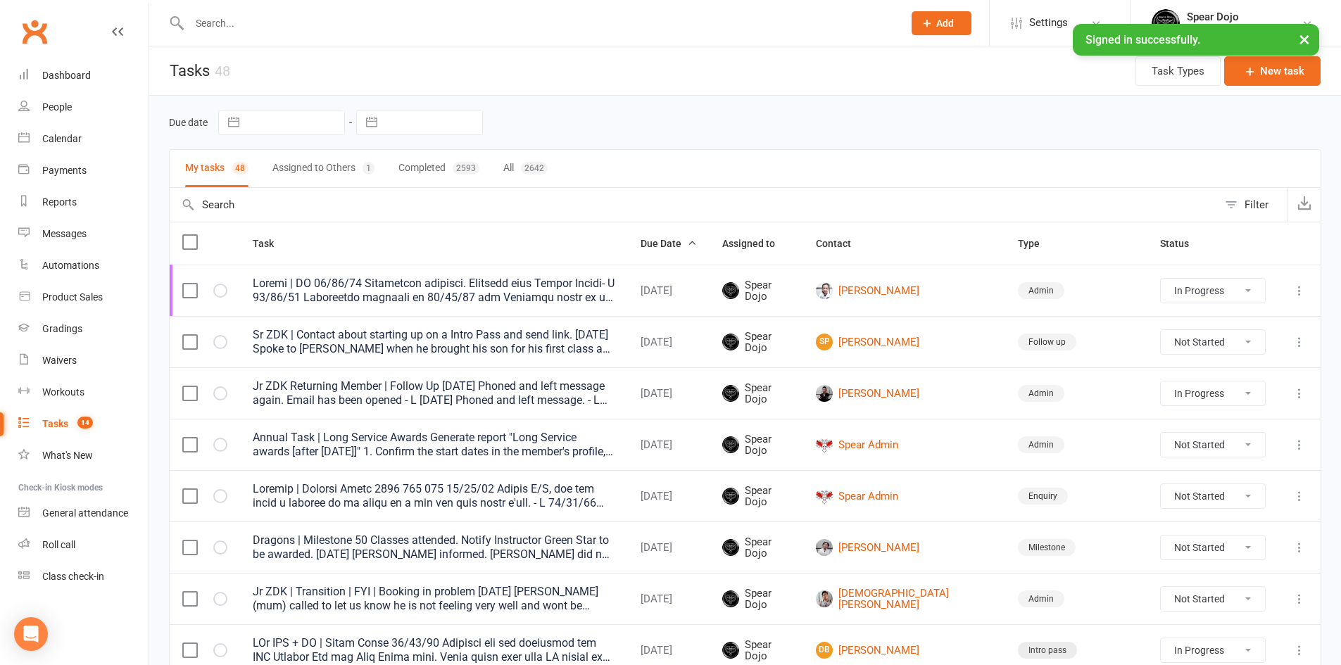
select select "started"
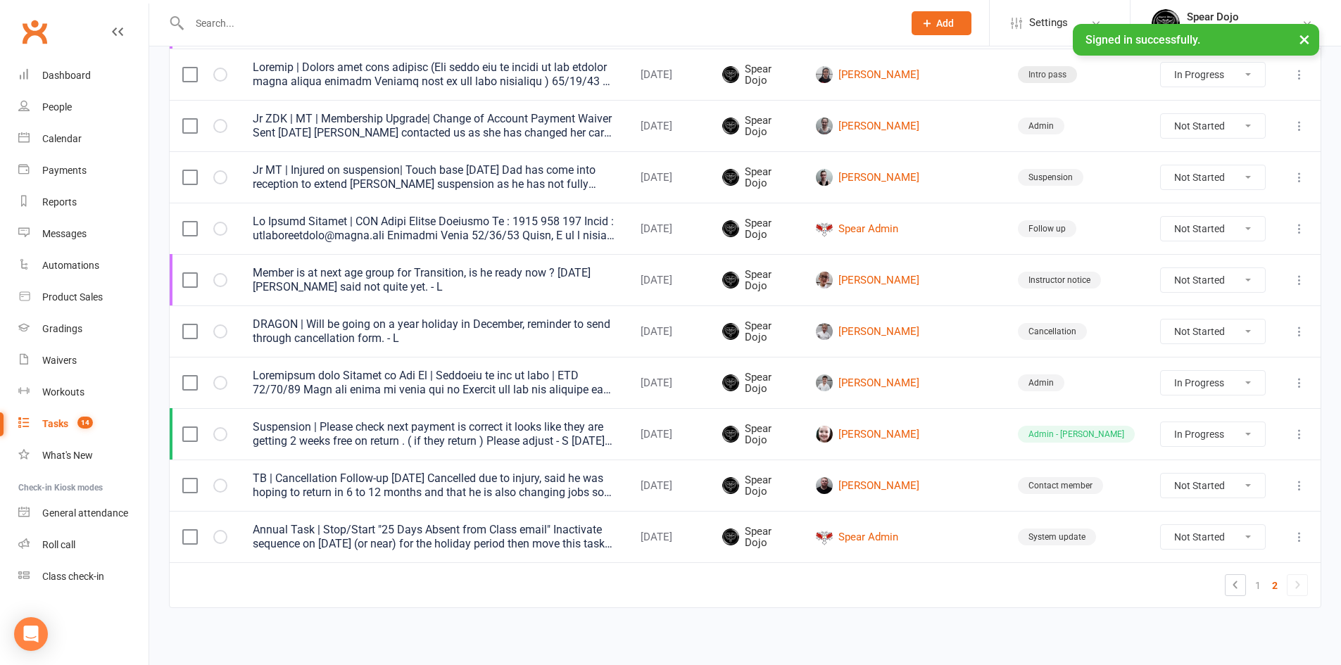
scroll to position [886, 0]
click at [1260, 579] on link "1" at bounding box center [1258, 584] width 17 height 20
select select "started"
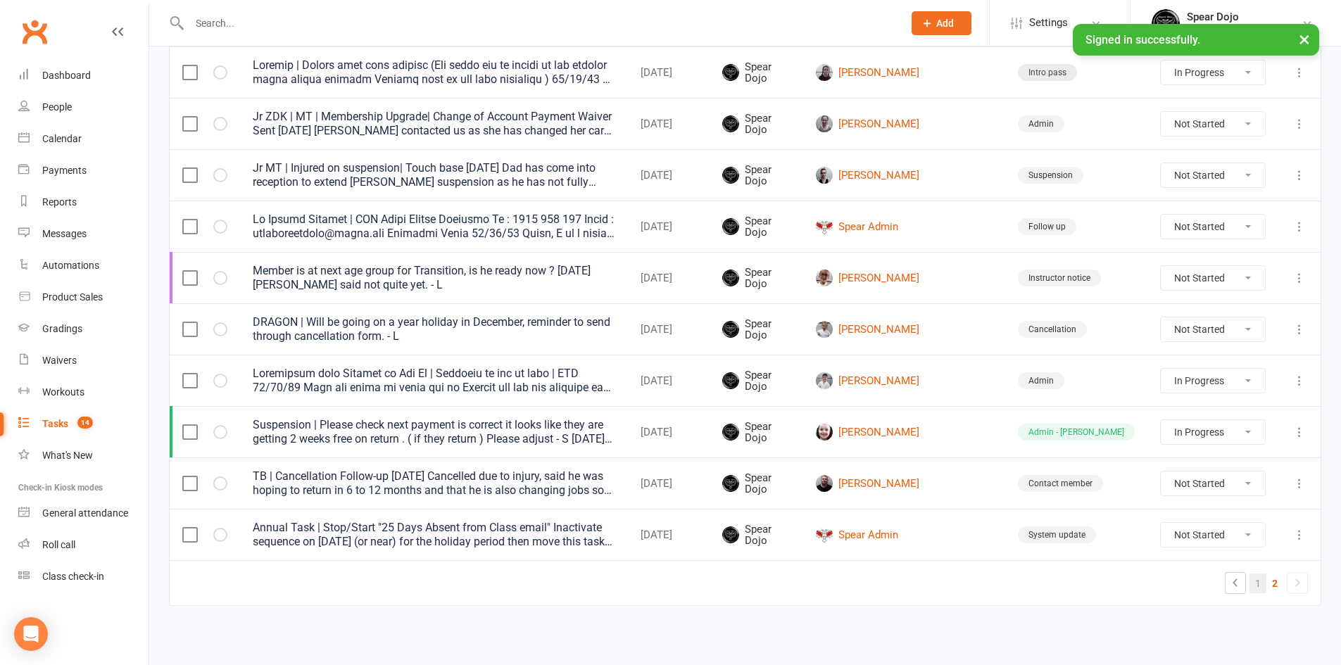
select select "started"
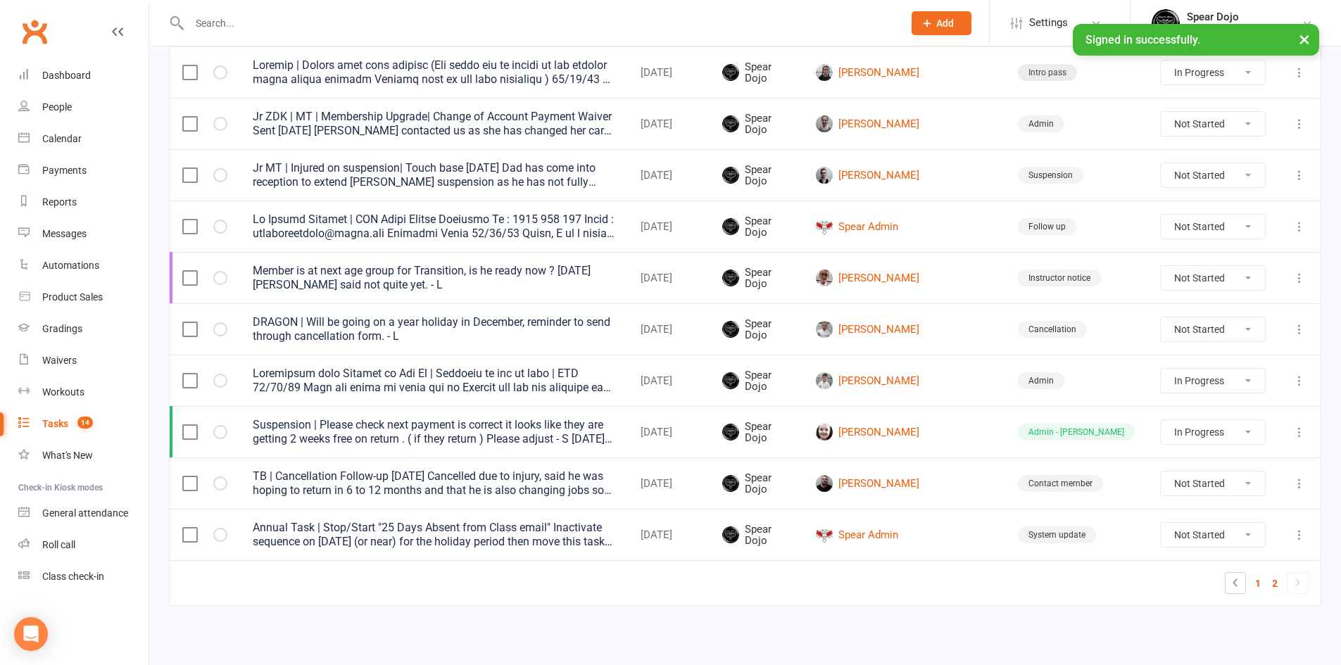
select select "started"
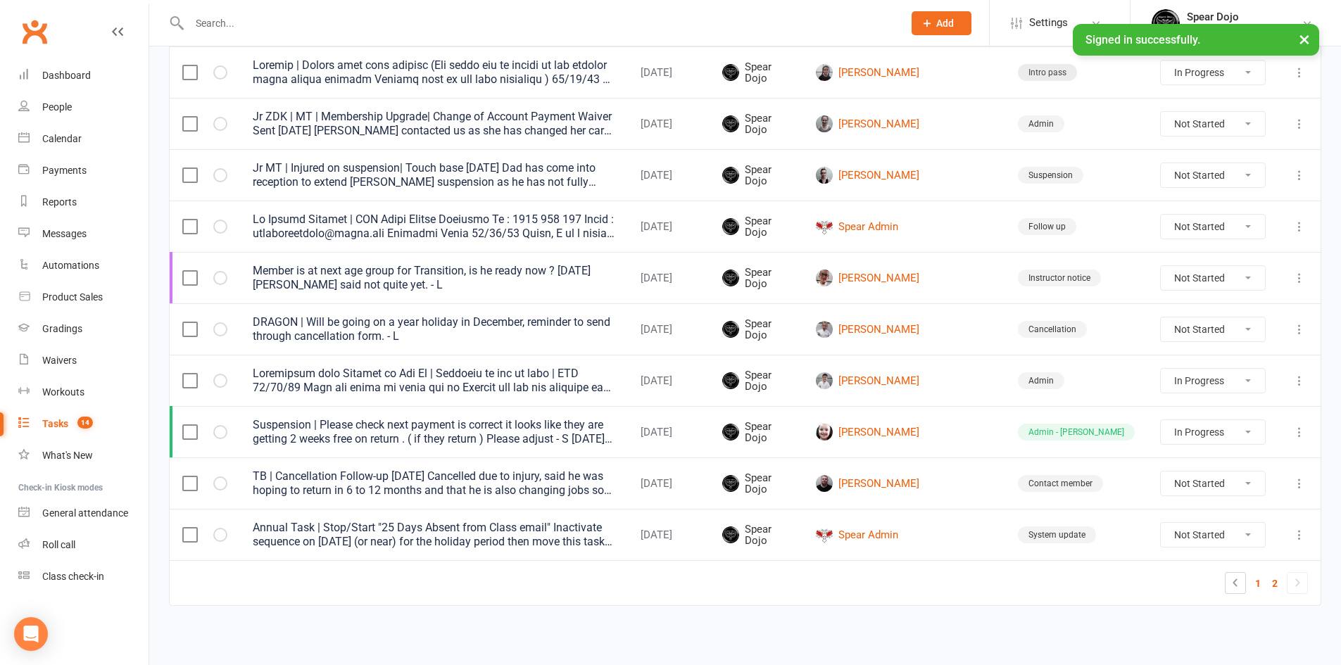
select select "started"
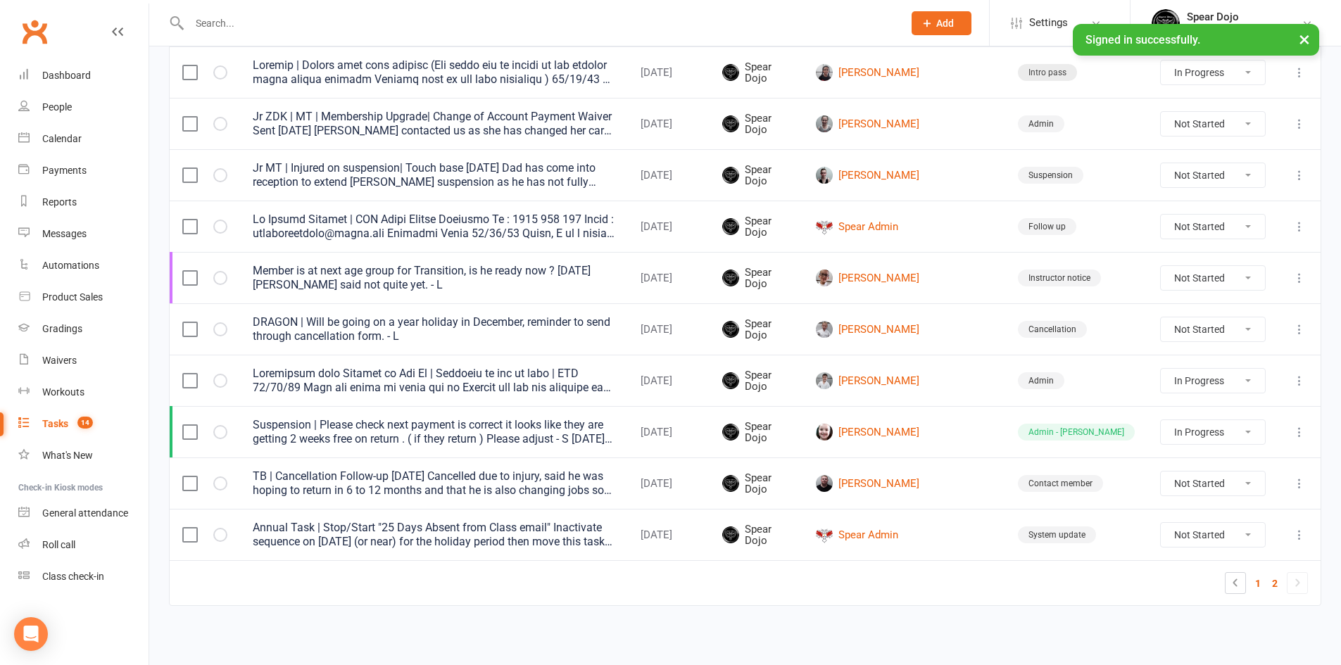
select select "started"
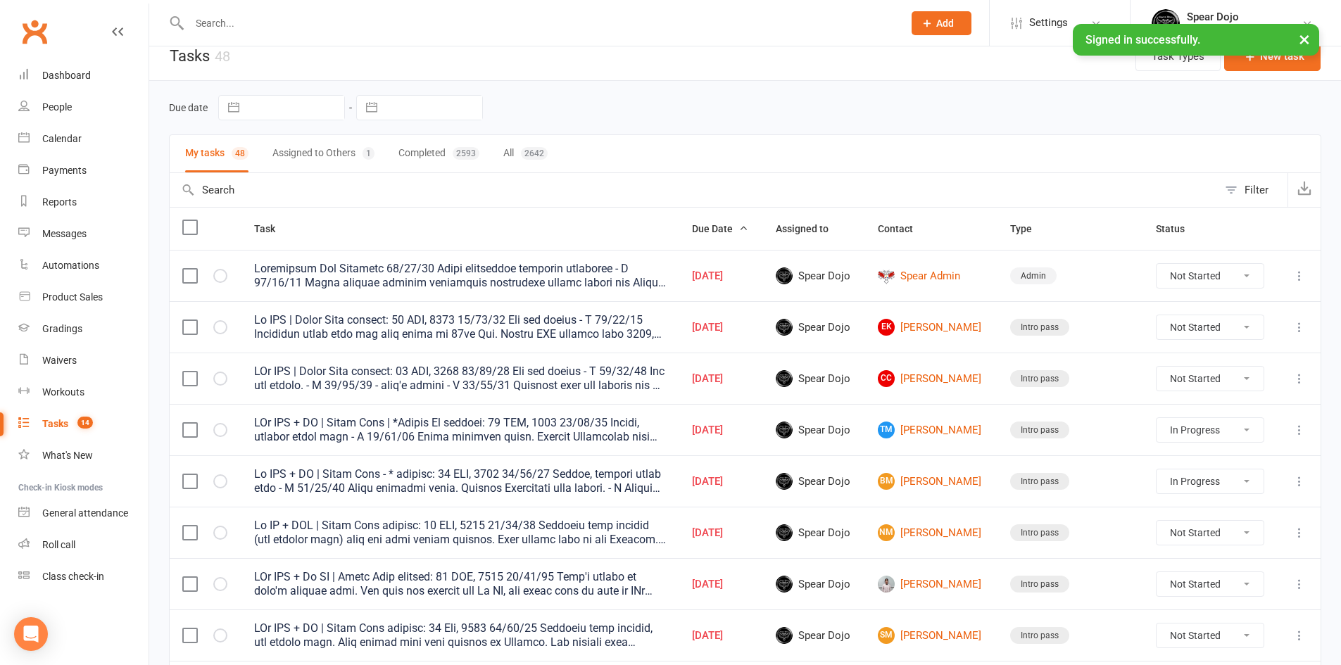
scroll to position [0, 0]
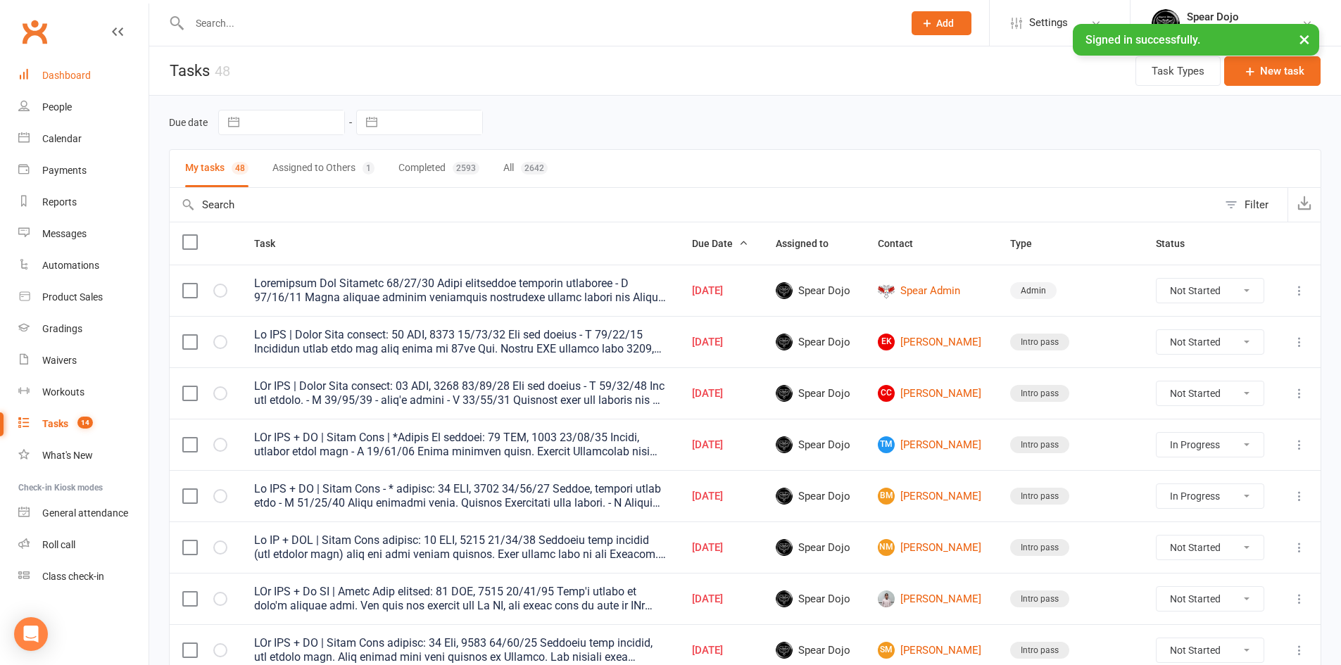
click at [79, 73] on div "Dashboard" at bounding box center [66, 75] width 49 height 11
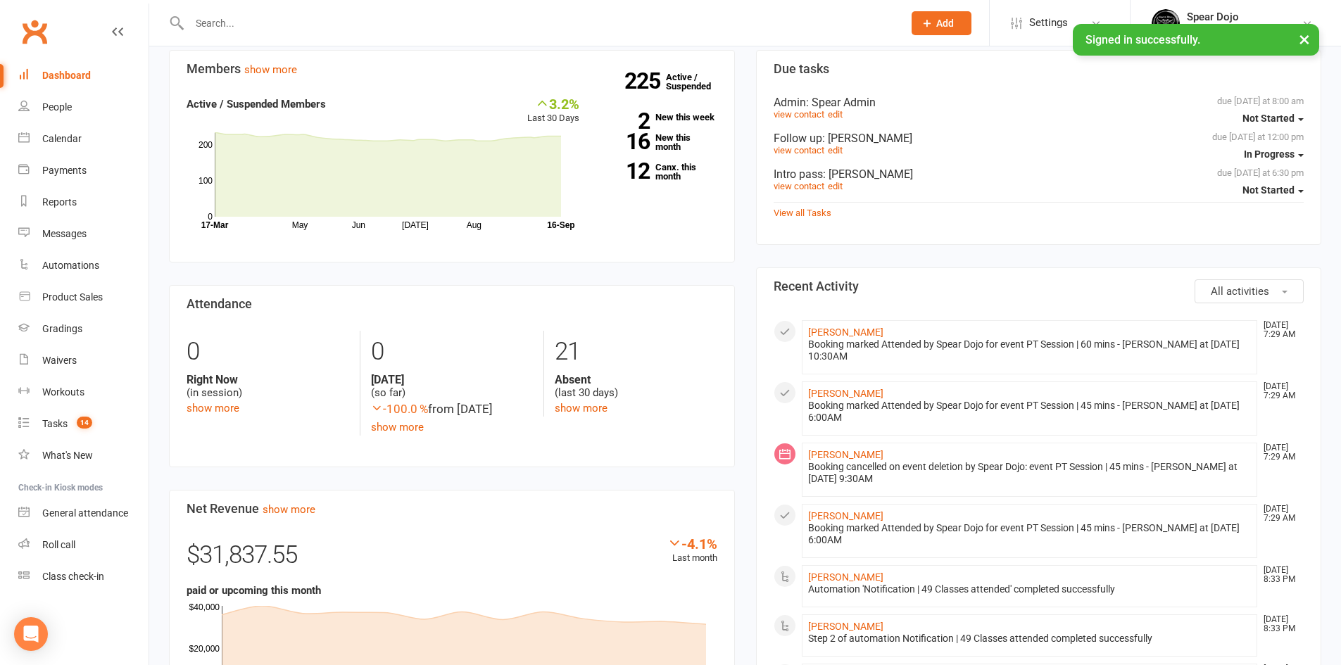
scroll to position [493, 0]
